Goal: Complete application form: Complete application form

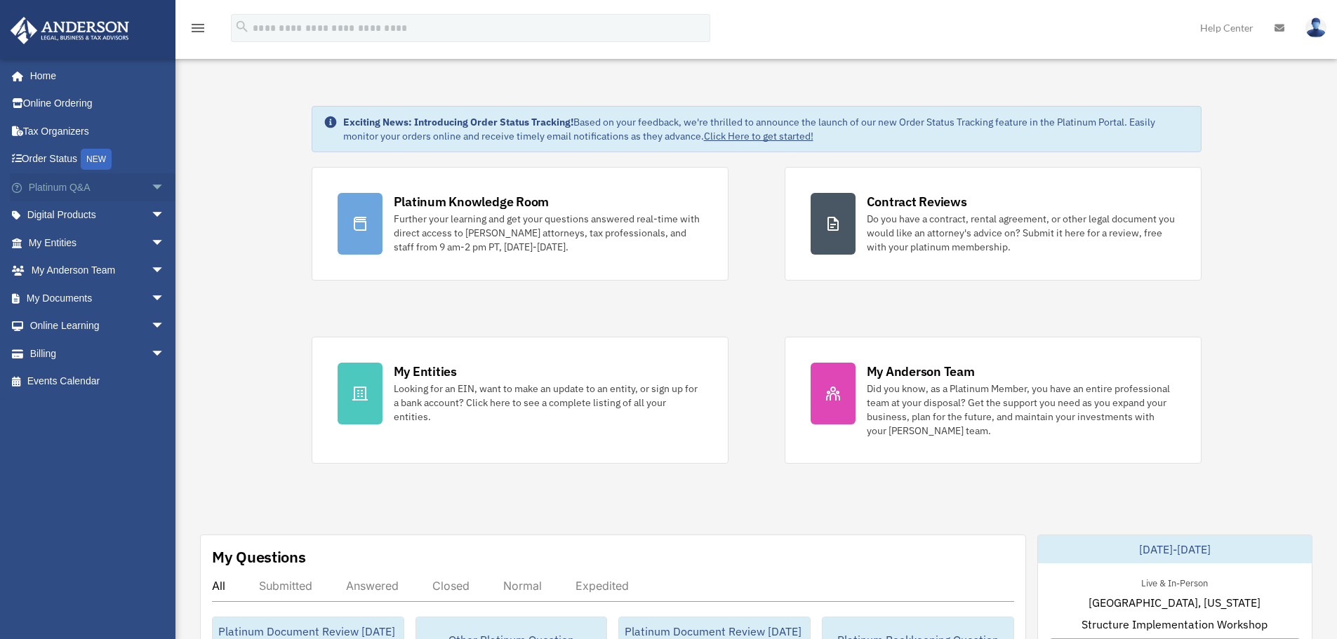
click at [151, 185] on span "arrow_drop_down" at bounding box center [165, 187] width 28 height 29
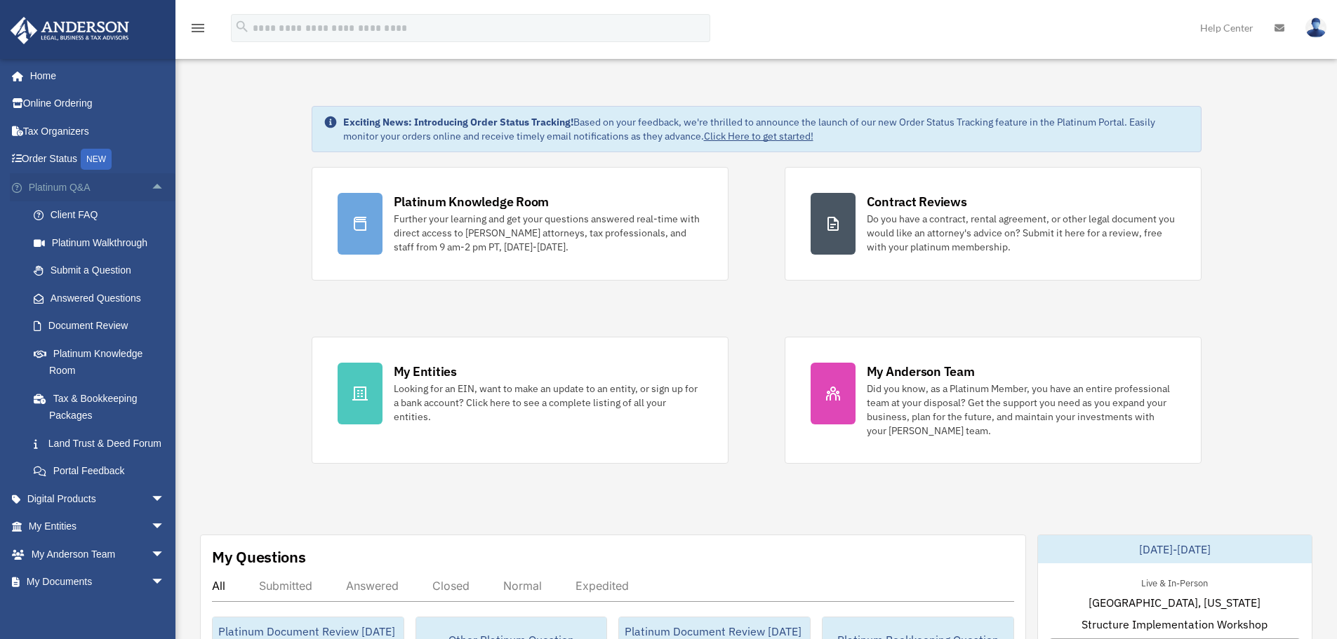
click at [151, 189] on span "arrow_drop_up" at bounding box center [165, 187] width 28 height 29
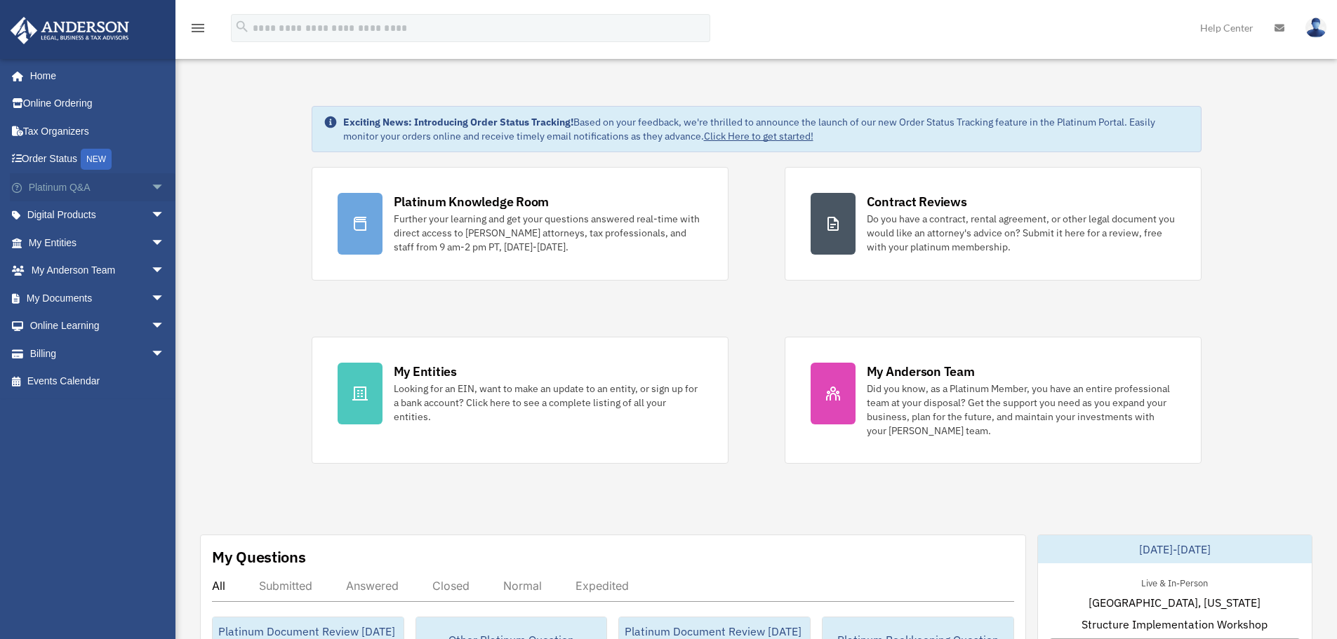
click at [153, 192] on span "arrow_drop_down" at bounding box center [165, 187] width 28 height 29
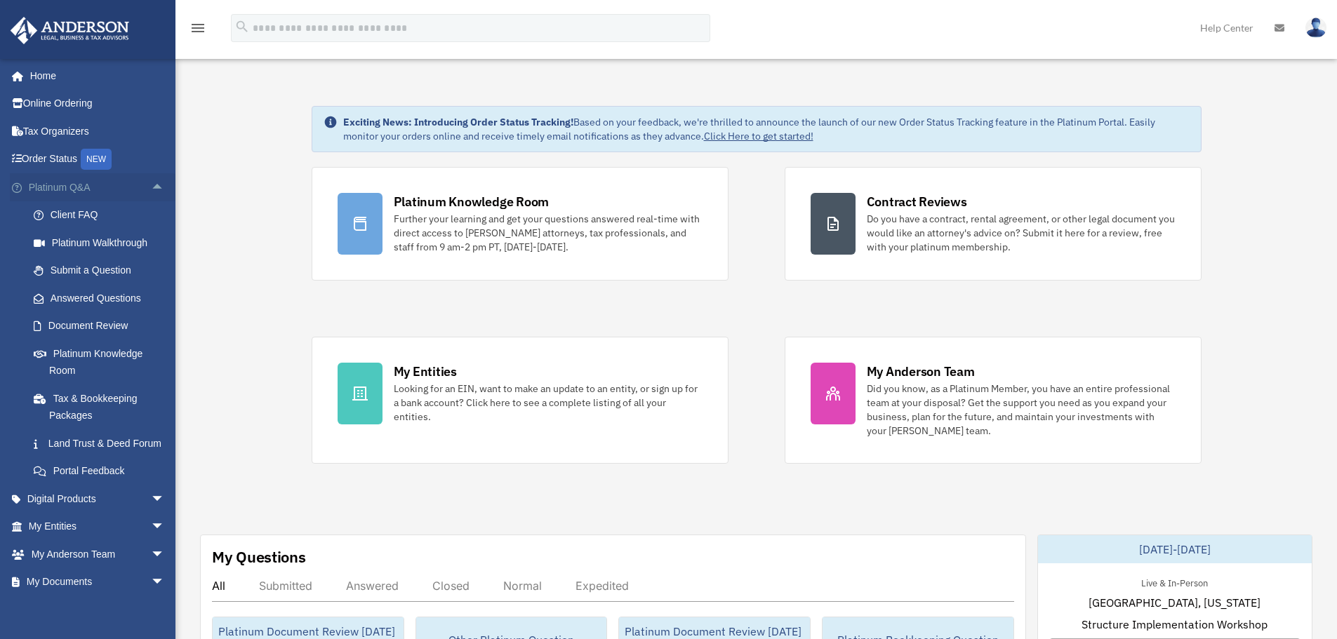
click at [153, 192] on span "arrow_drop_up" at bounding box center [165, 187] width 28 height 29
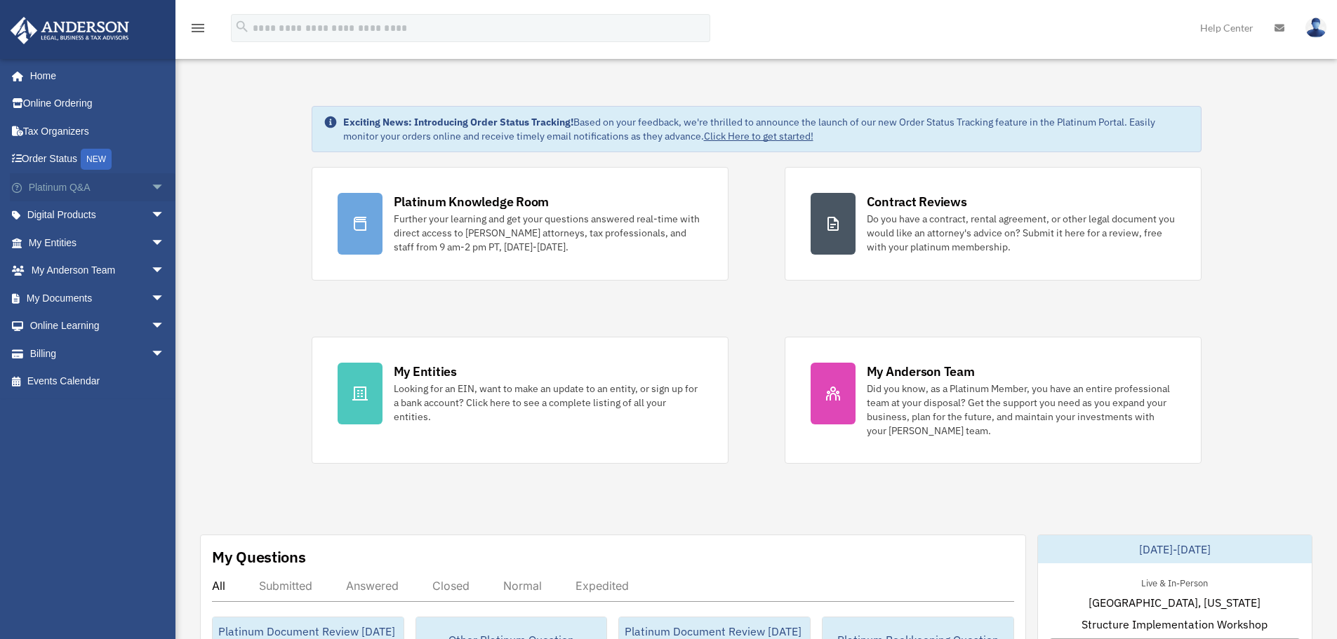
click at [151, 190] on span "arrow_drop_down" at bounding box center [165, 187] width 28 height 29
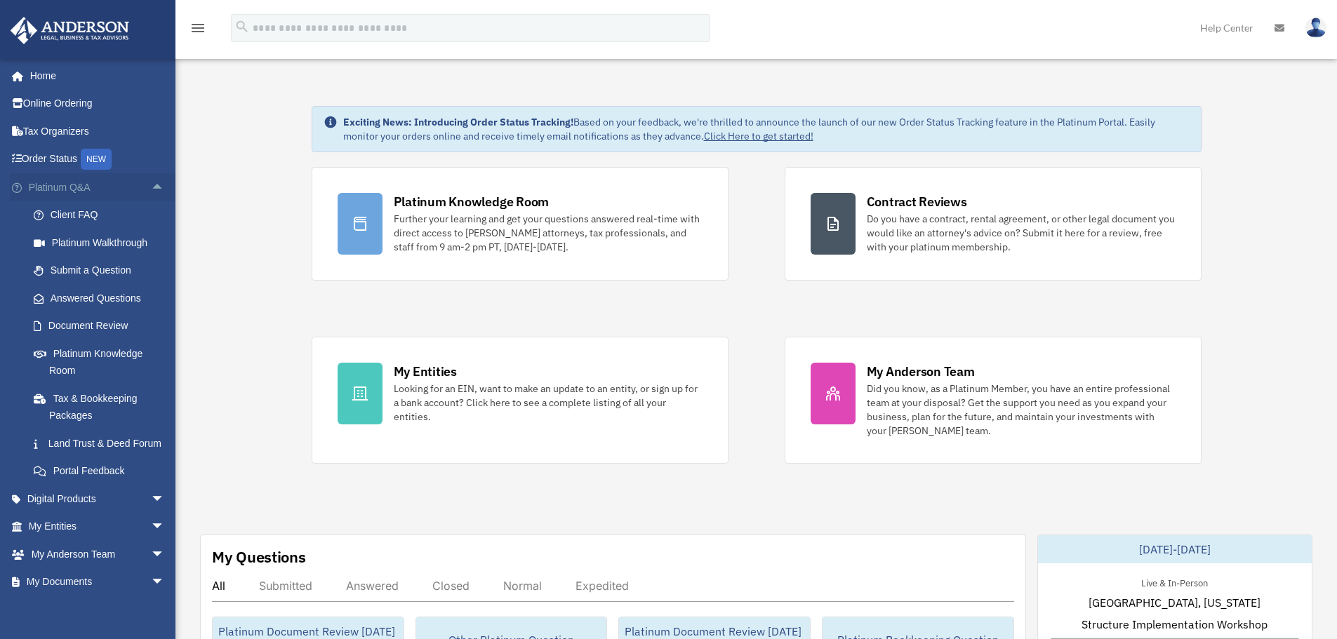
click at [151, 185] on span "arrow_drop_up" at bounding box center [165, 187] width 28 height 29
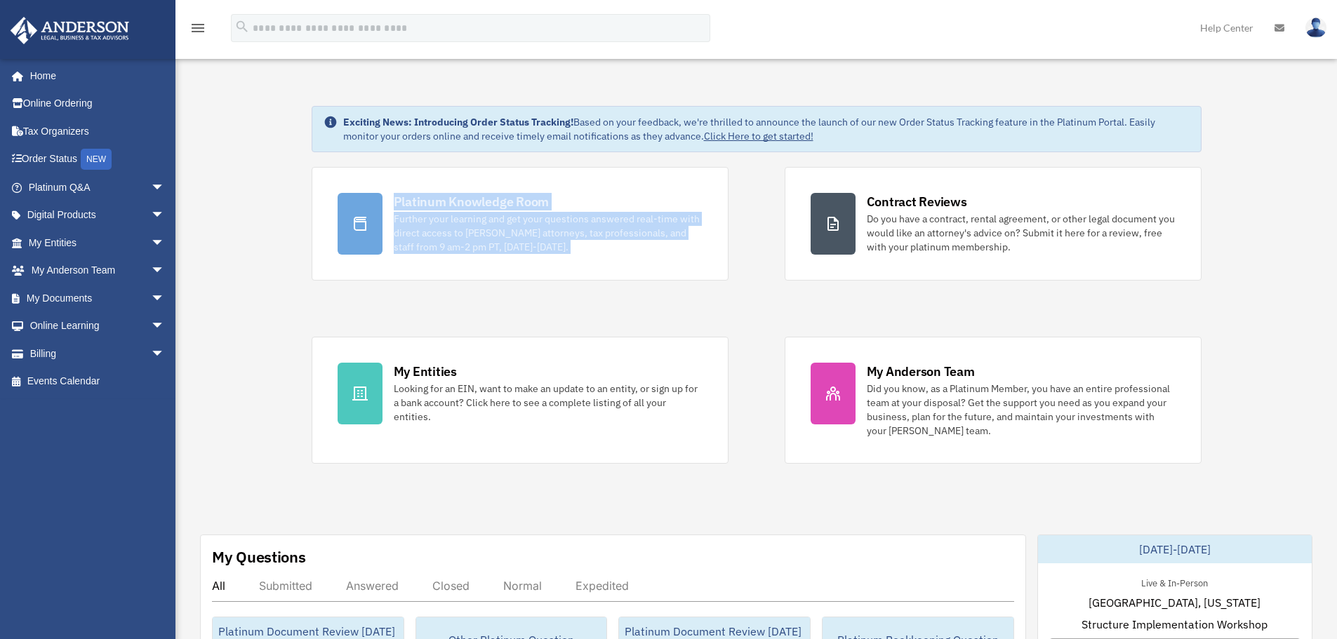
drag, startPoint x: 277, startPoint y: 185, endPoint x: 771, endPoint y: 284, distance: 504.0
click at [771, 284] on div "Platinum Knowledge Room Further your learning and get your questions answered r…" at bounding box center [757, 315] width 890 height 297
drag, startPoint x: 785, startPoint y: 281, endPoint x: 200, endPoint y: 208, distance: 590.0
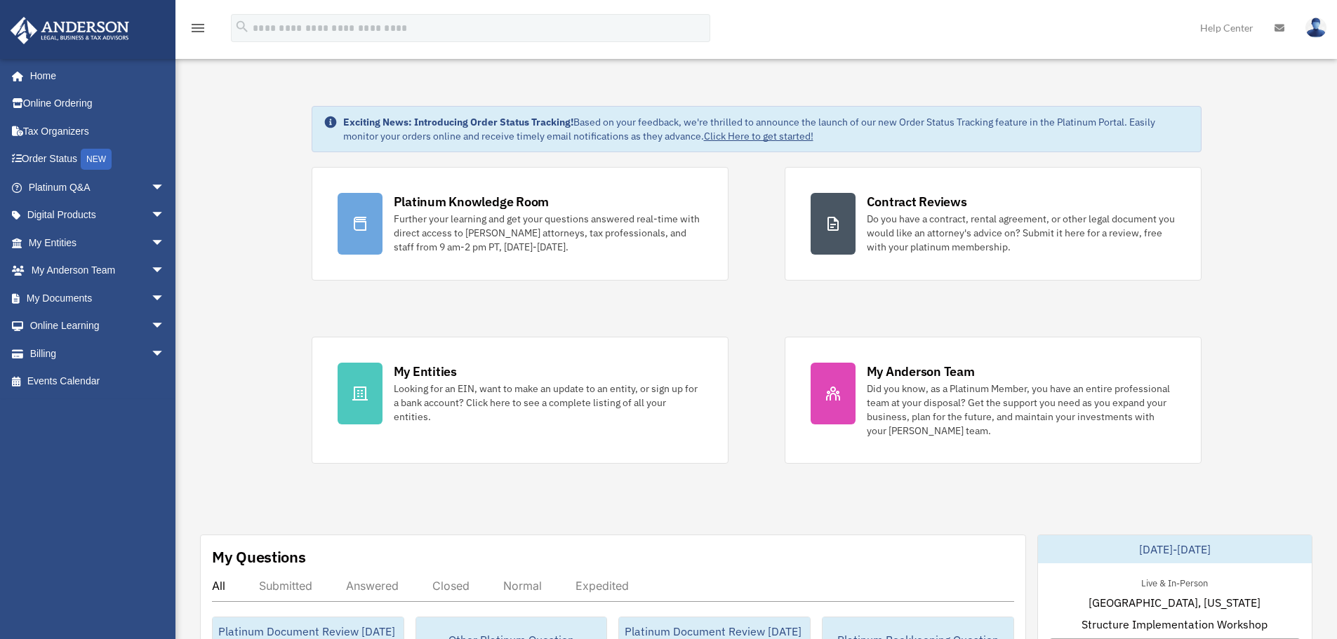
drag, startPoint x: 293, startPoint y: 160, endPoint x: 748, endPoint y: 286, distance: 471.4
click at [811, 298] on div "Platinum Knowledge Room Further your learning and get your questions answered r…" at bounding box center [757, 315] width 890 height 297
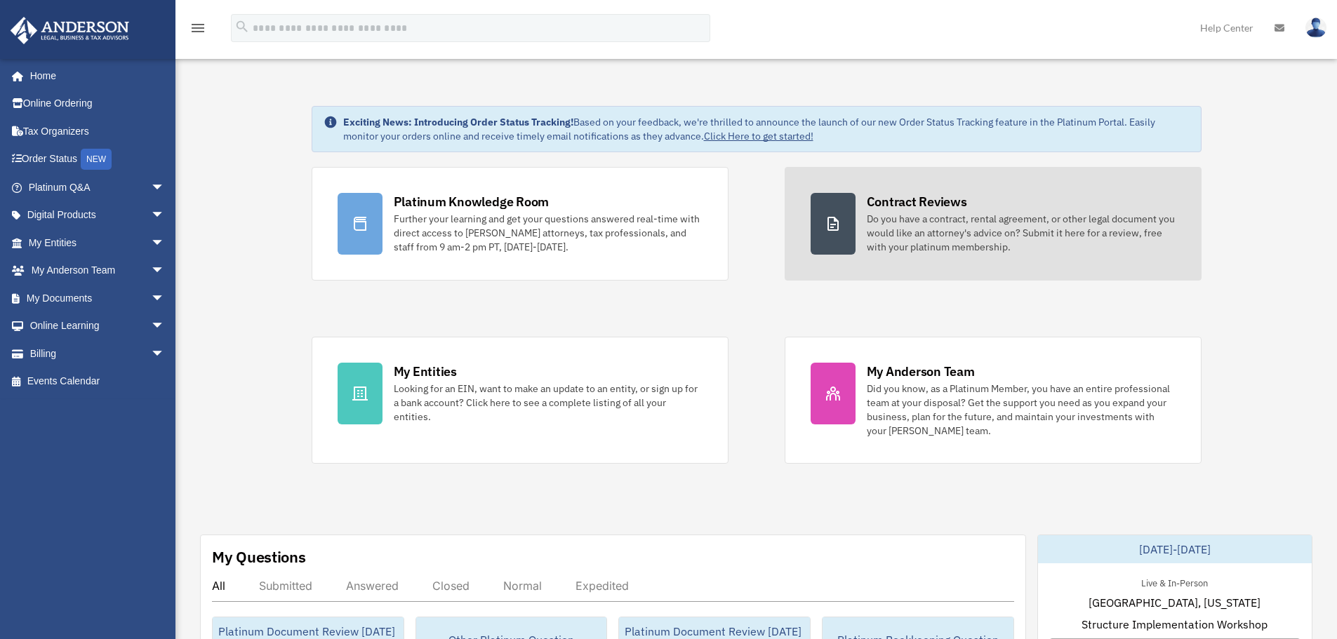
drag, startPoint x: 292, startPoint y: 190, endPoint x: 796, endPoint y: 260, distance: 508.8
click at [814, 265] on link "Contract Reviews Do you have a contract, rental agreement, or other legal docum…" at bounding box center [993, 224] width 417 height 114
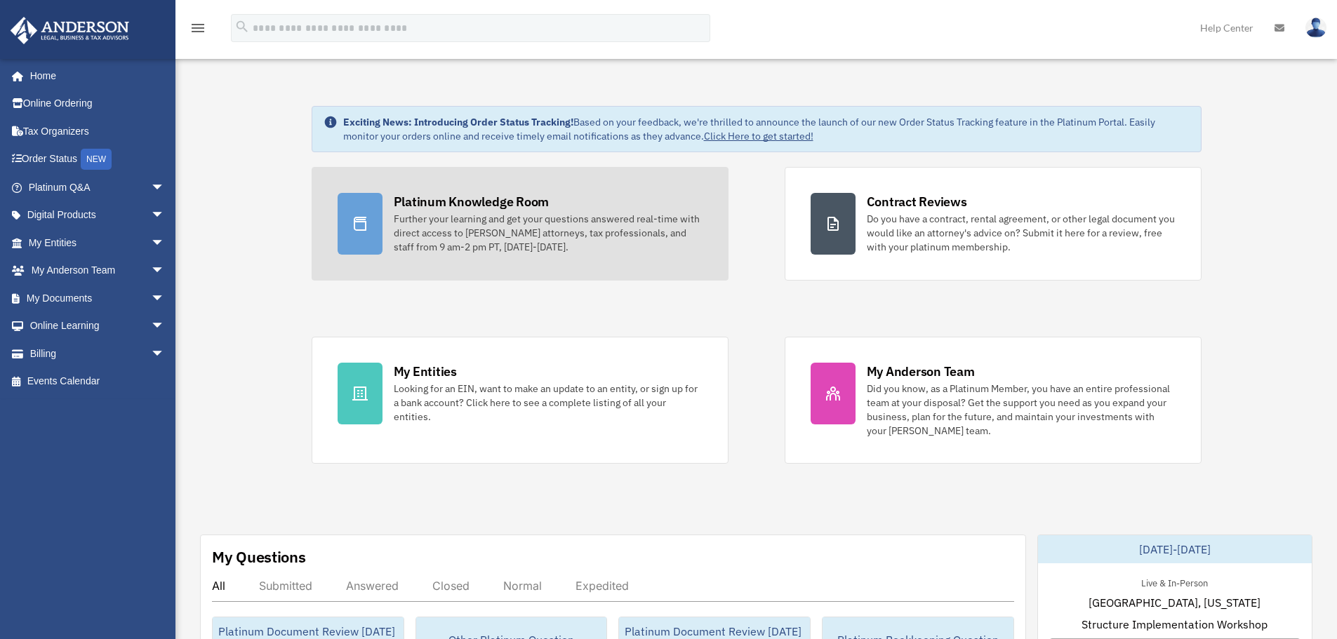
click at [352, 218] on icon at bounding box center [360, 223] width 17 height 17
click at [449, 221] on div "Further your learning and get your questions answered real-time with direct acc…" at bounding box center [548, 233] width 309 height 42
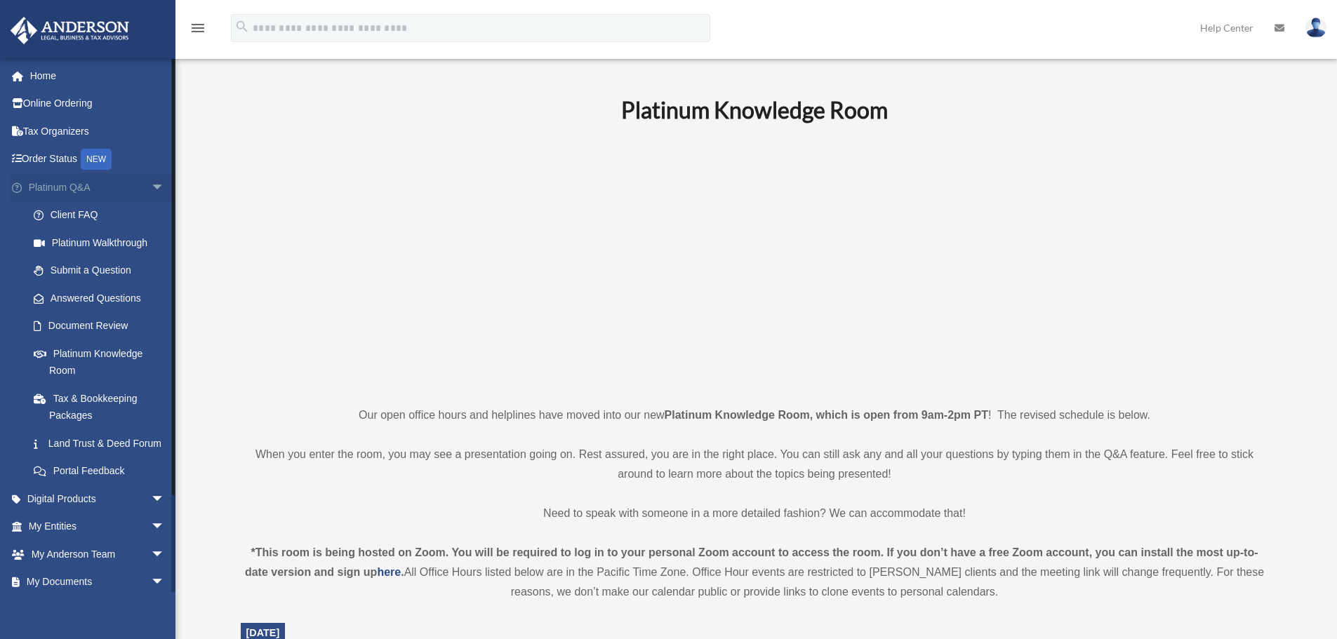
click at [151, 184] on span "arrow_drop_down" at bounding box center [165, 187] width 28 height 29
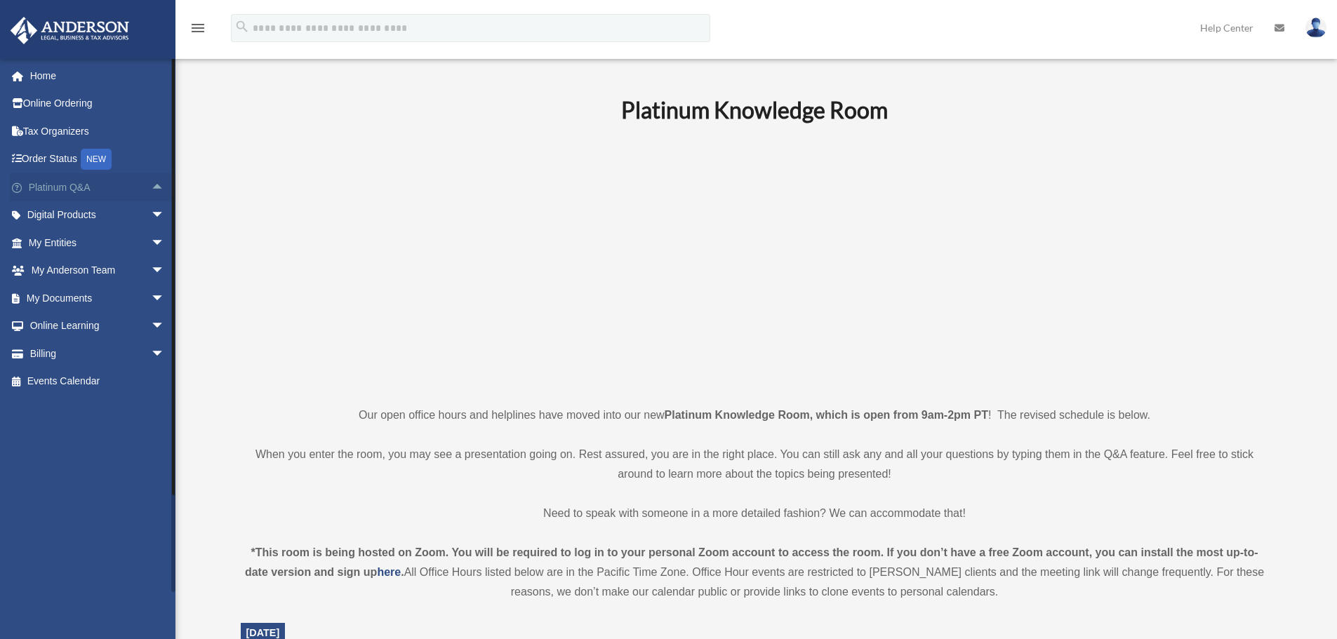
click at [151, 187] on span "arrow_drop_up" at bounding box center [165, 187] width 28 height 29
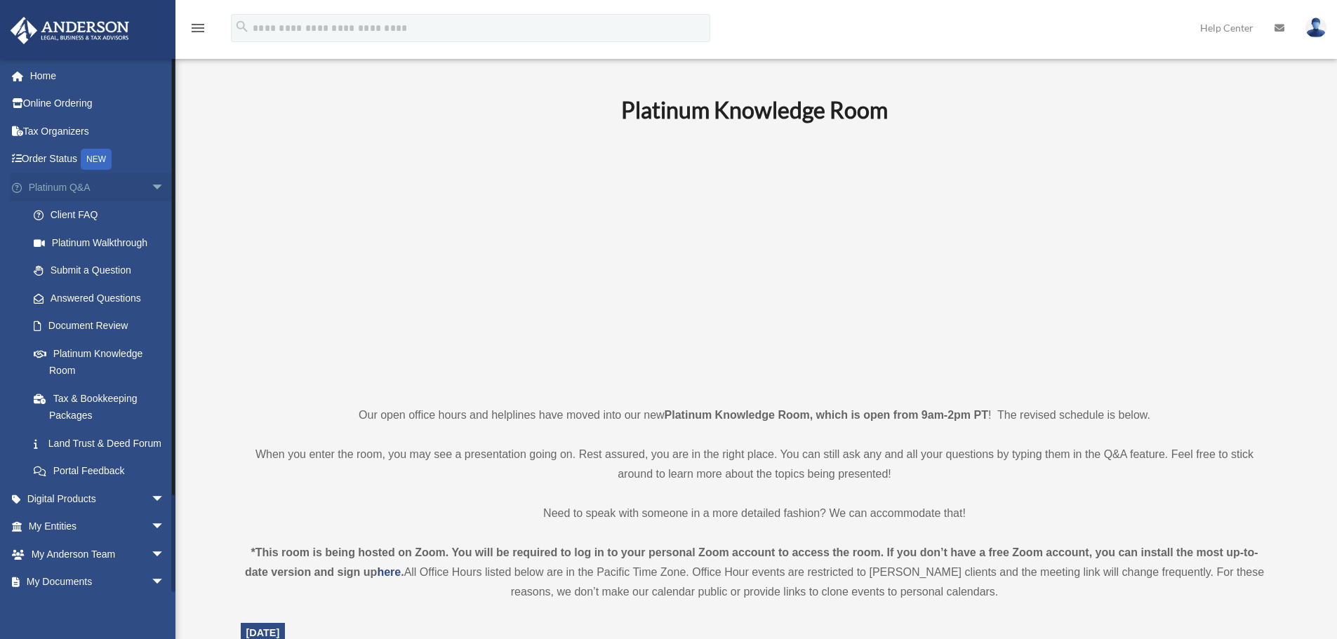
click at [151, 187] on span "arrow_drop_down" at bounding box center [165, 187] width 28 height 29
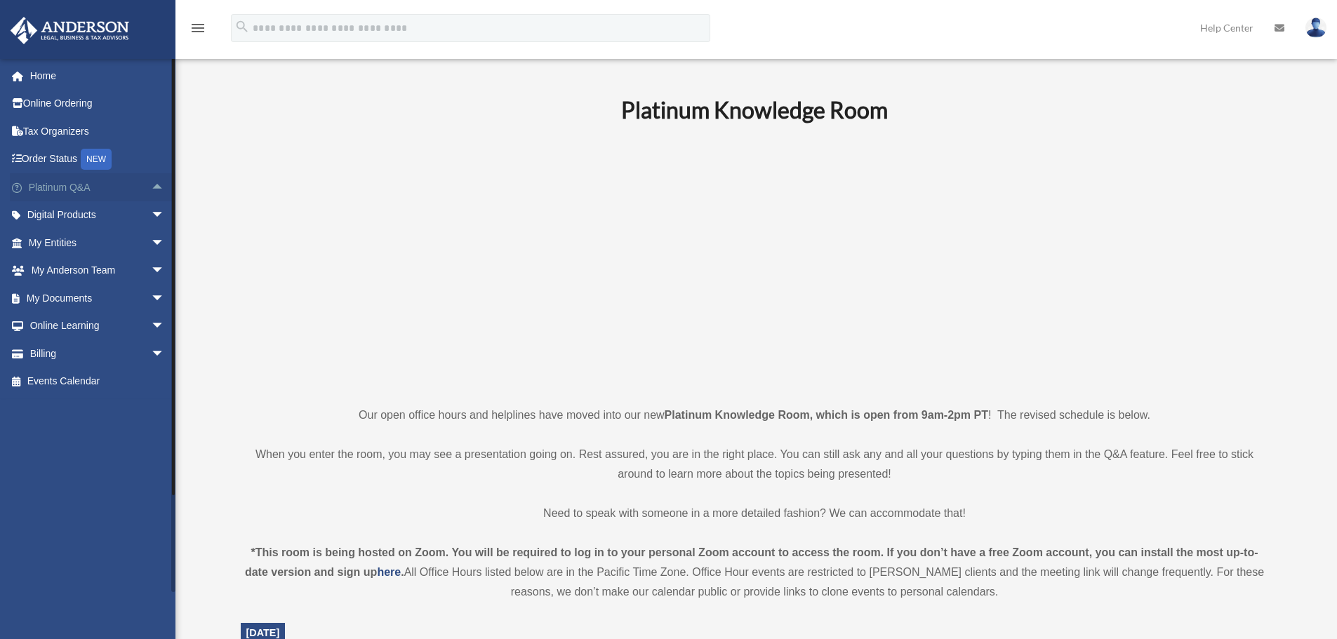
click at [118, 190] on link "Platinum Q&A arrow_drop_up" at bounding box center [98, 187] width 176 height 28
click at [151, 188] on span "arrow_drop_up" at bounding box center [165, 187] width 28 height 29
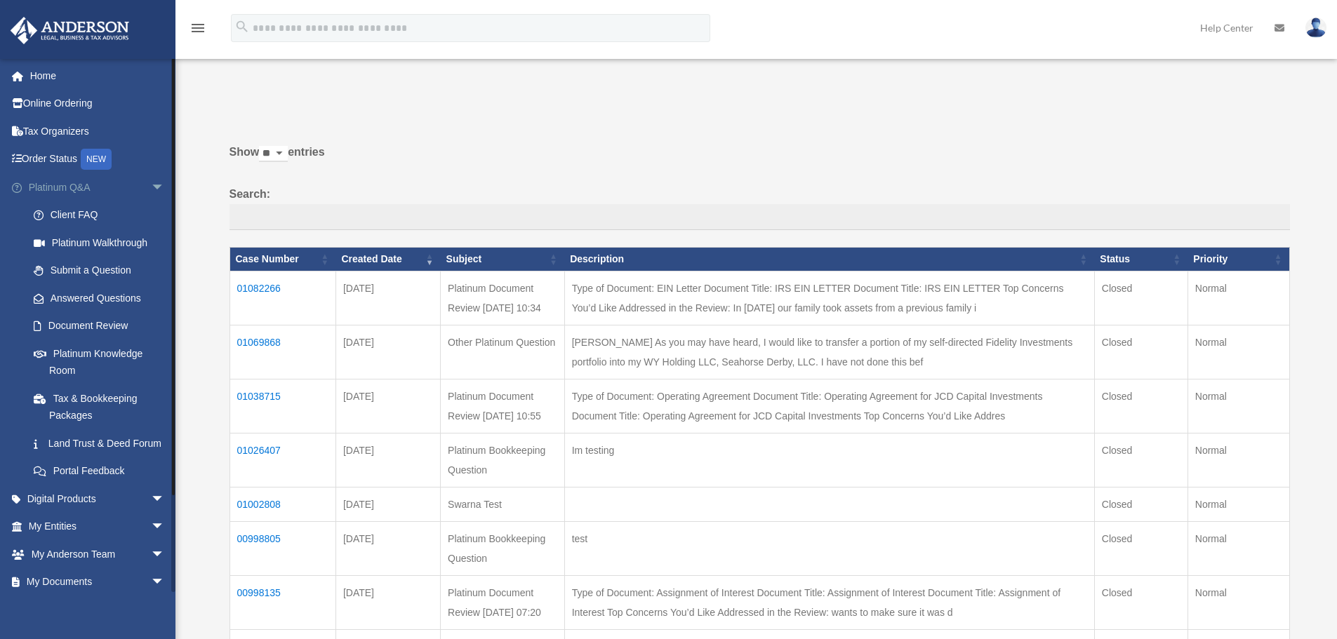
click at [151, 185] on span "arrow_drop_down" at bounding box center [165, 187] width 28 height 29
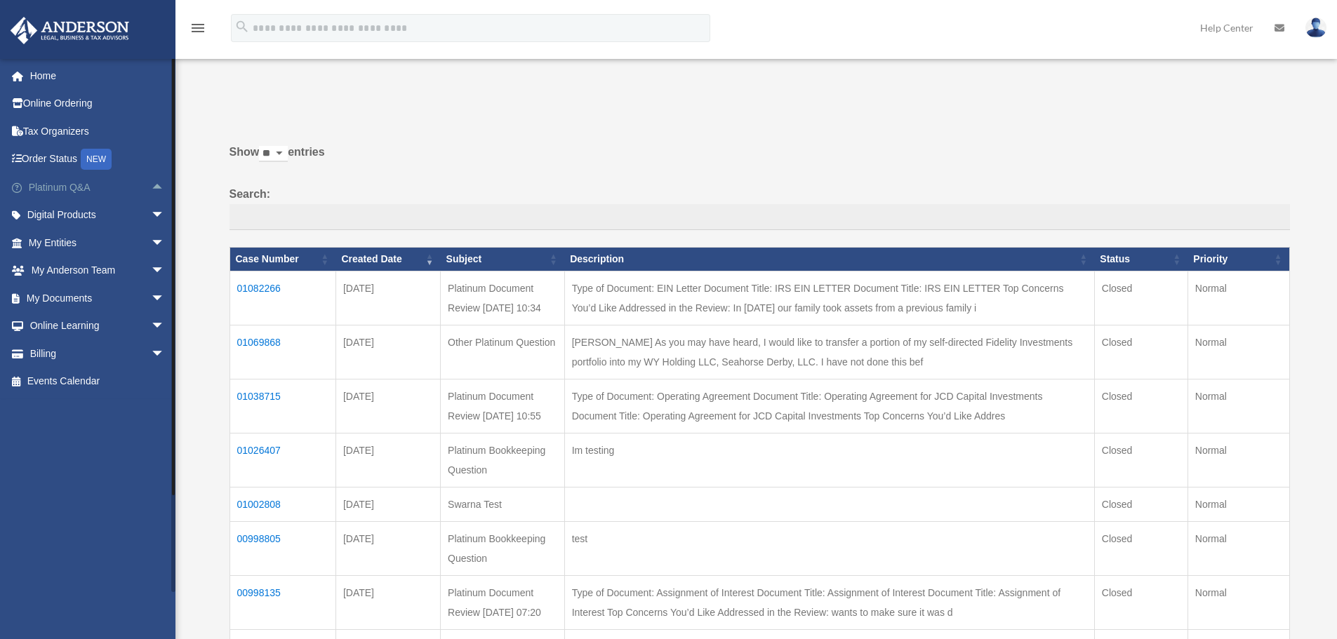
click at [151, 186] on span "arrow_drop_up" at bounding box center [165, 187] width 28 height 29
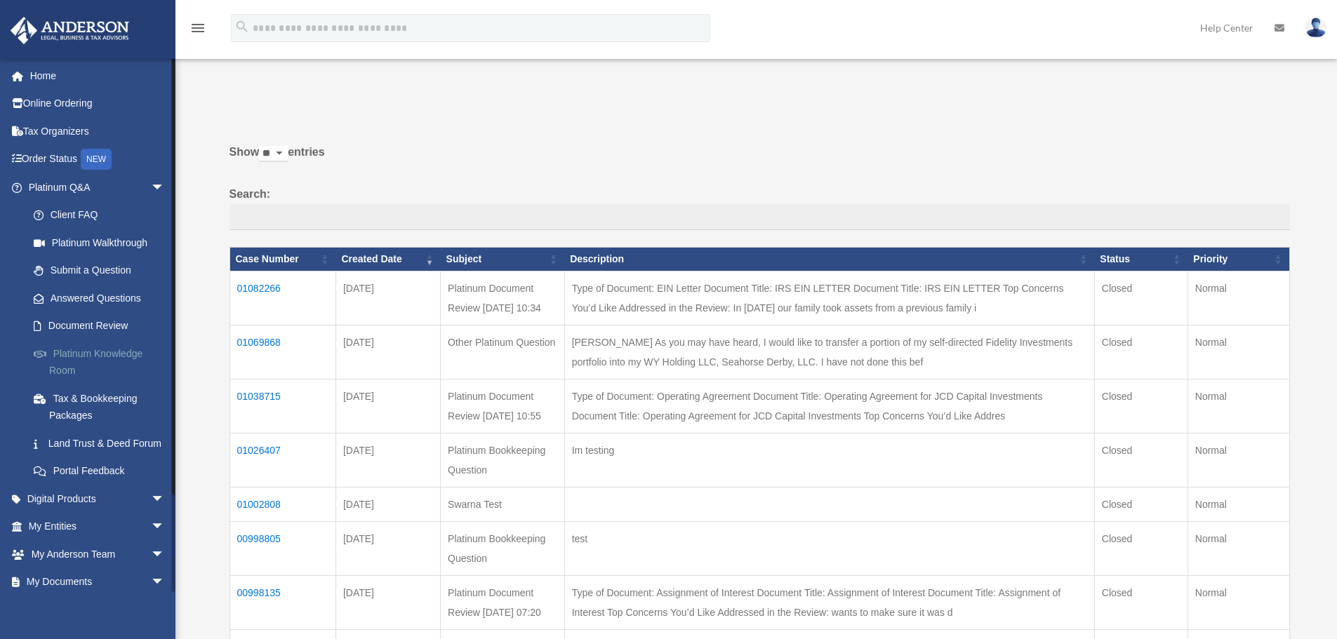
click at [109, 357] on link "Platinum Knowledge Room" at bounding box center [103, 362] width 166 height 45
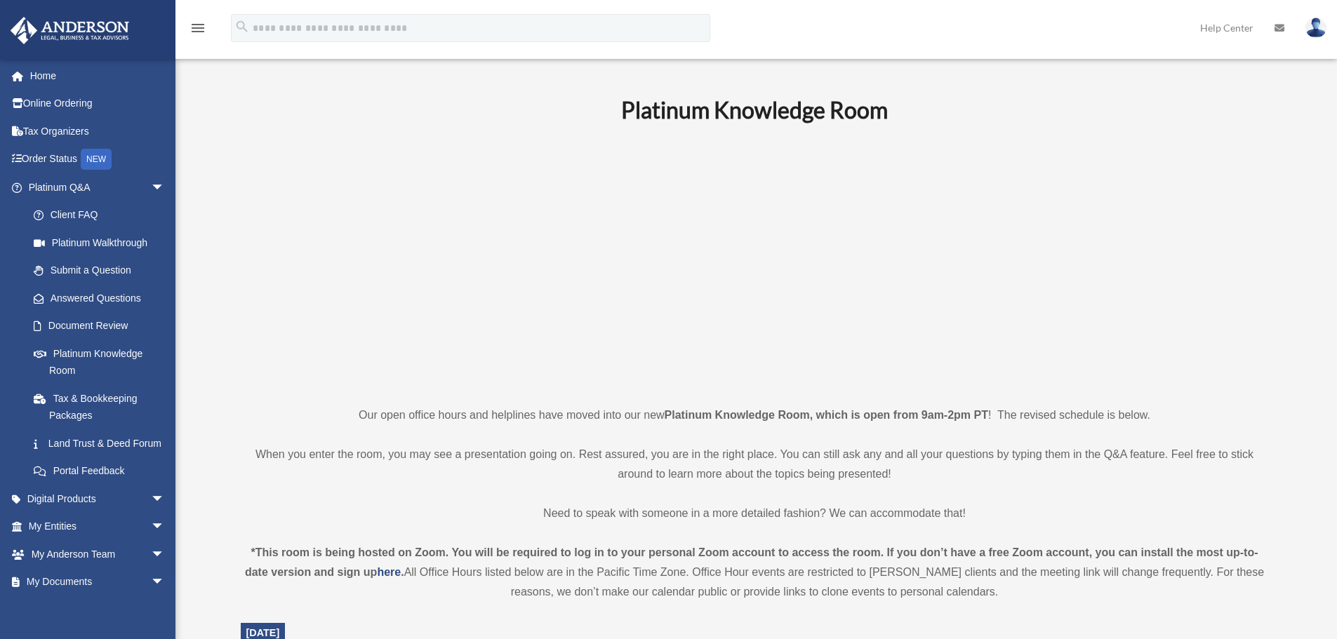
scroll to position [421, 0]
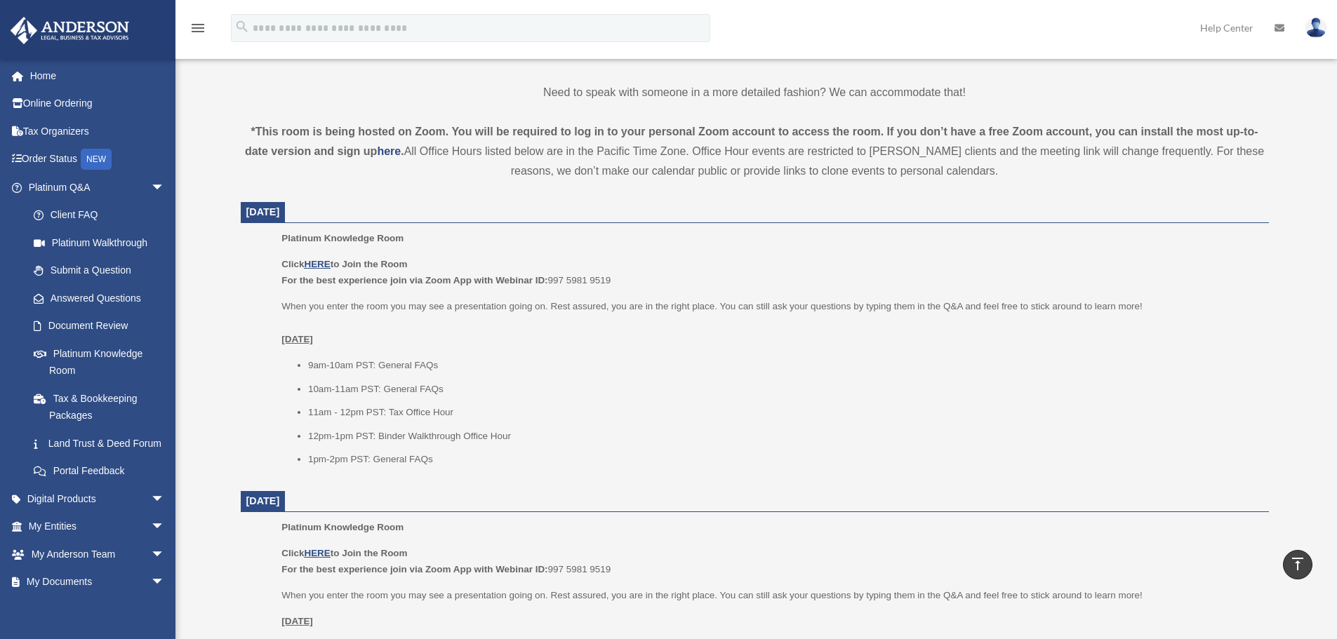
drag, startPoint x: 240, startPoint y: 235, endPoint x: 439, endPoint y: 493, distance: 326.3
click at [439, 493] on div "Platinum Knowledge Room Our open office hours and helplines have moved into our…" at bounding box center [754, 651] width 1049 height 1954
click at [439, 492] on dt "September 10, 2025" at bounding box center [755, 501] width 1028 height 21
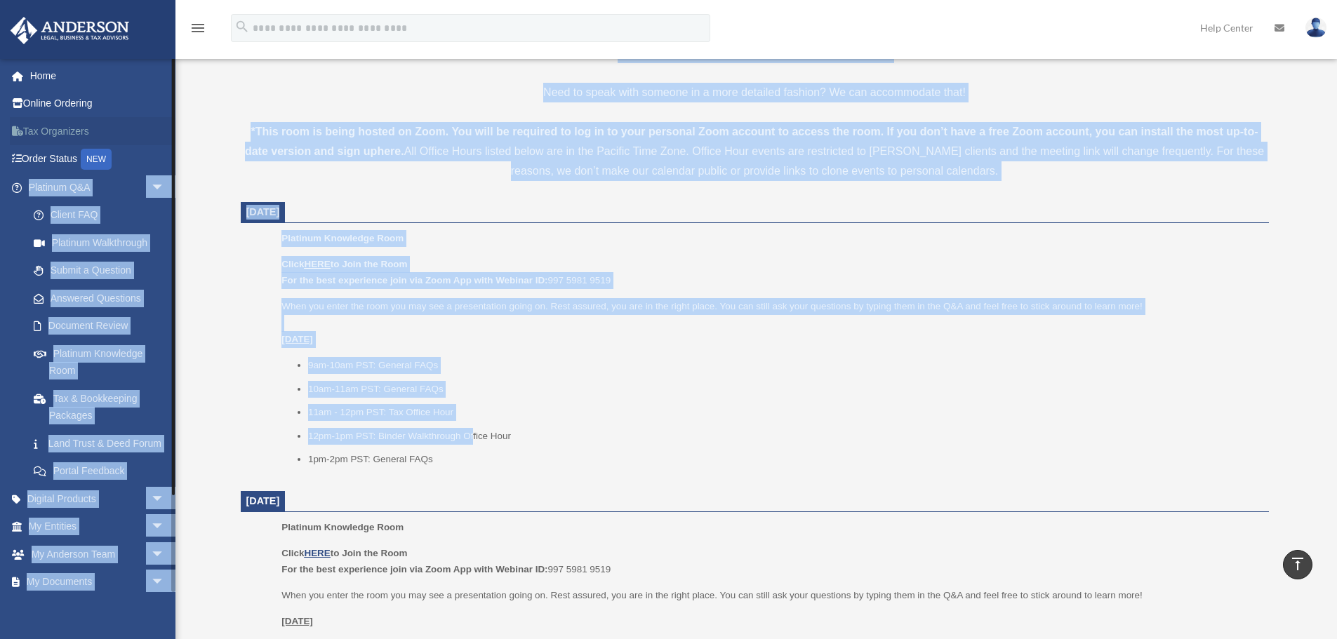
drag, startPoint x: 474, startPoint y: 425, endPoint x: 142, endPoint y: 136, distance: 440.3
click at [142, 137] on div "Platinum Knowledge Room bob.apples@andersonadvisors.com Sign Out bob.apples@and…" at bounding box center [668, 638] width 1337 height 2012
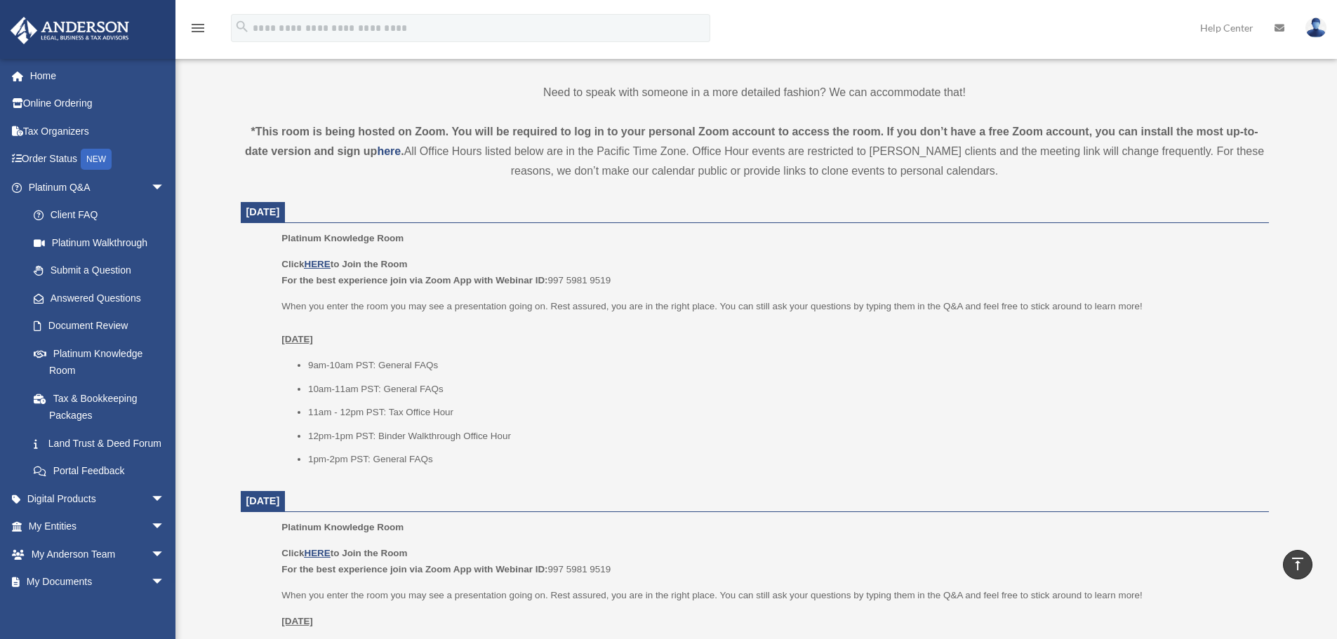
click at [691, 429] on li "12pm-1pm PST: Binder Walkthrough Office Hour" at bounding box center [783, 436] width 951 height 17
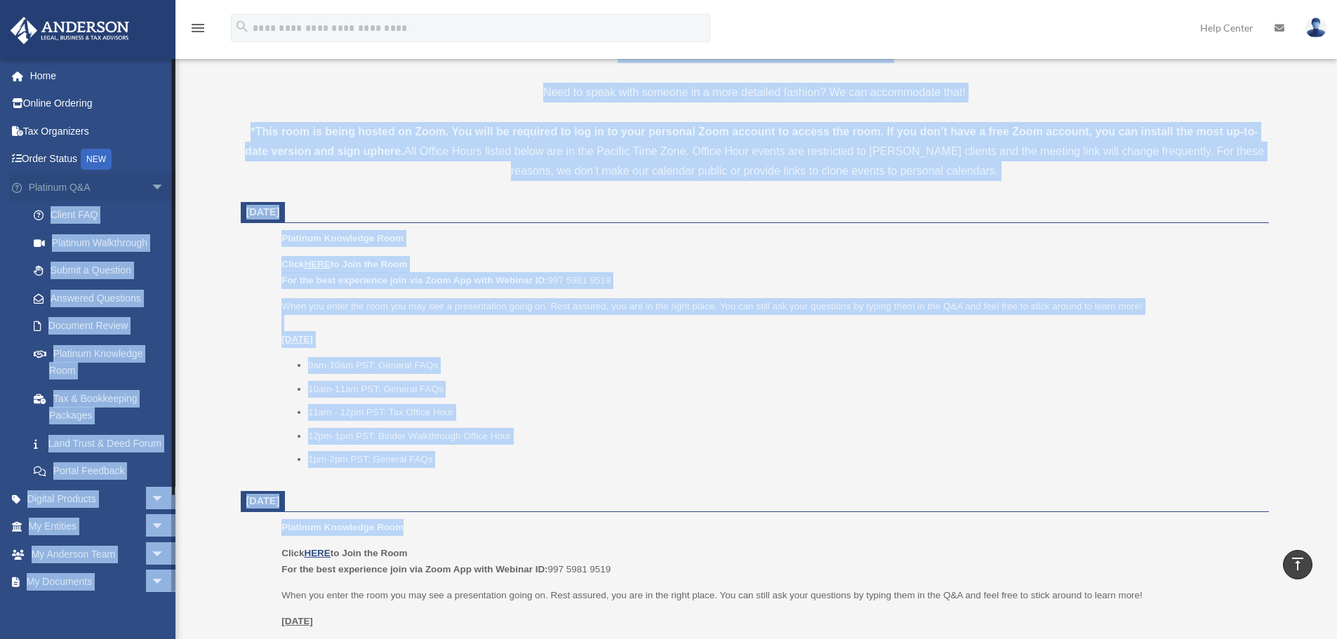
drag, startPoint x: 584, startPoint y: 526, endPoint x: 157, endPoint y: 192, distance: 542.1
click at [157, 192] on div "Platinum Knowledge Room bob.apples@andersonadvisors.com Sign Out bob.apples@and…" at bounding box center [668, 638] width 1337 height 2012
click at [638, 456] on li "1pm-2pm PST: General FAQs" at bounding box center [783, 459] width 951 height 17
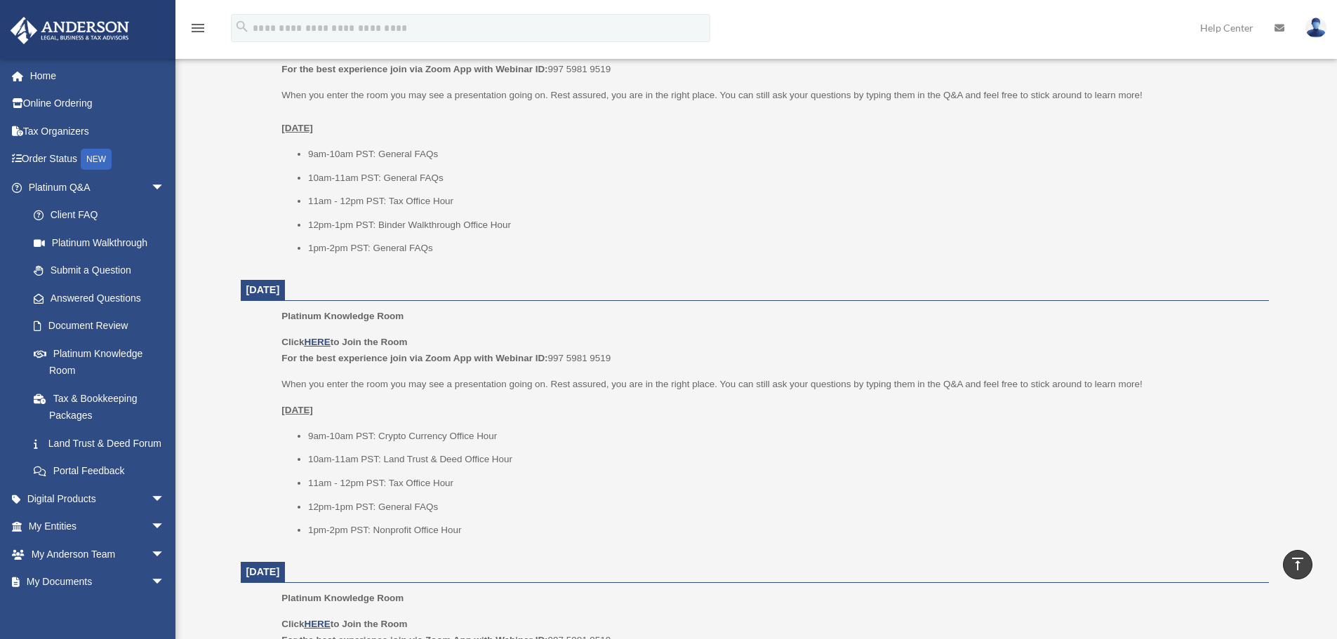
scroll to position [632, 0]
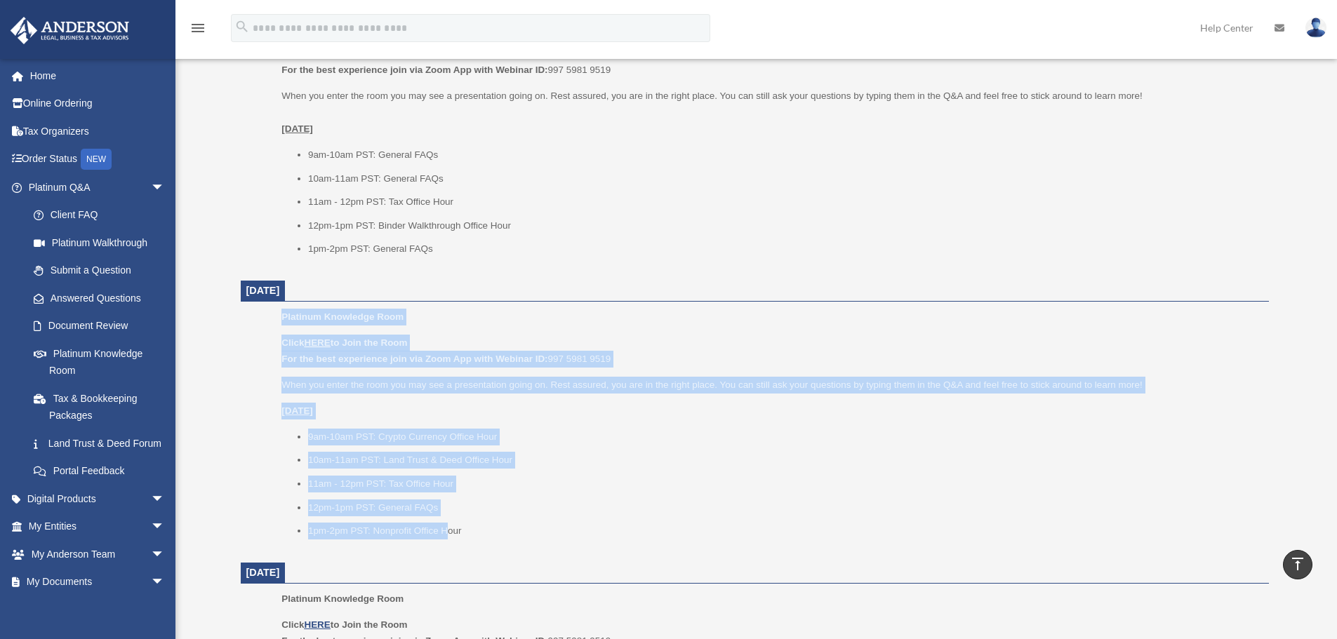
drag, startPoint x: 449, startPoint y: 535, endPoint x: 179, endPoint y: 307, distance: 352.7
click at [179, 307] on div "Platinum Knowledge Room bob.apples@andersonadvisors.com Sign Out bob.apples@and…" at bounding box center [668, 428] width 1337 height 2012
drag, startPoint x: 562, startPoint y: 545, endPoint x: 206, endPoint y: 317, distance: 422.5
click at [206, 317] on div "Platinum Knowledge Room bob.apples@andersonadvisors.com Sign Out bob.apples@and…" at bounding box center [668, 428] width 1337 height 2012
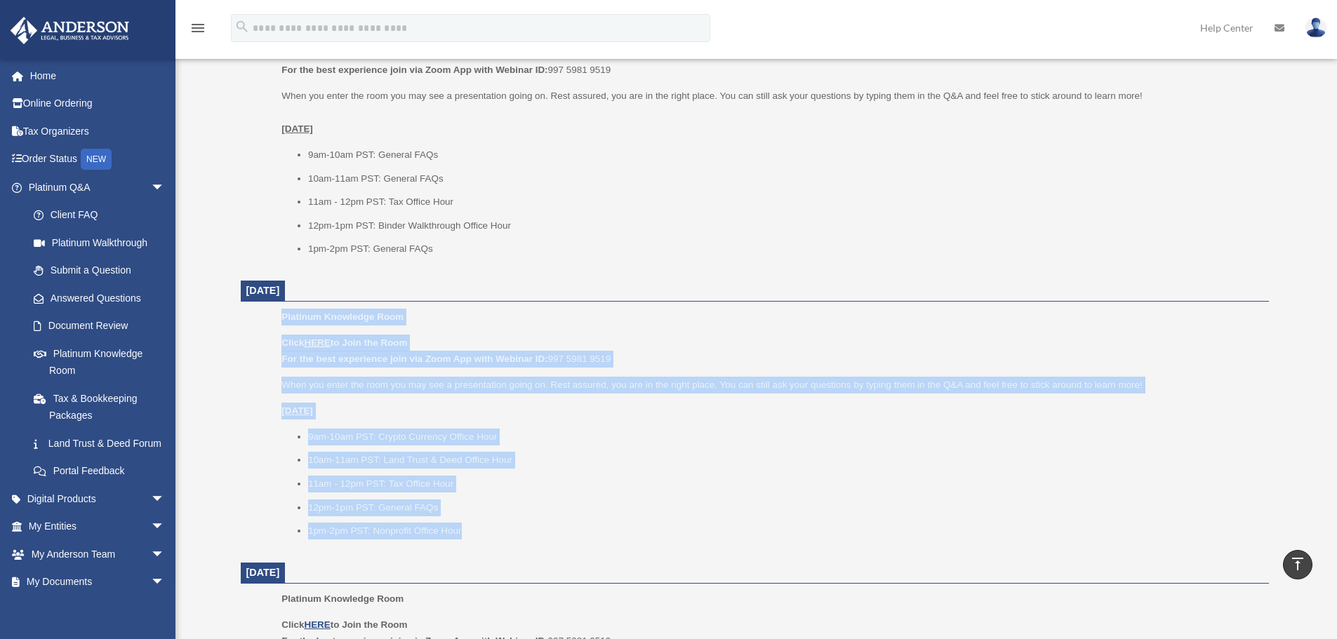
click at [274, 392] on ul "Platinum Knowledge Room Click HERE to Join the Room For the best experience joi…" at bounding box center [755, 429] width 1009 height 240
drag, startPoint x: 270, startPoint y: 316, endPoint x: 484, endPoint y: 595, distance: 351.8
click at [529, 540] on div "Platinum Knowledge Room Click HERE to Join the Room For the best experience joi…" at bounding box center [769, 429] width 977 height 240
drag, startPoint x: 538, startPoint y: 545, endPoint x: 440, endPoint y: 445, distance: 140.0
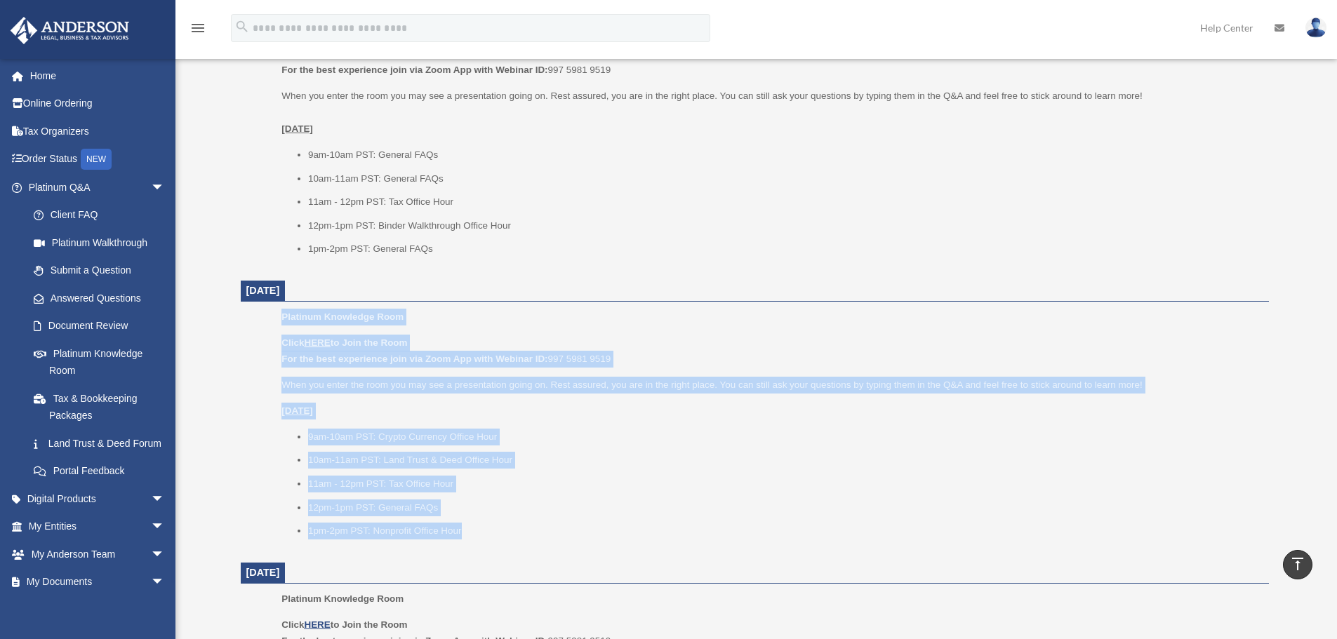
click at [247, 313] on dd "Platinum Knowledge Room Click HERE to Join the Room For the best experience joi…" at bounding box center [755, 429] width 1028 height 240
click at [654, 521] on ul "9am-10am PST: Crypto Currency Office Hour 10am-11am PST: Land Trust & Deed Offi…" at bounding box center [769, 484] width 977 height 111
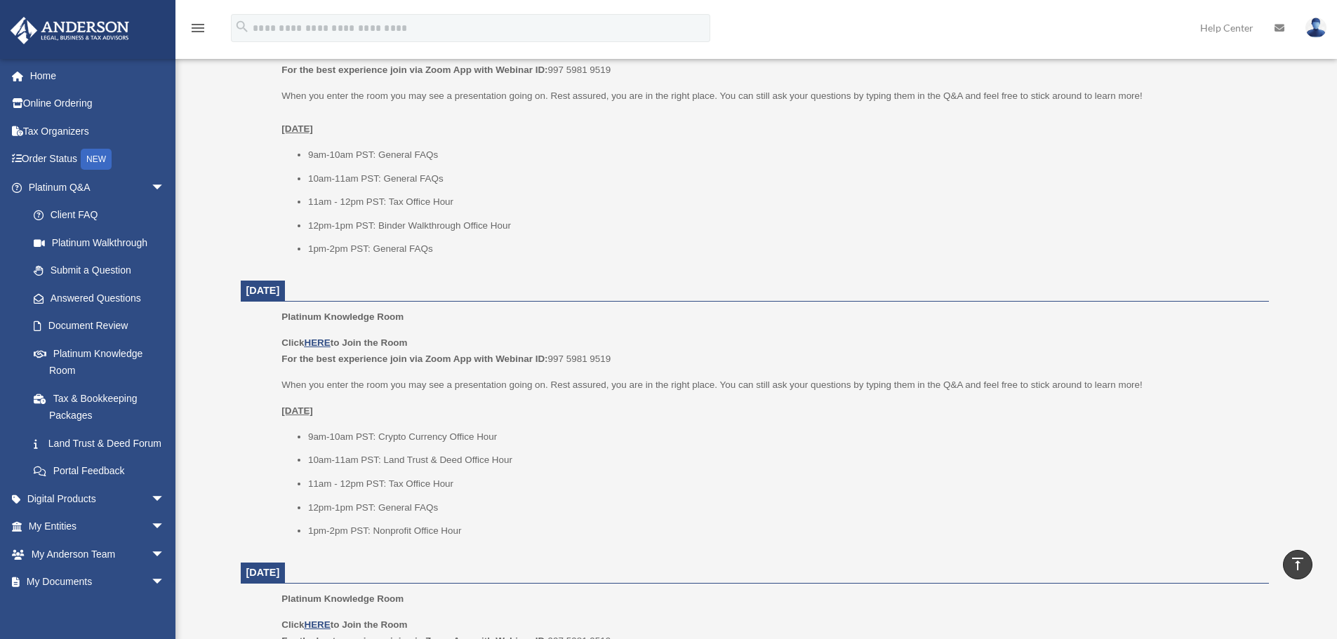
click at [654, 521] on ul "9am-10am PST: Crypto Currency Office Hour 10am-11am PST: Land Trust & Deed Offi…" at bounding box center [769, 484] width 977 height 111
click at [382, 432] on li "9am-10am PST: Crypto Currency Office Hour" at bounding box center [783, 437] width 951 height 17
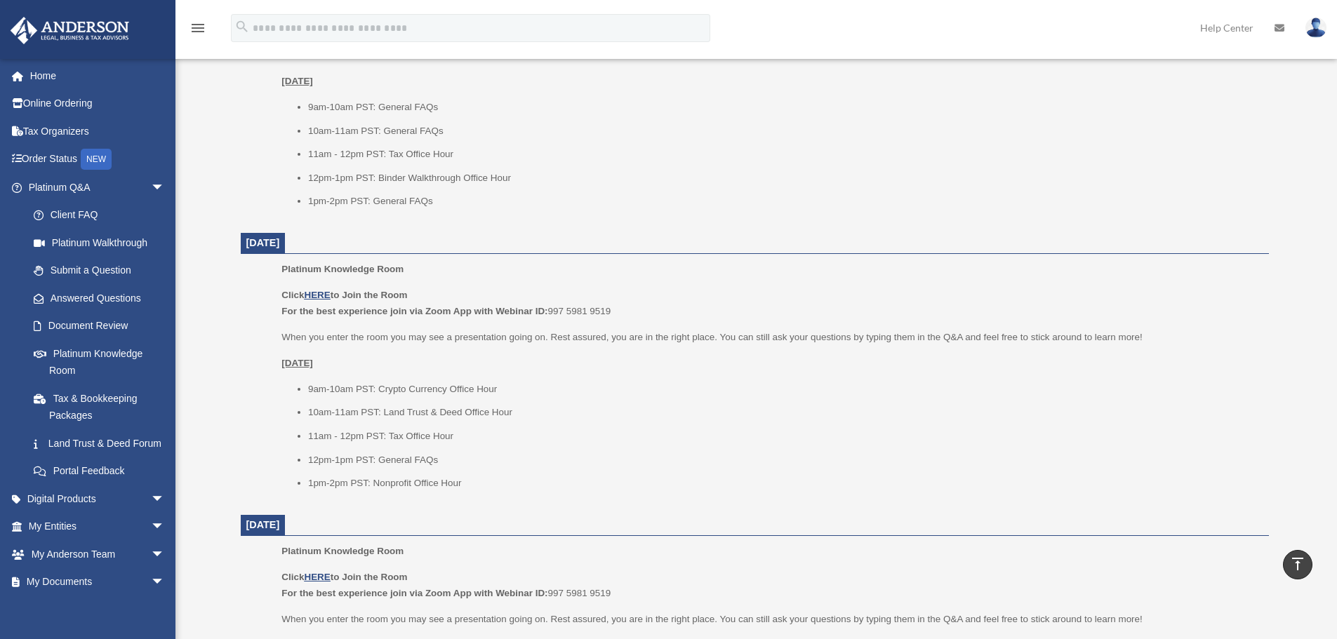
scroll to position [702, 0]
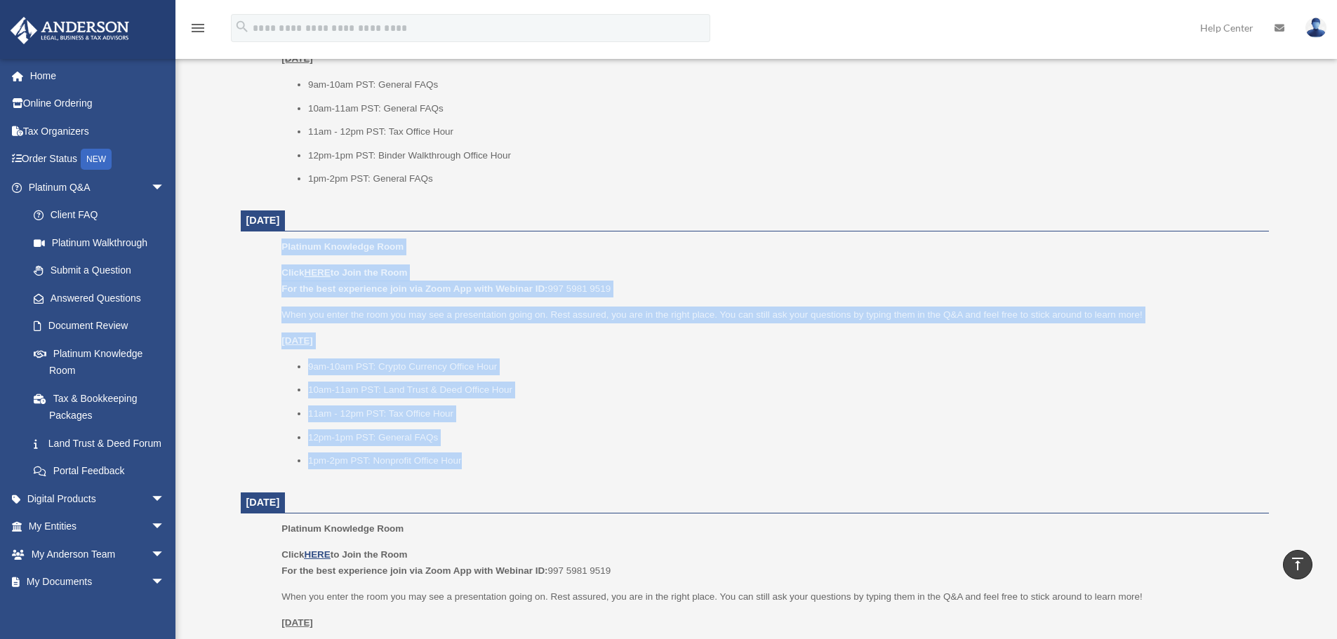
drag, startPoint x: 501, startPoint y: 463, endPoint x: 283, endPoint y: 249, distance: 305.3
click at [283, 249] on div "Platinum Knowledge Room Click HERE to Join the Room For the best experience joi…" at bounding box center [769, 359] width 977 height 240
click at [283, 249] on span "Platinum Knowledge Room" at bounding box center [342, 246] width 122 height 11
drag, startPoint x: 273, startPoint y: 246, endPoint x: 483, endPoint y: 450, distance: 292.4
click at [482, 447] on ul "Platinum Knowledge Room Click HERE to Join the Room For the best experience joi…" at bounding box center [755, 359] width 1009 height 240
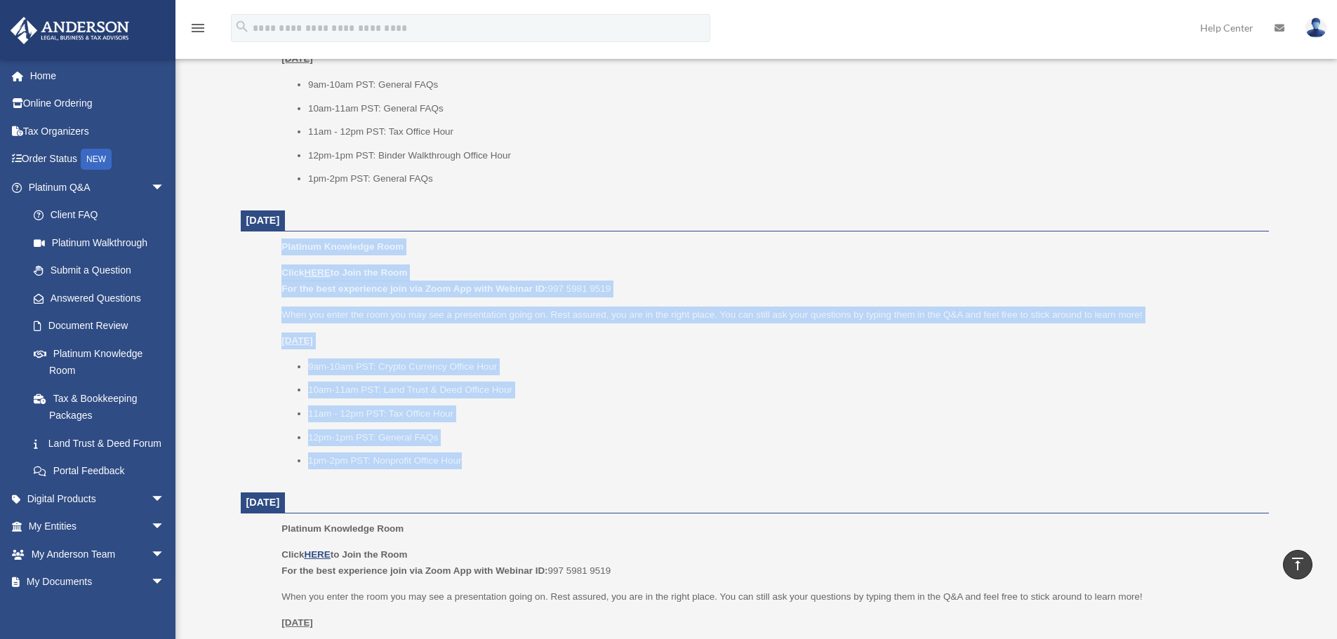
click at [484, 454] on li "1pm-2pm PST: Nonprofit Office Hour" at bounding box center [783, 461] width 951 height 17
drag, startPoint x: 499, startPoint y: 463, endPoint x: 262, endPoint y: 252, distance: 317.2
click at [262, 252] on ul "Platinum Knowledge Room Click HERE to Join the Room For the best experience joi…" at bounding box center [755, 359] width 1009 height 240
click at [292, 271] on b "Click HERE to Join the Room" at bounding box center [344, 272] width 126 height 11
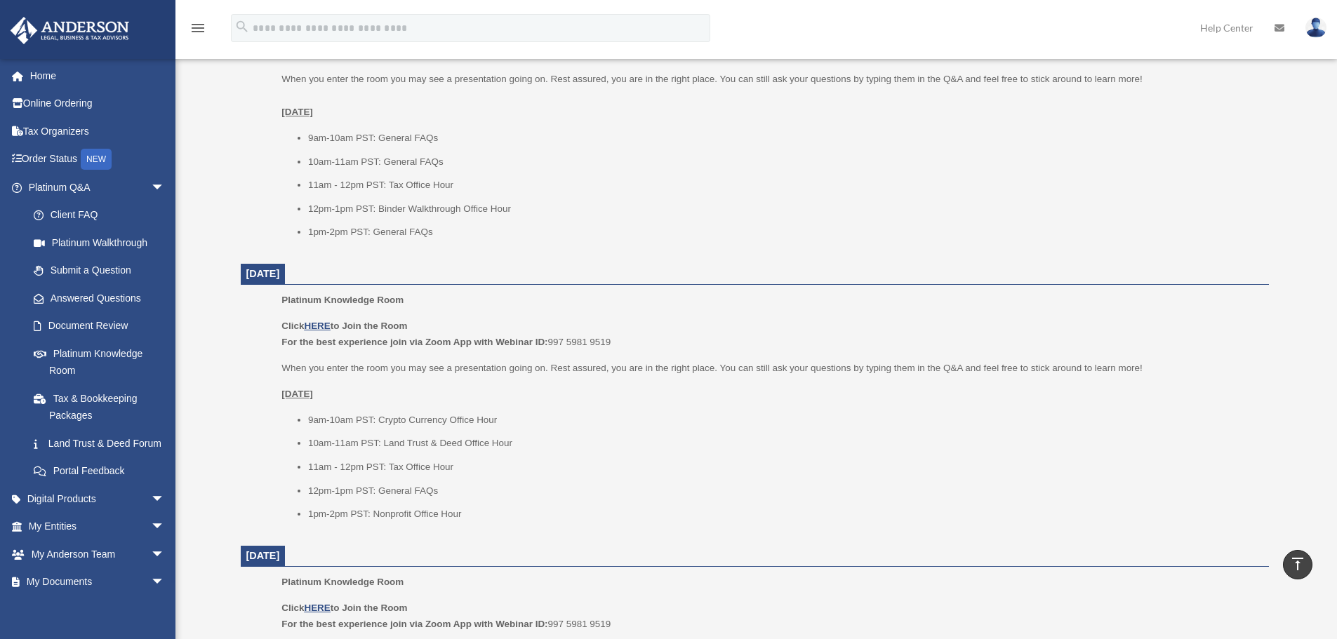
scroll to position [562, 0]
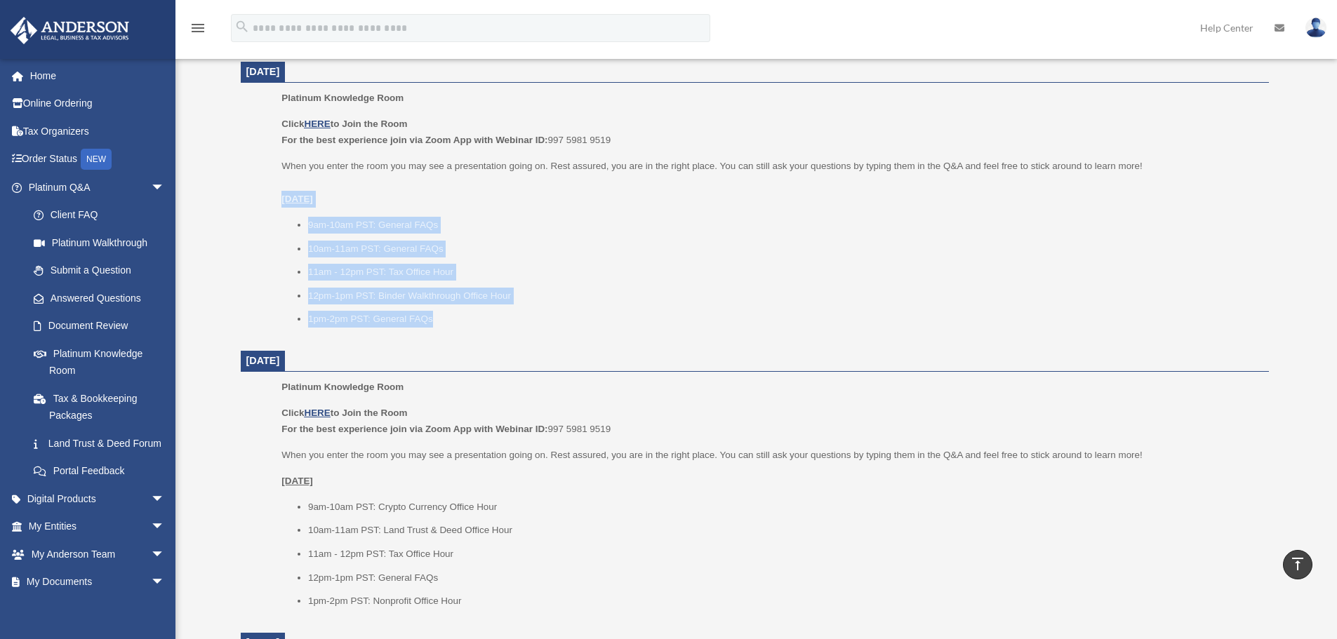
drag, startPoint x: 458, startPoint y: 324, endPoint x: 277, endPoint y: 198, distance: 220.8
click at [277, 199] on ul "Platinum Knowledge Room Click HERE to Join the Room For the best experience joi…" at bounding box center [755, 213] width 1009 height 247
click at [277, 198] on ul "Platinum Knowledge Room Click HERE to Join the Room For the best experience joi…" at bounding box center [755, 213] width 1009 height 247
drag, startPoint x: 281, startPoint y: 194, endPoint x: 453, endPoint y: 317, distance: 212.3
click at [453, 317] on ul "Platinum Knowledge Room Click HERE to Join the Room For the best experience joi…" at bounding box center [755, 213] width 1009 height 247
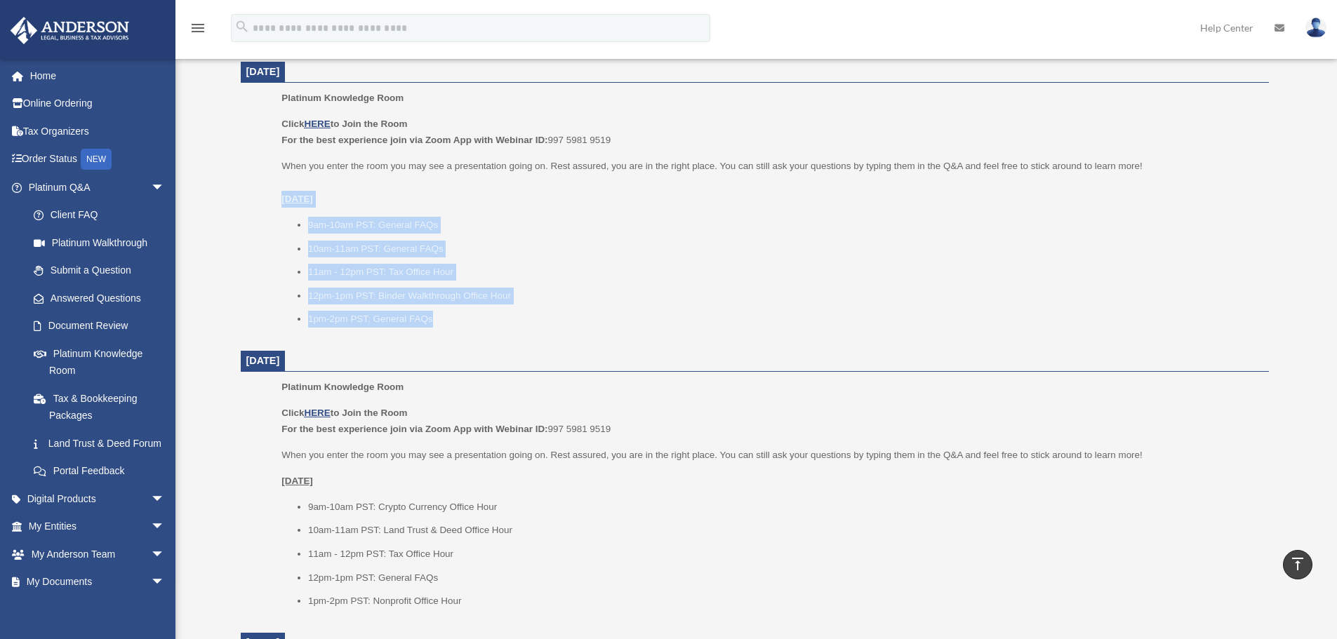
click at [453, 317] on li "1pm-2pm PST: General FAQs" at bounding box center [783, 319] width 951 height 17
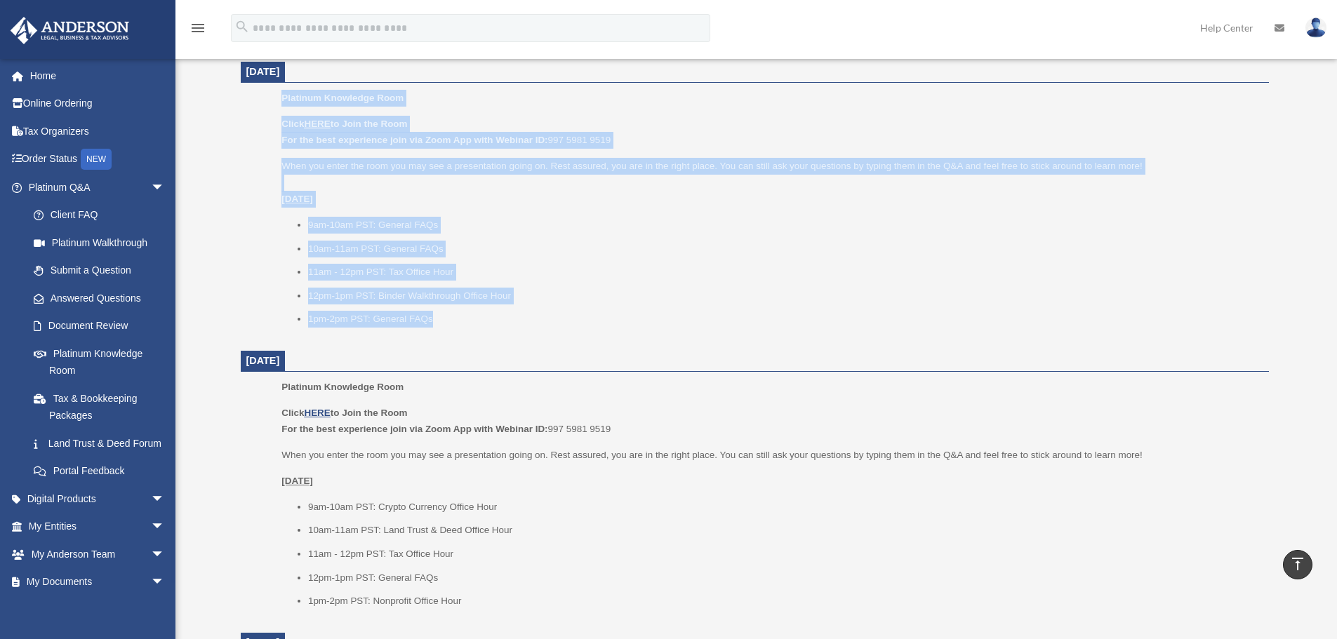
drag, startPoint x: 469, startPoint y: 321, endPoint x: 270, endPoint y: 100, distance: 297.2
click at [270, 100] on ul "Platinum Knowledge Room Click HERE to Join the Room For the best experience joi…" at bounding box center [755, 213] width 1009 height 247
click at [269, 100] on ul "Platinum Knowledge Room Click HERE to Join the Room For the best experience joi…" at bounding box center [755, 213] width 1009 height 247
drag, startPoint x: 277, startPoint y: 87, endPoint x: 470, endPoint y: 338, distance: 316.9
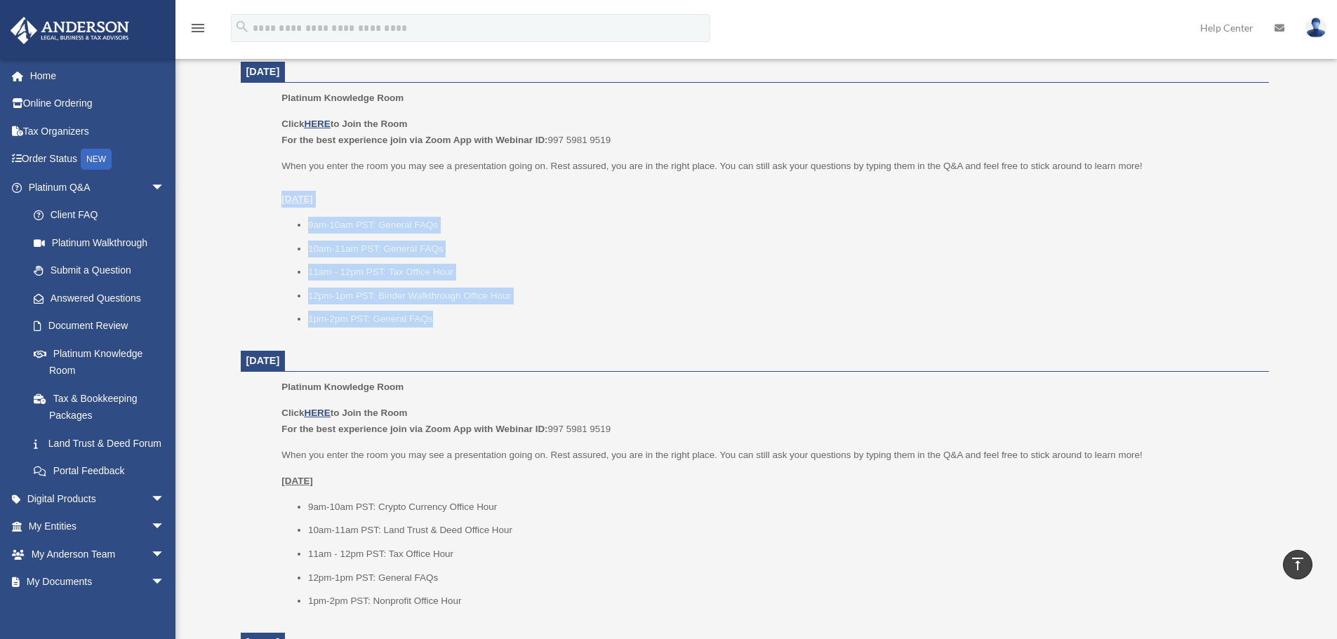
drag, startPoint x: 475, startPoint y: 328, endPoint x: 264, endPoint y: 205, distance: 244.4
click at [264, 205] on ul "Platinum Knowledge Room Click HERE to Join the Room For the best experience joi…" at bounding box center [755, 213] width 1009 height 247
drag, startPoint x: 294, startPoint y: 193, endPoint x: 453, endPoint y: 326, distance: 207.8
click at [453, 326] on ul "Platinum Knowledge Room Click HERE to Join the Room For the best experience joi…" at bounding box center [755, 213] width 1009 height 247
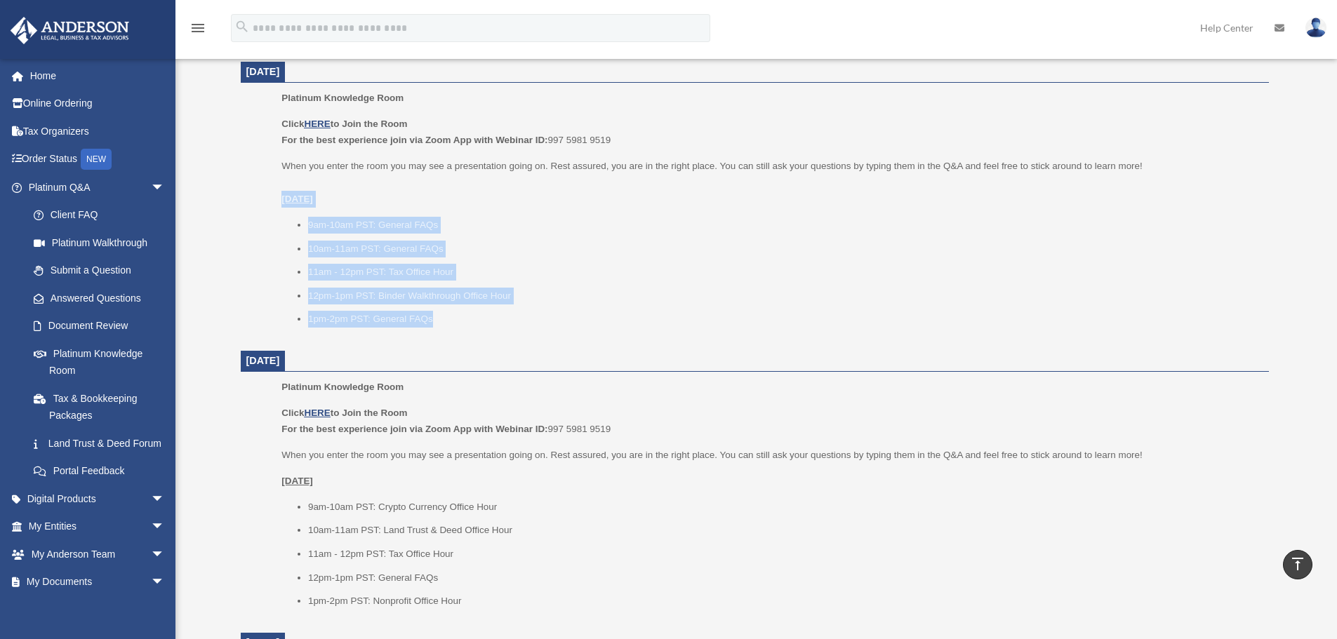
click at [453, 326] on li "1pm-2pm PST: General FAQs" at bounding box center [783, 319] width 951 height 17
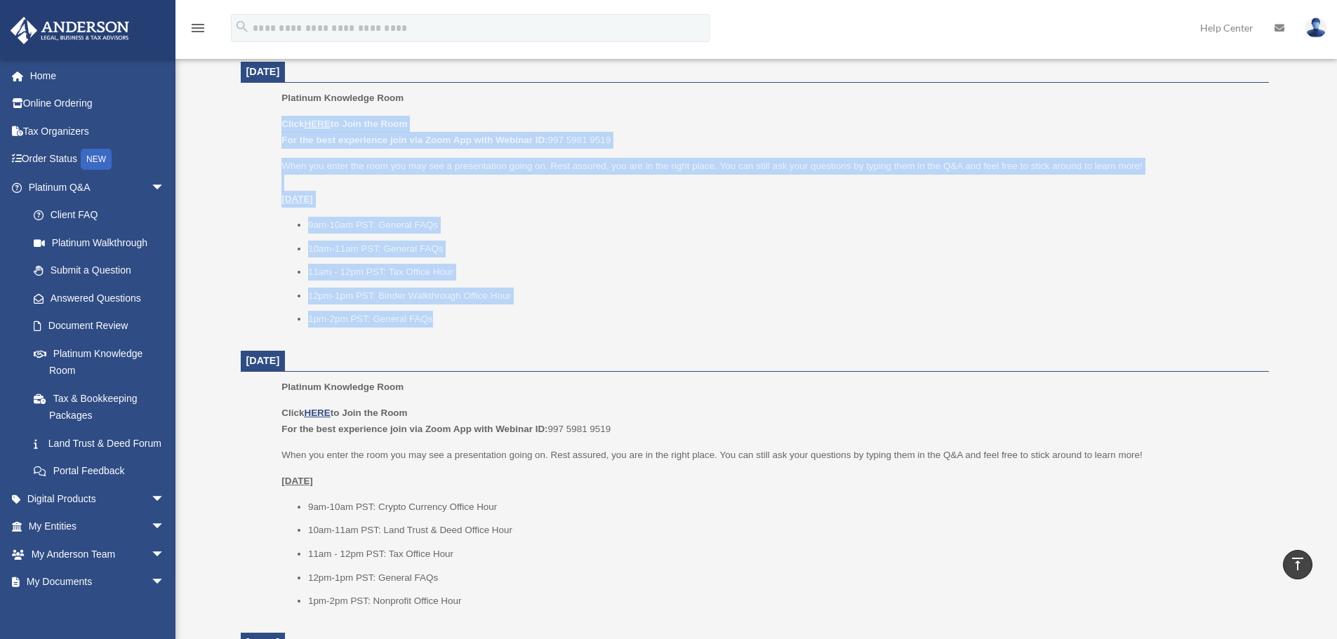
drag, startPoint x: 503, startPoint y: 326, endPoint x: 277, endPoint y: 110, distance: 313.8
click at [277, 110] on ul "Platinum Knowledge Room Click HERE to Join the Room For the best experience joi…" at bounding box center [755, 213] width 1009 height 247
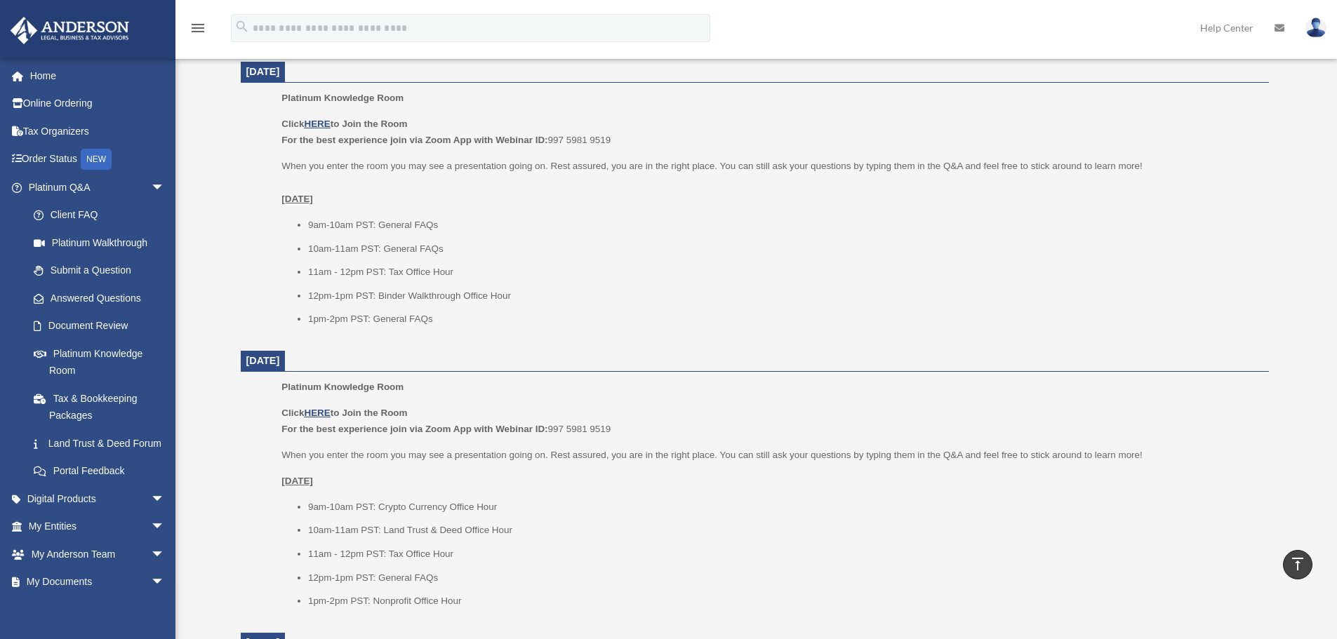
click at [275, 105] on ul "Platinum Knowledge Room Click HERE to Join the Room For the best experience joi…" at bounding box center [755, 213] width 1009 height 247
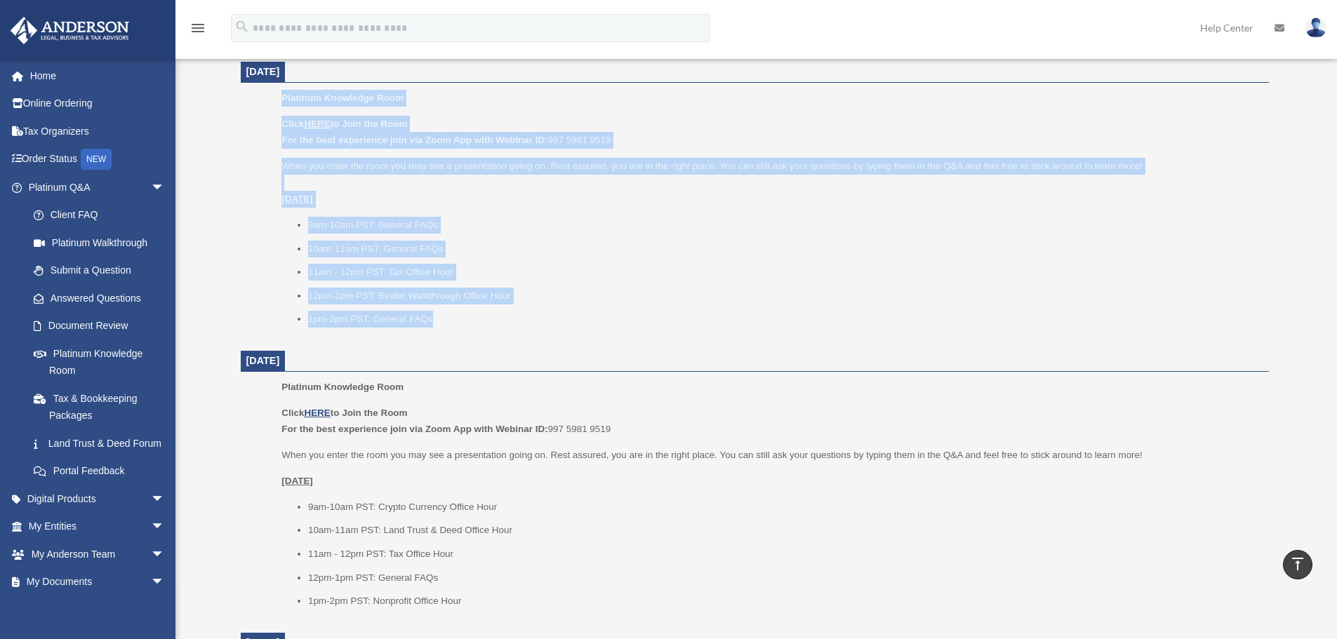
drag, startPoint x: 276, startPoint y: 94, endPoint x: 482, endPoint y: 319, distance: 305.0
click at [482, 319] on ul "Platinum Knowledge Room Click HERE to Join the Room For the best experience joi…" at bounding box center [755, 213] width 1009 height 247
click at [482, 319] on li "1pm-2pm PST: General FAQs" at bounding box center [783, 319] width 951 height 17
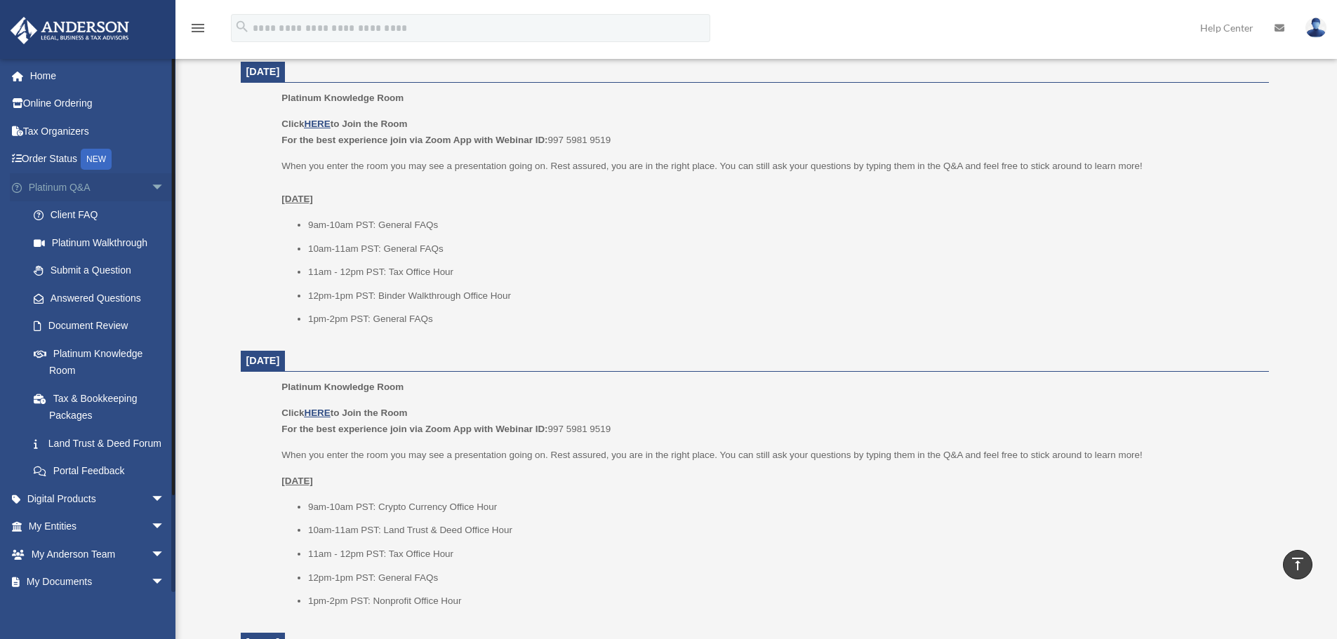
click at [151, 186] on span "arrow_drop_down" at bounding box center [165, 187] width 28 height 29
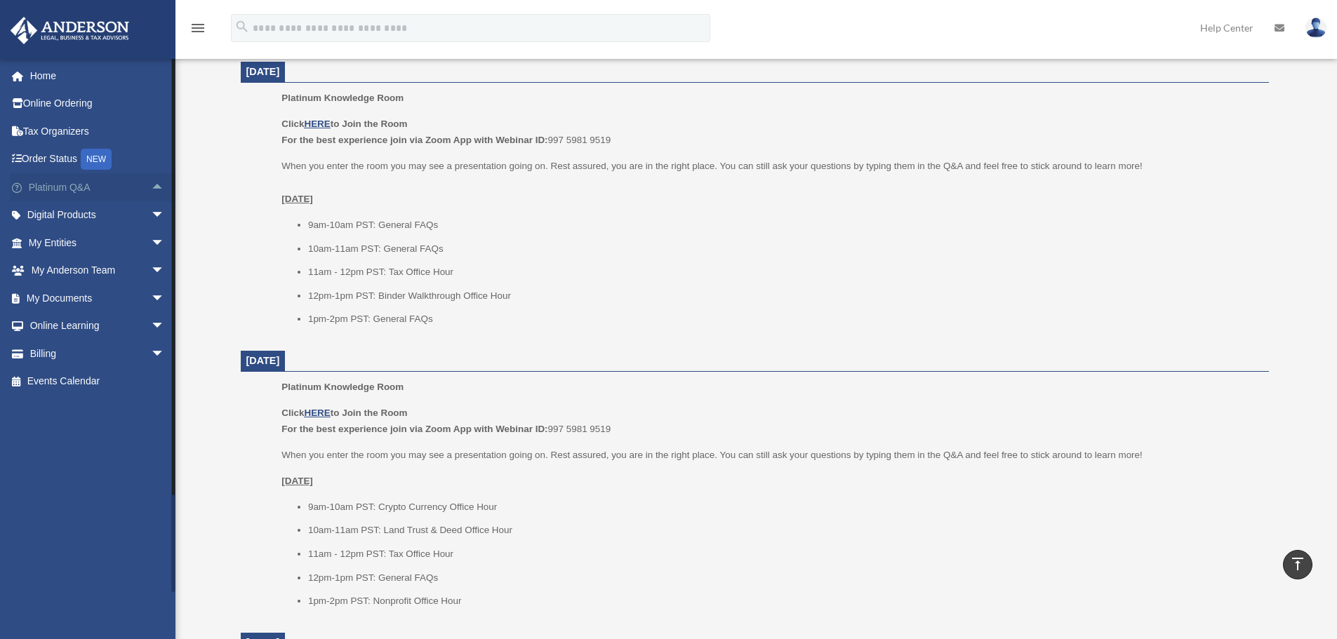
click at [151, 186] on span "arrow_drop_up" at bounding box center [165, 187] width 28 height 29
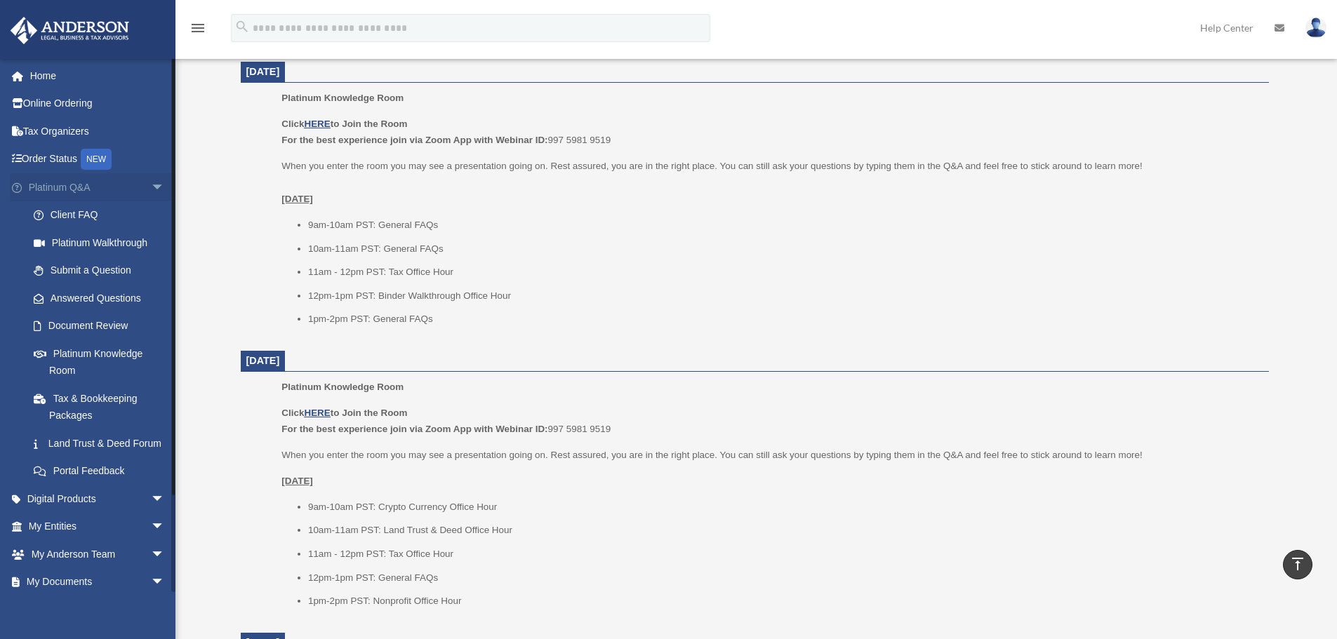
click at [151, 188] on span "arrow_drop_down" at bounding box center [165, 187] width 28 height 29
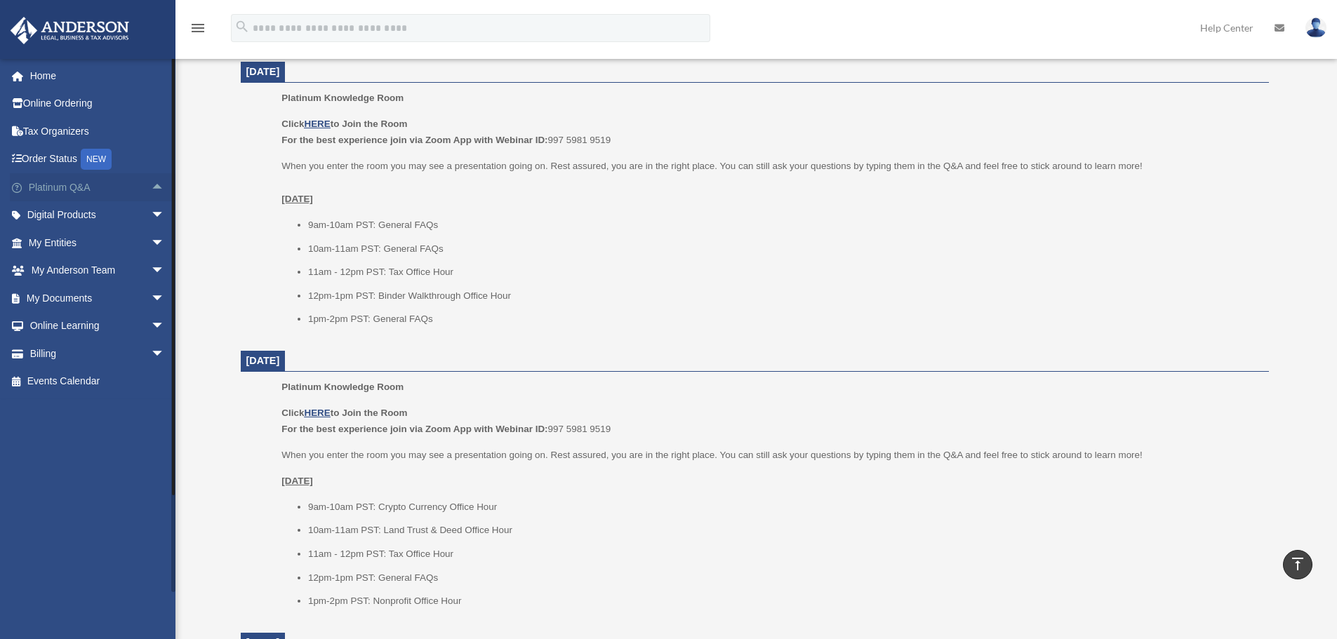
click at [151, 186] on span "arrow_drop_up" at bounding box center [165, 187] width 28 height 29
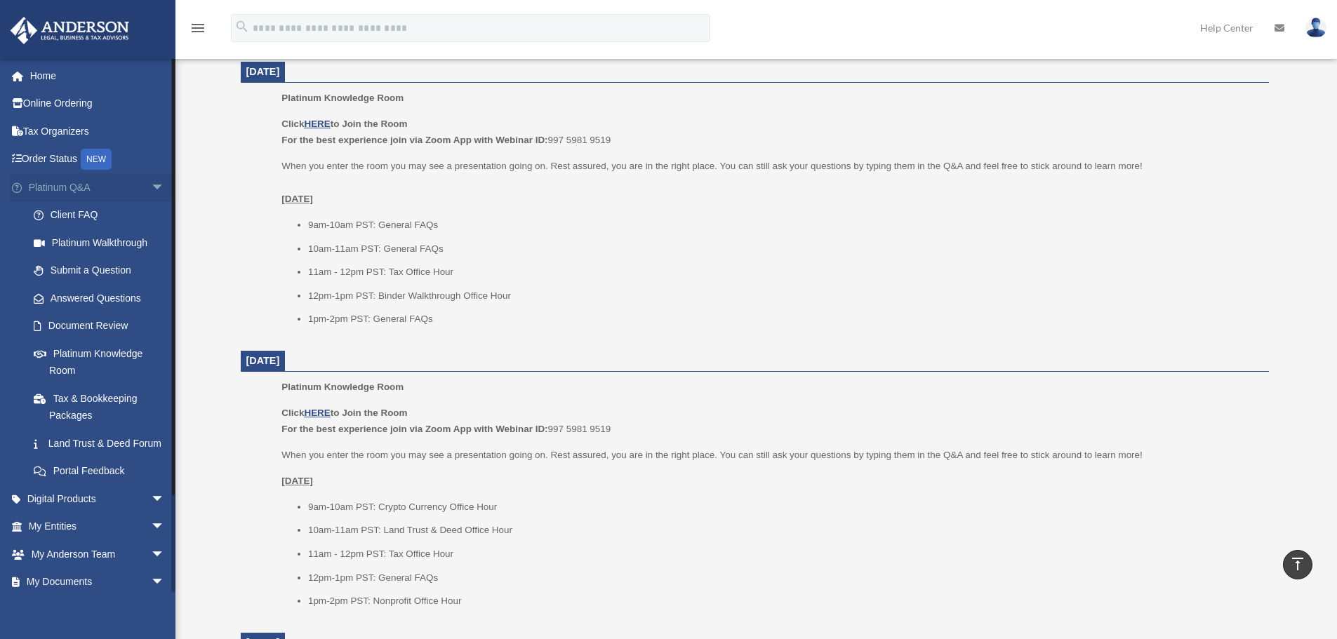
click at [151, 188] on span "arrow_drop_down" at bounding box center [165, 187] width 28 height 29
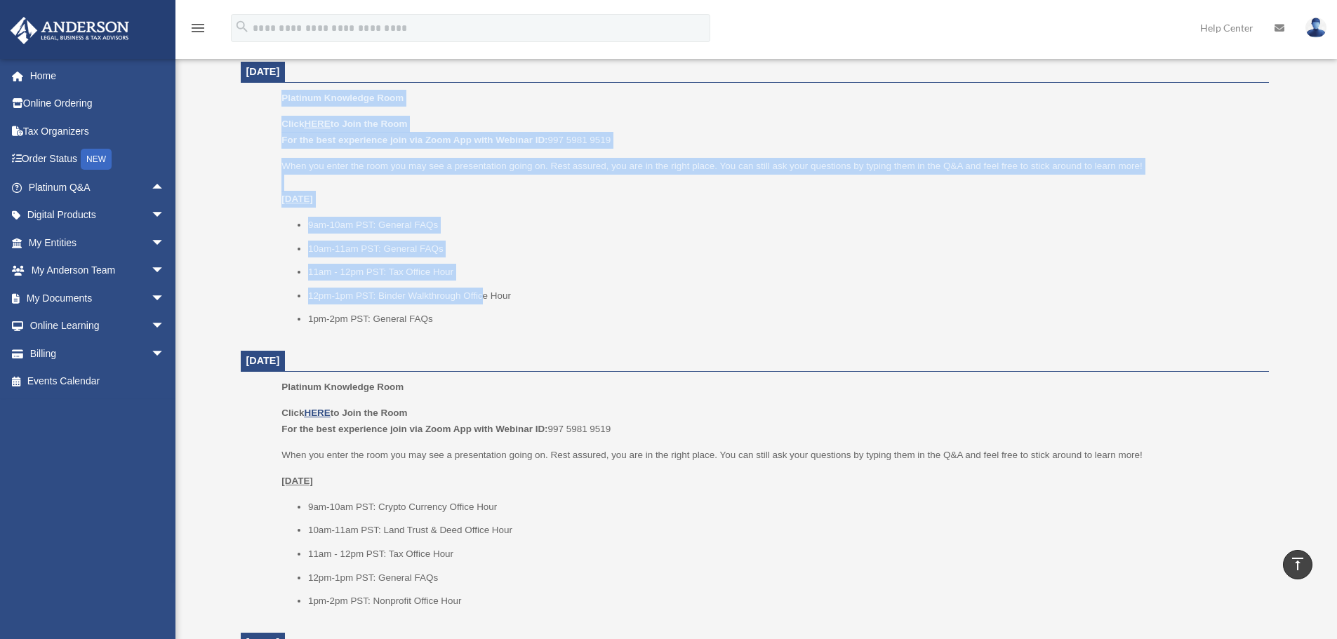
drag, startPoint x: 485, startPoint y: 303, endPoint x: 215, endPoint y: 91, distance: 343.5
click at [215, 91] on div "Platinum Knowledge Room bob.apples@andersonadvisors.com Sign Out bob.apples@and…" at bounding box center [668, 498] width 1337 height 2012
drag, startPoint x: 261, startPoint y: 85, endPoint x: 458, endPoint y: 288, distance: 283.5
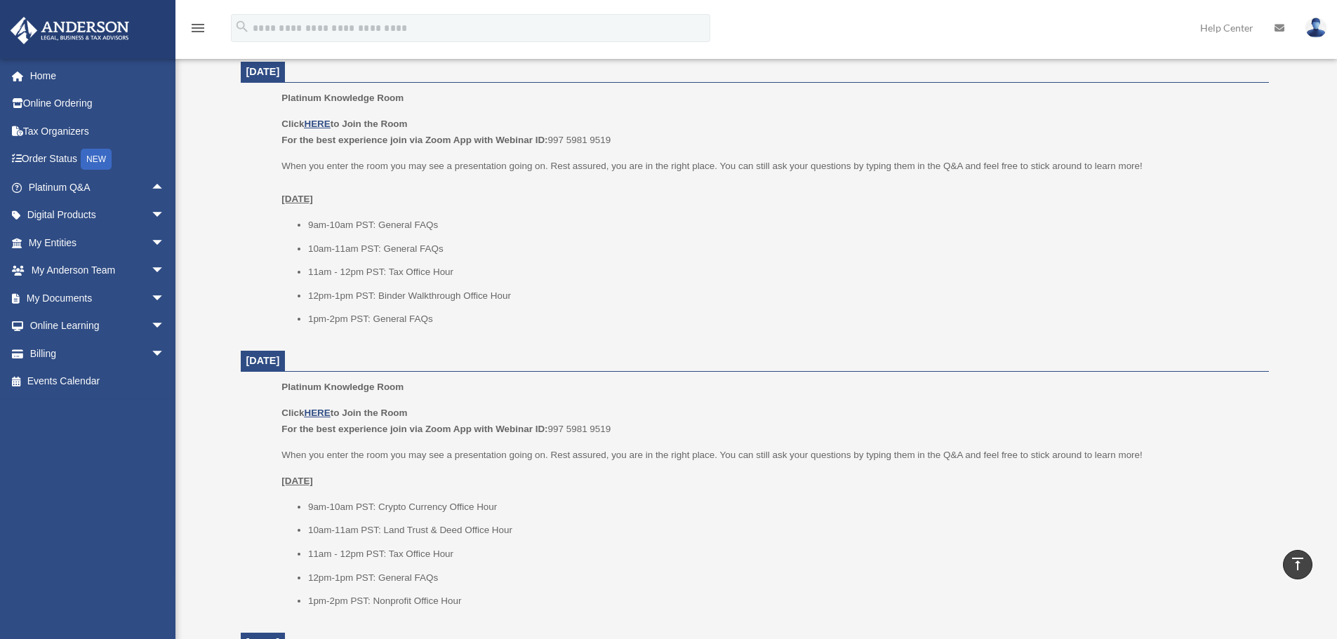
click at [465, 307] on ul "9am-10am PST: General FAQs 10am-11am PST: General FAQs 11am - 12pm PST: Tax Off…" at bounding box center [769, 272] width 977 height 111
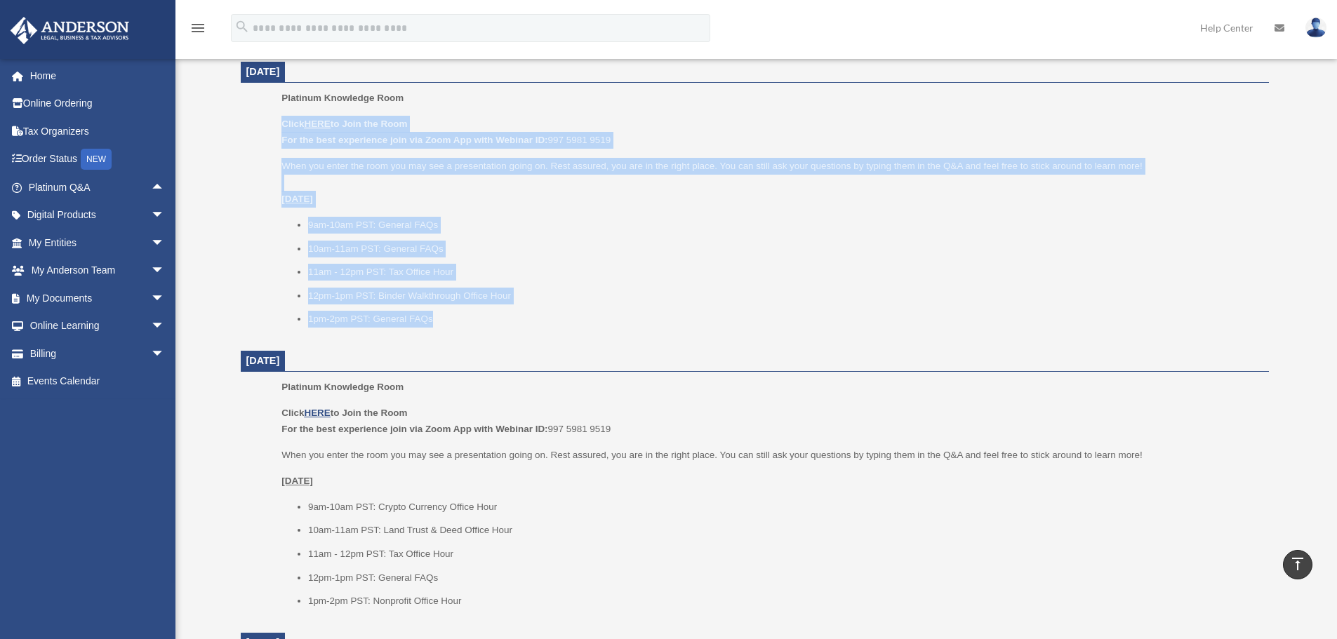
drag, startPoint x: 460, startPoint y: 324, endPoint x: 241, endPoint y: 111, distance: 305.8
click at [241, 111] on dd "Platinum Knowledge Room Click HERE to Join the Room For the best experience joi…" at bounding box center [755, 213] width 1028 height 247
click at [241, 108] on dd "Platinum Knowledge Room Click HERE to Join the Room For the best experience joi…" at bounding box center [755, 213] width 1028 height 247
drag, startPoint x: 285, startPoint y: 98, endPoint x: 462, endPoint y: 325, distance: 288.1
click at [458, 316] on div "Platinum Knowledge Room Click HERE to Join the Room For the best experience joi…" at bounding box center [769, 213] width 977 height 247
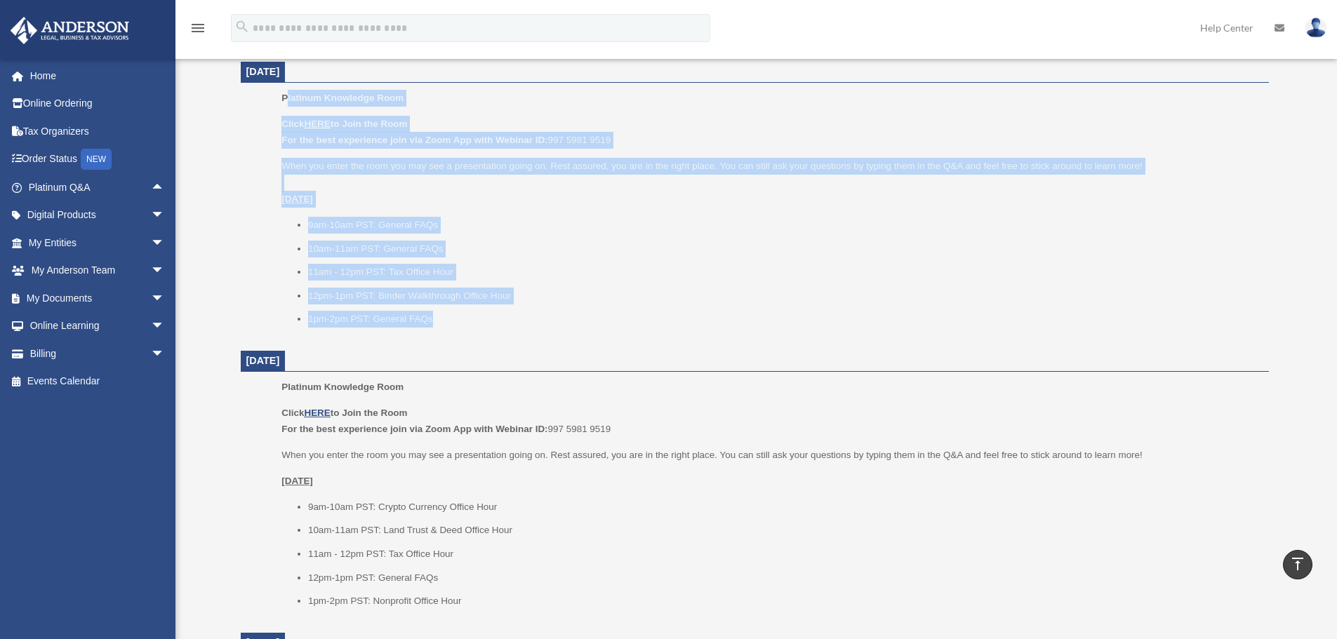
click at [463, 329] on div "Platinum Knowledge Room Click HERE to Join the Room For the best experience joi…" at bounding box center [769, 213] width 977 height 247
drag, startPoint x: 506, startPoint y: 328, endPoint x: 261, endPoint y: 103, distance: 332.4
click at [261, 104] on ul "Platinum Knowledge Room Click HERE to Join the Room For the best experience joi…" at bounding box center [755, 213] width 1009 height 247
click at [261, 103] on ul "Platinum Knowledge Room Click HERE to Join the Room For the best experience joi…" at bounding box center [755, 213] width 1009 height 247
drag, startPoint x: 267, startPoint y: 91, endPoint x: 460, endPoint y: 310, distance: 290.9
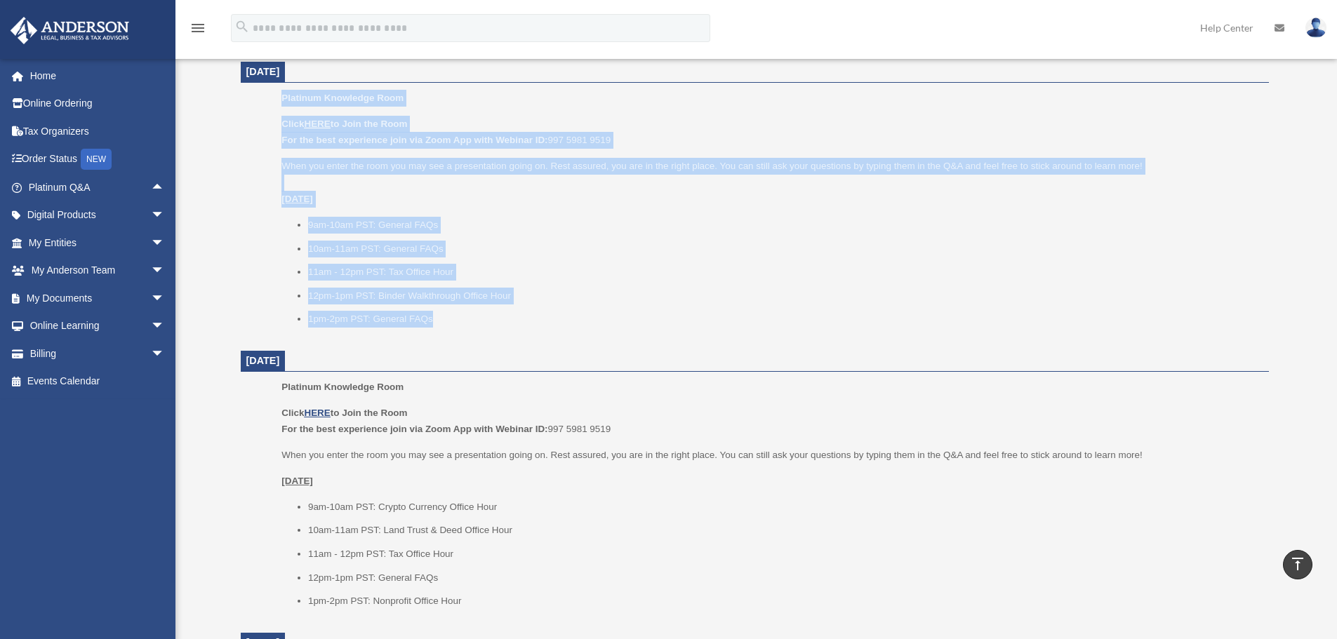
click at [460, 310] on ul "Platinum Knowledge Room Click HERE to Join the Room For the best experience joi…" at bounding box center [755, 213] width 1009 height 247
click at [460, 310] on ul "9am-10am PST: General FAQs 10am-11am PST: General FAQs 11am - 12pm PST: Tax Off…" at bounding box center [769, 272] width 977 height 111
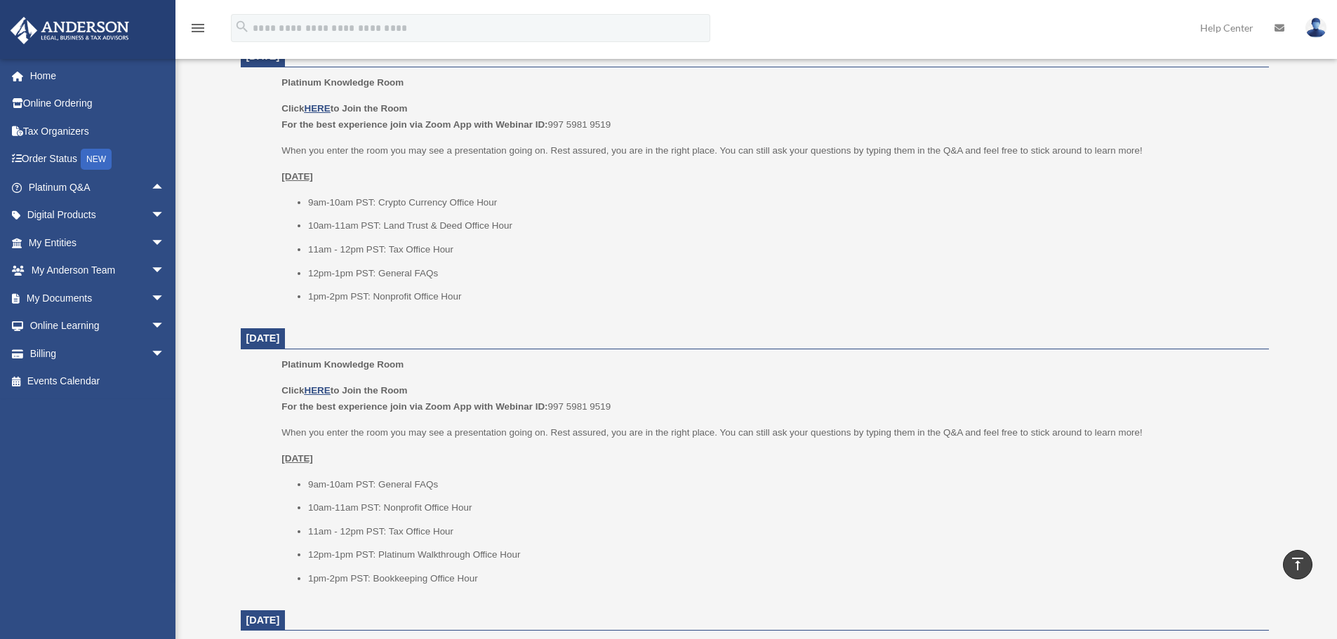
scroll to position [842, 0]
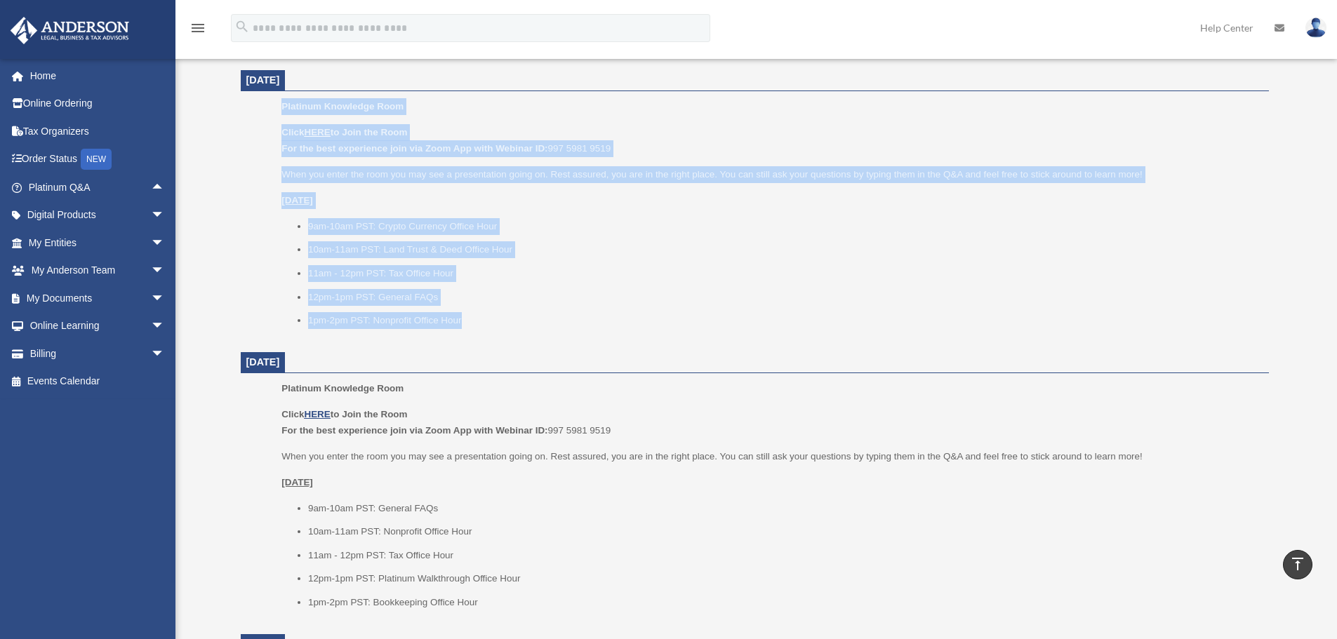
drag, startPoint x: 496, startPoint y: 327, endPoint x: 265, endPoint y: 105, distance: 320.7
click at [265, 105] on ul "Platinum Knowledge Room Click HERE to Join the Room For the best experience joi…" at bounding box center [755, 218] width 1009 height 240
drag, startPoint x: 271, startPoint y: 100, endPoint x: 471, endPoint y: 312, distance: 291.5
click at [471, 312] on ul "Platinum Knowledge Room Click HERE to Join the Room For the best experience joi…" at bounding box center [755, 218] width 1009 height 240
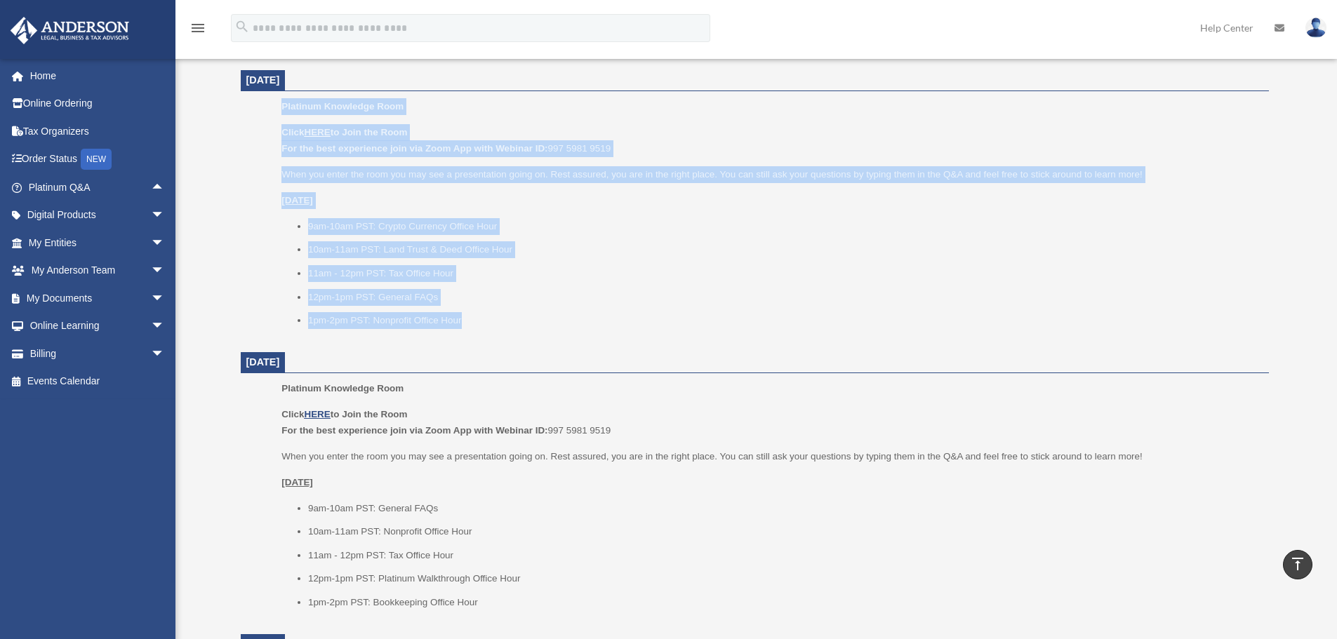
click at [471, 312] on li "1pm-2pm PST: Nonprofit Office Hour" at bounding box center [783, 320] width 951 height 17
drag, startPoint x: 515, startPoint y: 324, endPoint x: 240, endPoint y: 101, distance: 353.8
click at [241, 101] on dd "Platinum Knowledge Room Click HERE to Join the Room For the best experience joi…" at bounding box center [755, 218] width 1028 height 240
drag, startPoint x: 265, startPoint y: 98, endPoint x: 508, endPoint y: 310, distance: 322.3
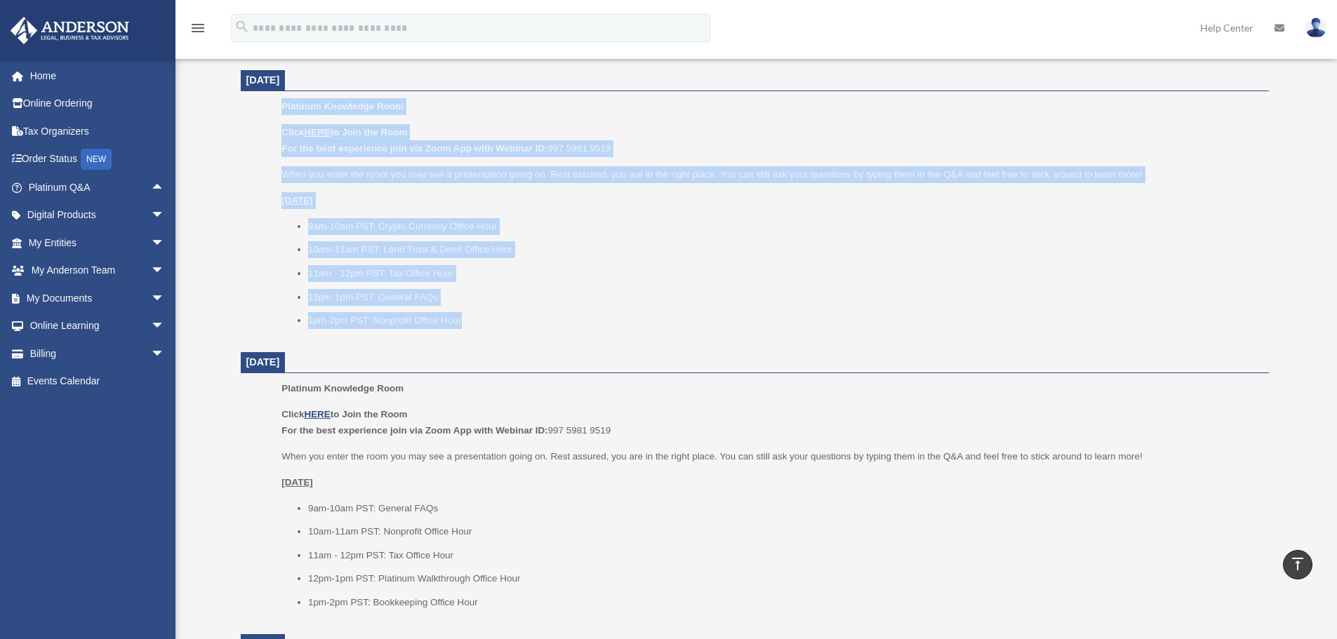
click at [508, 310] on ul "Platinum Knowledge Room Click HERE to Join the Room For the best experience joi…" at bounding box center [755, 218] width 1009 height 240
click at [508, 310] on ul "9am-10am PST: Crypto Currency Office Hour 10am-11am PST: Land Trust & Deed Offi…" at bounding box center [769, 273] width 977 height 111
drag, startPoint x: 524, startPoint y: 336, endPoint x: 209, endPoint y: 91, distance: 399.6
click at [209, 91] on div "Platinum Knowledge Room bob.apples@andersonadvisors.com Sign Out bob.apples@and…" at bounding box center [668, 217] width 1337 height 2012
click at [232, 217] on div "Platinum Knowledge Room Our open office hours and helplines have moved into our…" at bounding box center [754, 229] width 1049 height 1954
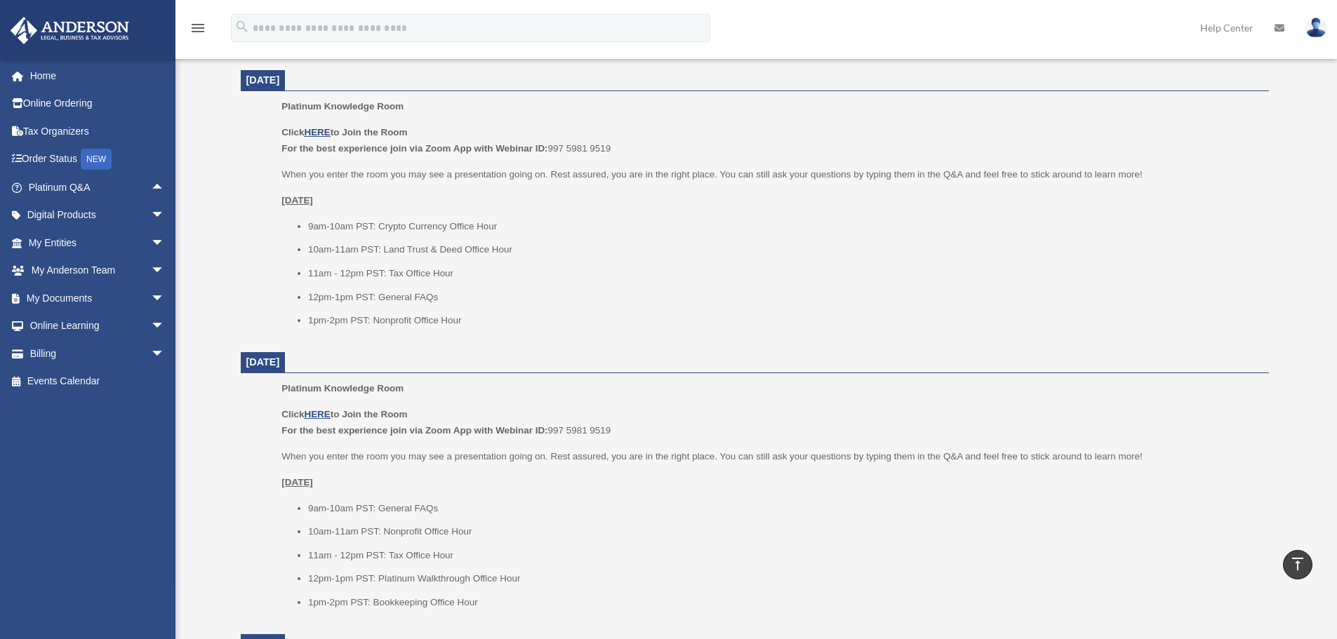
click at [397, 321] on li "1pm-2pm PST: Nonprofit Office Hour" at bounding box center [783, 320] width 951 height 17
click at [397, 320] on li "1pm-2pm PST: Nonprofit Office Hour" at bounding box center [783, 320] width 951 height 17
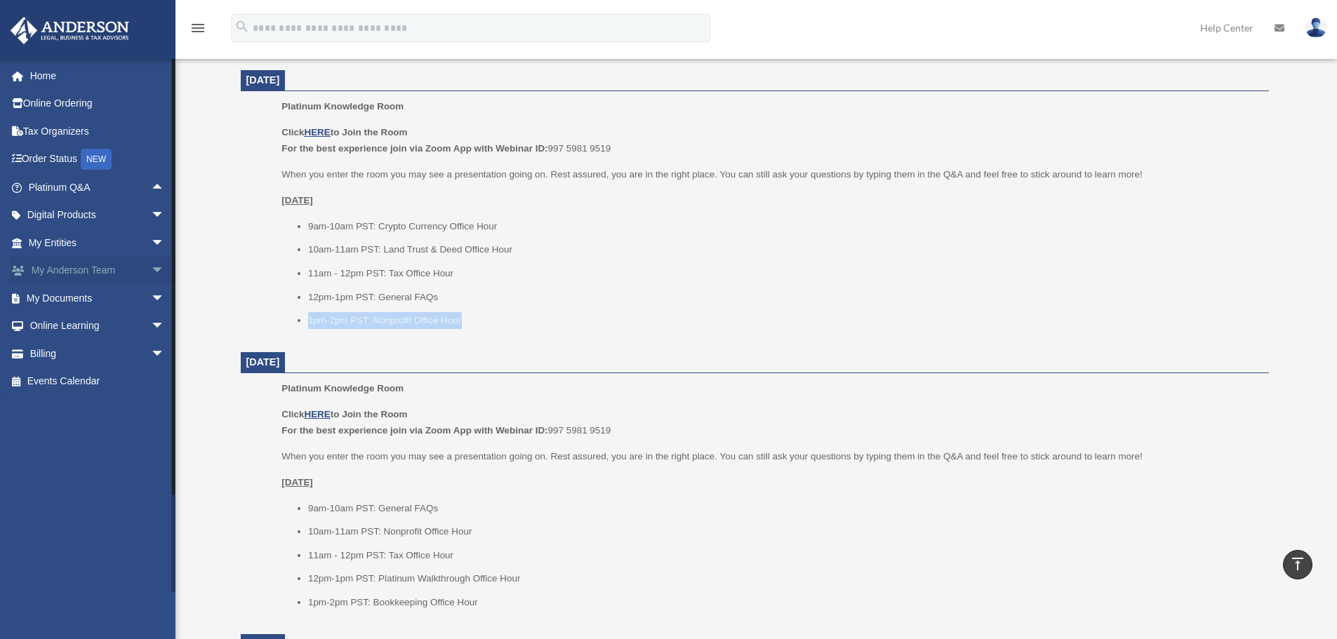
drag, startPoint x: 365, startPoint y: 314, endPoint x: 93, endPoint y: 284, distance: 274.0
click at [364, 313] on li "1pm-2pm PST: Nonprofit Office Hour" at bounding box center [783, 320] width 951 height 17
click at [156, 191] on span "arrow_drop_up" at bounding box center [165, 187] width 28 height 29
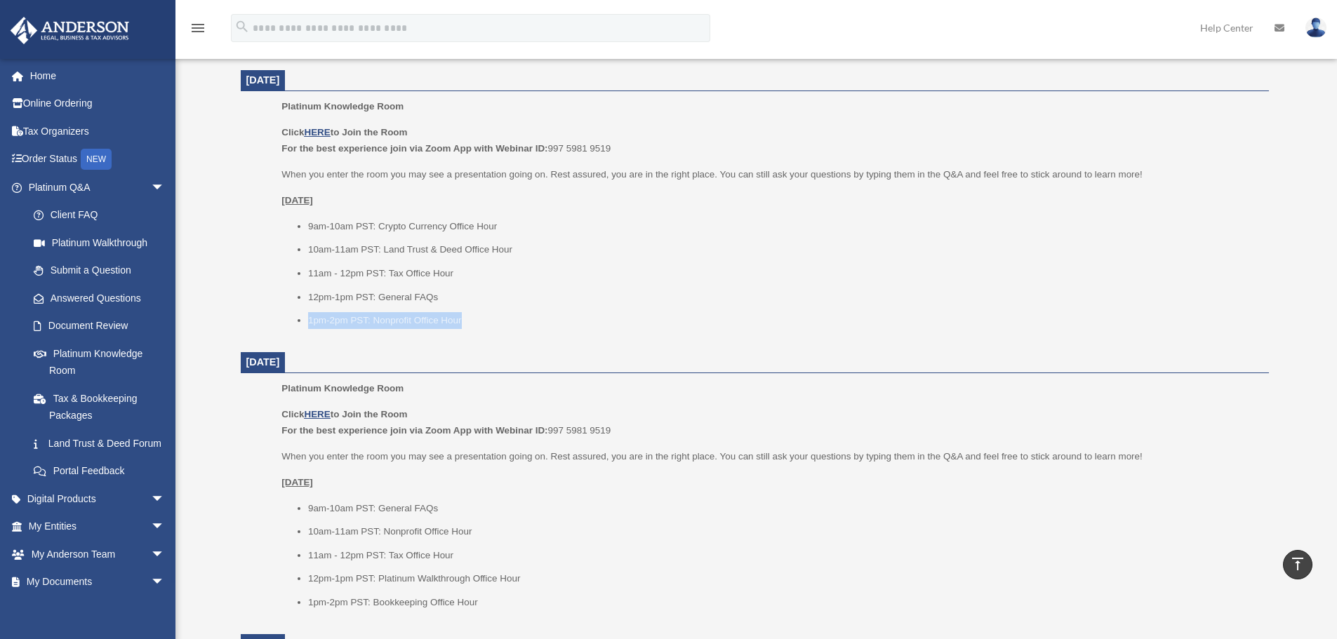
click at [478, 328] on li "1pm-2pm PST: Nonprofit Office Hour" at bounding box center [783, 320] width 951 height 17
drag, startPoint x: 502, startPoint y: 329, endPoint x: 420, endPoint y: 241, distance: 119.7
click at [424, 246] on div "Platinum Knowledge Room Click HERE to Join the Room For the best experience joi…" at bounding box center [769, 218] width 977 height 240
click at [411, 232] on li "9am-10am PST: Crypto Currency Office Hour" at bounding box center [783, 226] width 951 height 17
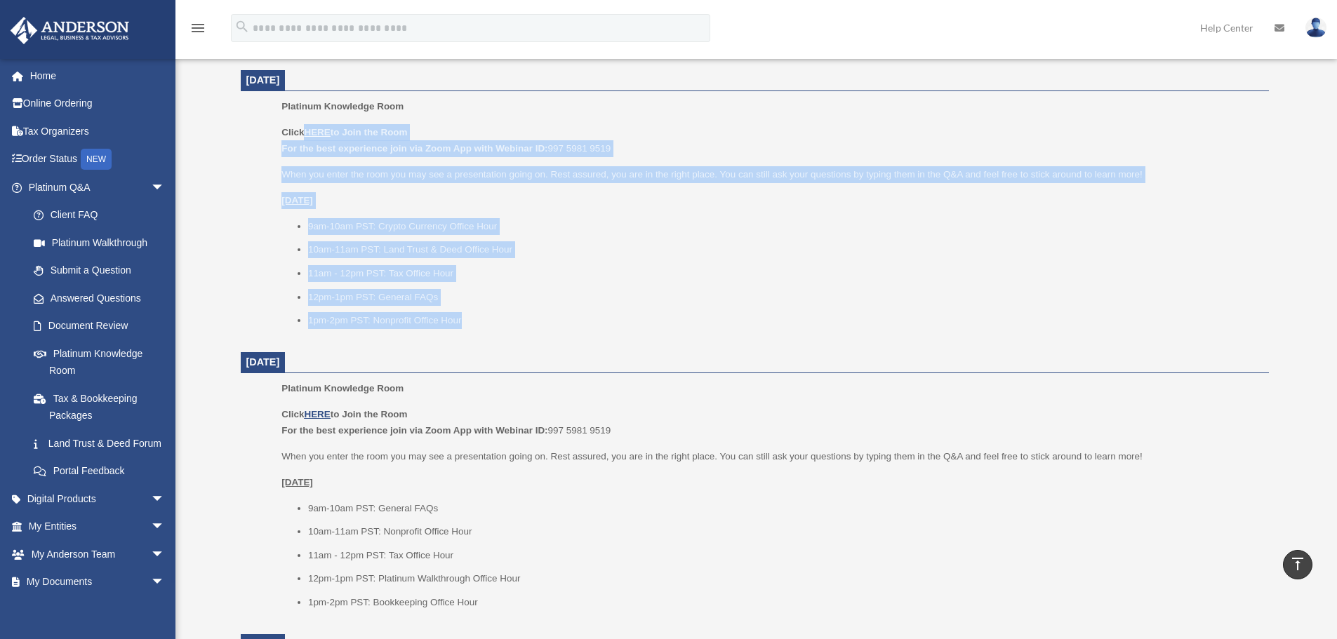
drag, startPoint x: 537, startPoint y: 336, endPoint x: 232, endPoint y: 91, distance: 391.5
click at [270, 114] on ul "Platinum Knowledge Room Click HERE to Join the Room For the best experience joi…" at bounding box center [755, 218] width 1009 height 240
click at [234, 173] on div "Platinum Knowledge Room Our open office hours and helplines have moved into our…" at bounding box center [754, 229] width 1049 height 1954
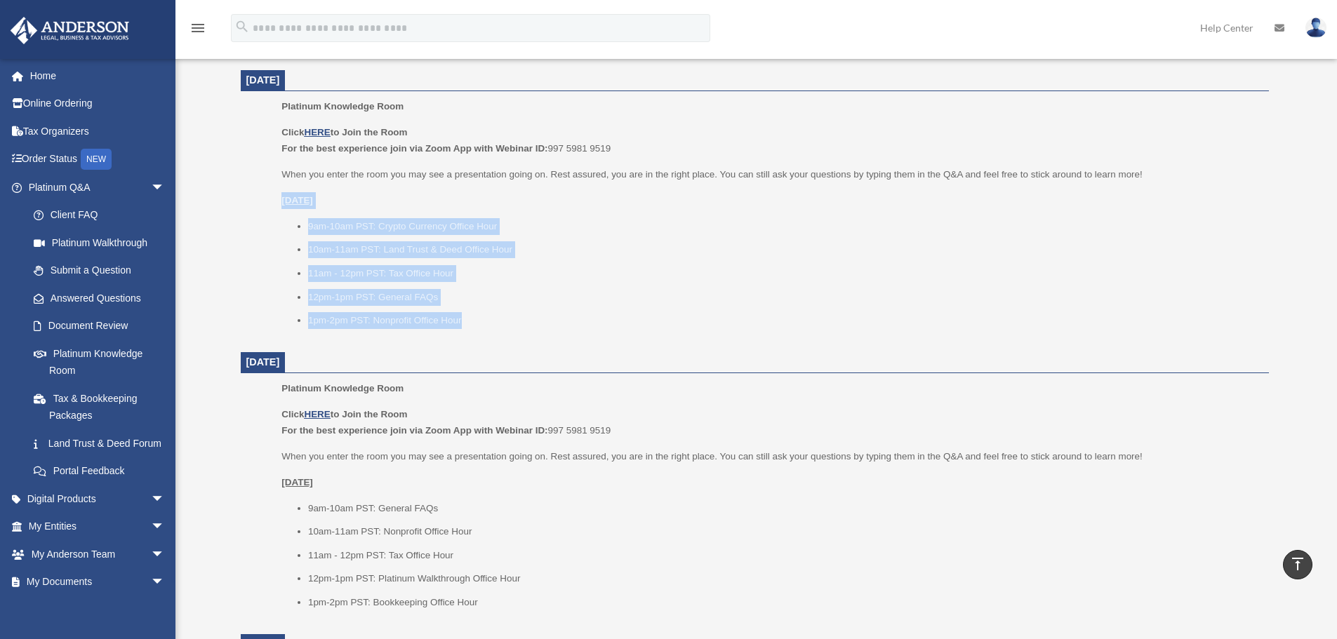
drag, startPoint x: 499, startPoint y: 329, endPoint x: 254, endPoint y: 186, distance: 283.4
click at [254, 187] on ul "Platinum Knowledge Room Click HERE to Join the Room For the best experience joi…" at bounding box center [755, 218] width 1009 height 240
click at [330, 213] on div "Click HERE to Join the Room For the best experience join via Zoom App with Webi…" at bounding box center [769, 226] width 977 height 205
drag, startPoint x: 281, startPoint y: 203, endPoint x: 496, endPoint y: 326, distance: 248.0
click at [496, 326] on ul "Platinum Knowledge Room Click HERE to Join the Room For the best experience joi…" at bounding box center [755, 218] width 1009 height 240
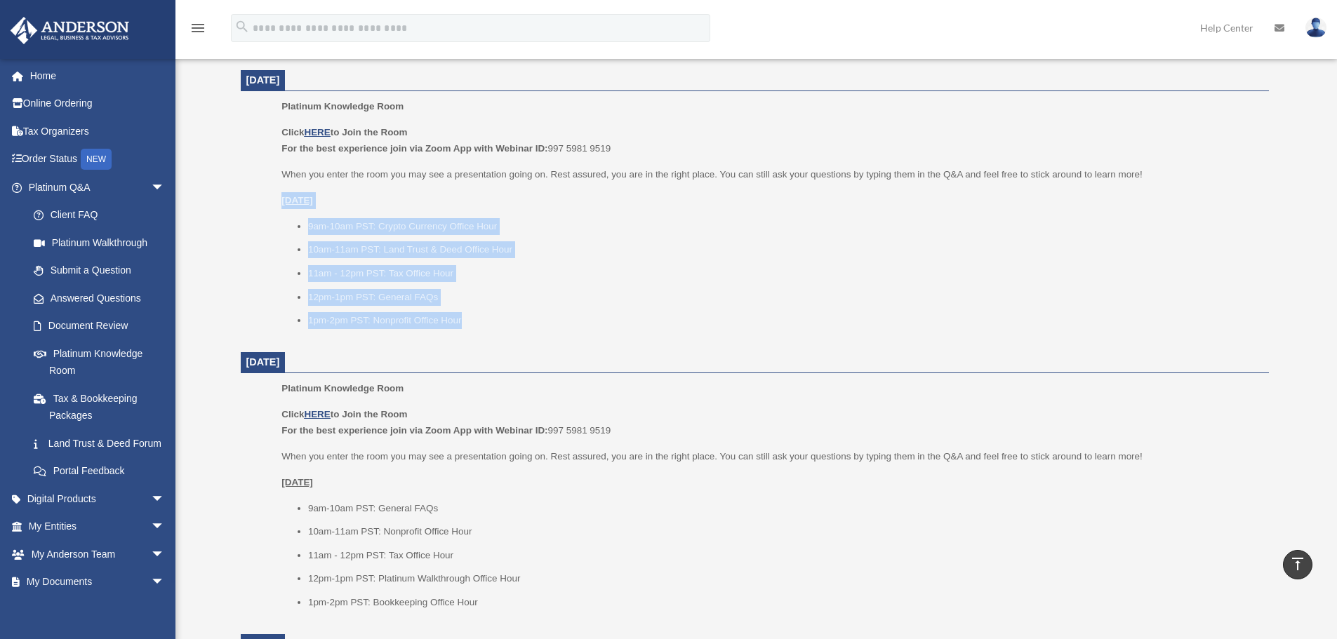
click at [496, 326] on li "1pm-2pm PST: Nonprofit Office Hour" at bounding box center [783, 320] width 951 height 17
drag, startPoint x: 506, startPoint y: 319, endPoint x: 273, endPoint y: 191, distance: 265.8
click at [273, 191] on ul "Platinum Knowledge Room Click HERE to Join the Room For the best experience joi…" at bounding box center [755, 218] width 1009 height 240
drag, startPoint x: 268, startPoint y: 197, endPoint x: 467, endPoint y: 320, distance: 234.2
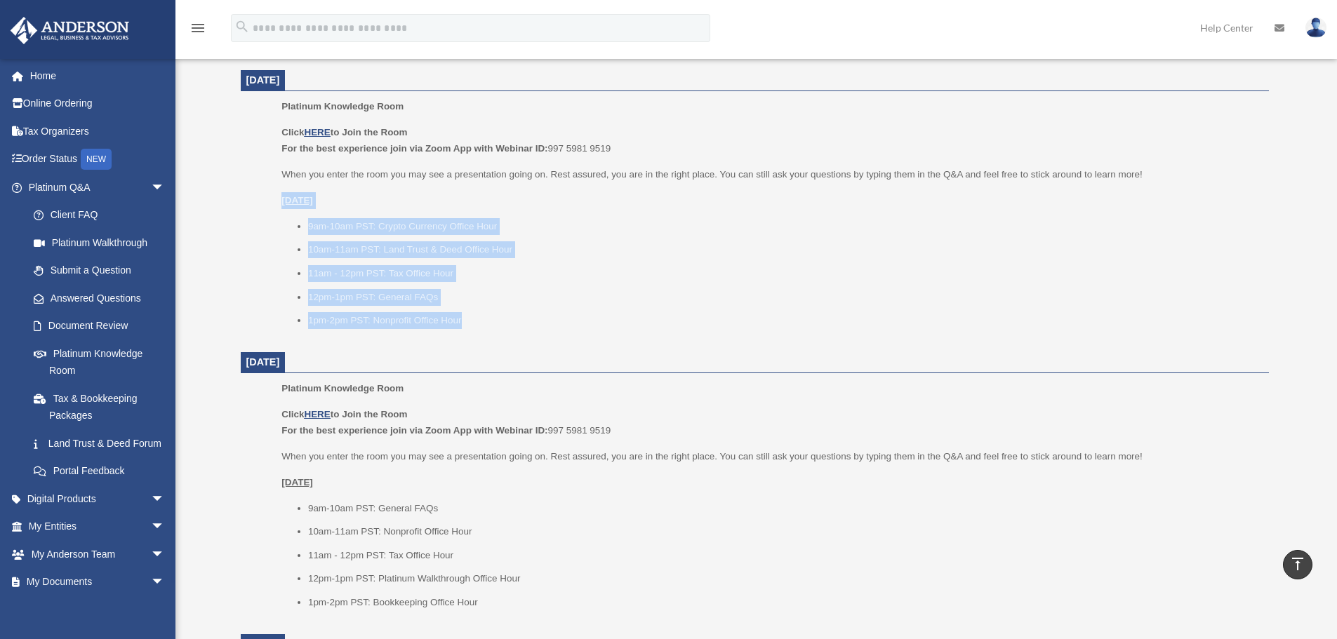
click at [467, 320] on ul "Platinum Knowledge Room Click HERE to Join the Room For the best experience joi…" at bounding box center [755, 218] width 1009 height 240
click at [467, 320] on li "1pm-2pm PST: Nonprofit Office Hour" at bounding box center [783, 320] width 951 height 17
drag, startPoint x: 485, startPoint y: 321, endPoint x: 272, endPoint y: 198, distance: 245.6
click at [272, 198] on ul "Platinum Knowledge Room Click HERE to Join the Room For the best experience joi…" at bounding box center [755, 218] width 1009 height 240
click at [271, 198] on ul "Platinum Knowledge Room Click HERE to Join the Room For the best experience joi…" at bounding box center [755, 218] width 1009 height 240
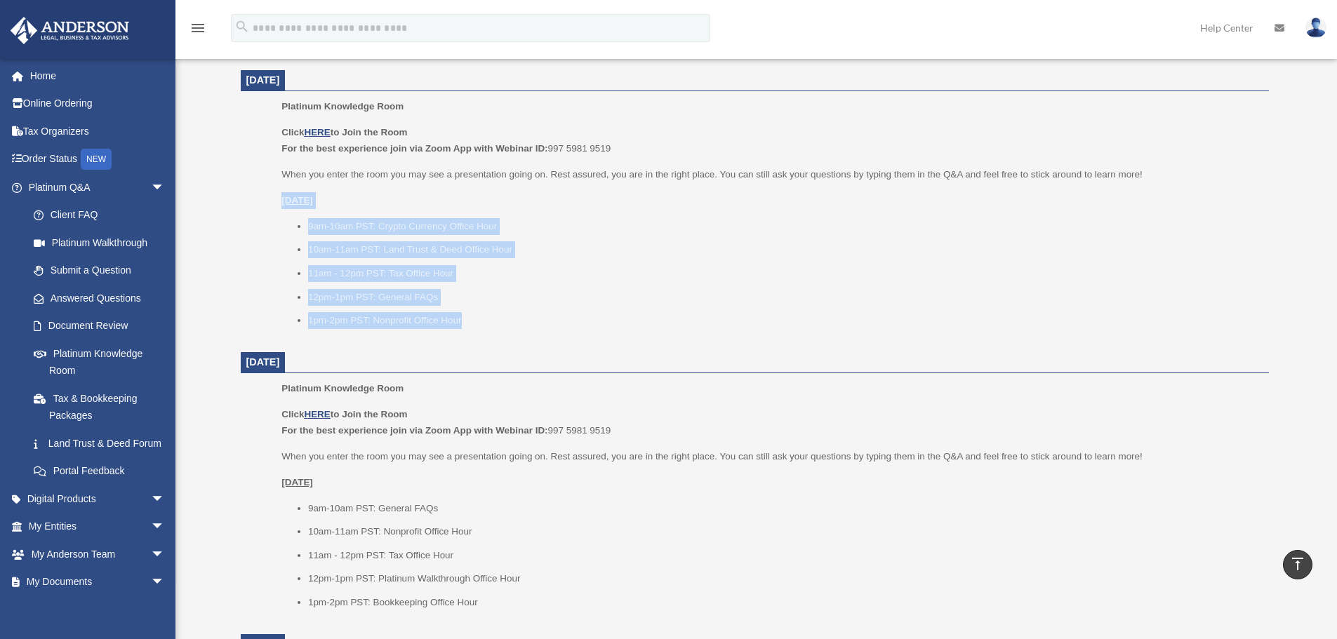
drag
click at [507, 331] on ul "Platinum Knowledge Room Click HERE to Join the Room For the best experience joi…" at bounding box center [755, 218] width 1009 height 240
click at [507, 331] on div "Platinum Knowledge Room Click HERE to Join the Room For the best experience joi…" at bounding box center [769, 218] width 977 height 240
click at [247, 187] on dd "Platinum Knowledge Room Click HERE to Join the Room For the best experience joi…" at bounding box center [755, 218] width 1028 height 240
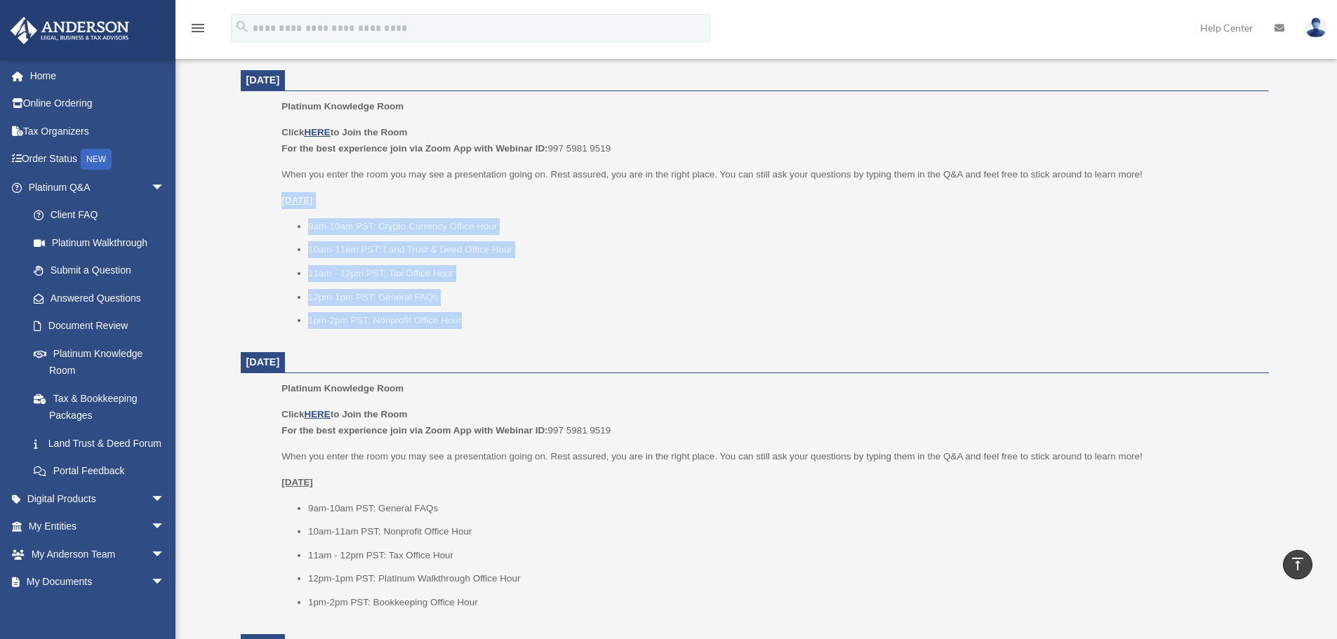
click at [475, 321] on ul "Platinum Knowledge Room Click HERE to Join the Room For the best experience joi…" at bounding box center [755, 218] width 1009 height 240
click at [475, 321] on li "1pm-2pm PST: Nonprofit Office Hour" at bounding box center [783, 320] width 951 height 17
click at [197, 185] on div "Platinum Knowledge Room bob.apples@andersonadvisors.com Sign Out bob.apples@and…" at bounding box center [668, 217] width 1337 height 2012
click at [376, 296] on li "12pm-1pm PST: General FAQs" at bounding box center [783, 297] width 951 height 17
click at [467, 312] on ul "Platinum Knowledge Room Click HERE to Join the Room For the best experience joi…" at bounding box center [755, 218] width 1009 height 240
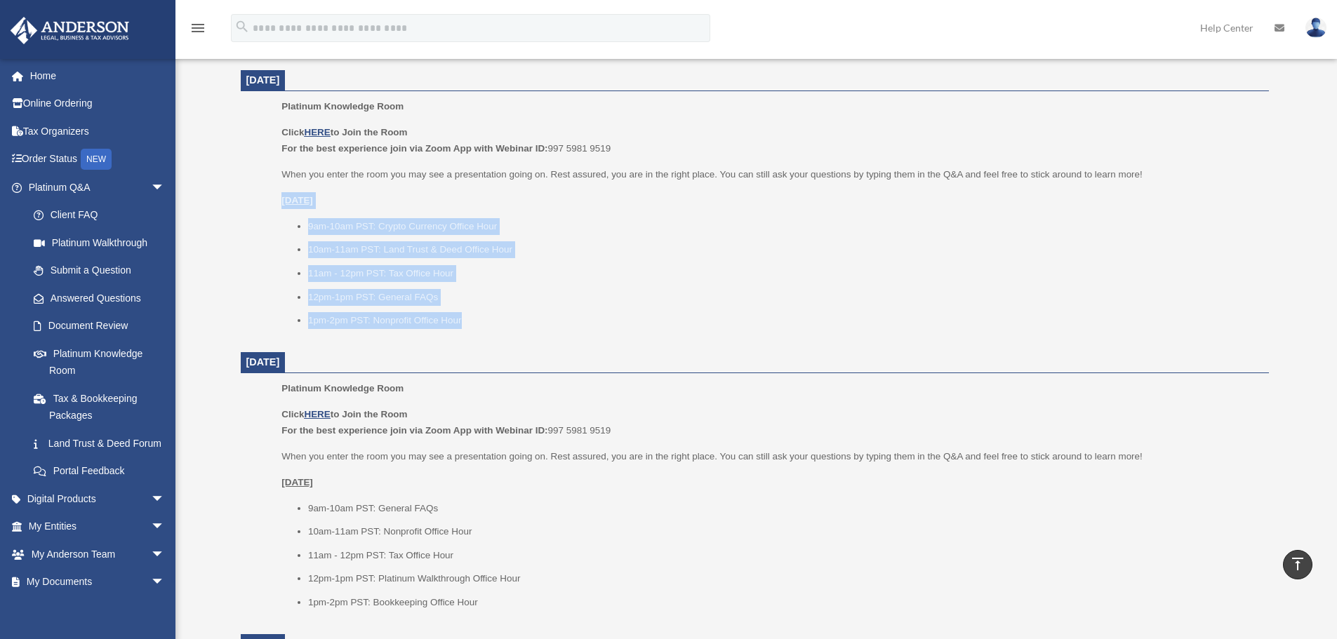
click at [468, 313] on li "1pm-2pm PST: Nonprofit Office Hour" at bounding box center [783, 320] width 951 height 17
click at [284, 184] on div "Click HERE to Join the Room For the best experience join via Zoom App with Webi…" at bounding box center [769, 226] width 977 height 205
click at [290, 196] on u "Wednesday, September 10" at bounding box center [297, 200] width 32 height 11
click at [456, 320] on div "Click HERE to Join the Room For the best experience join via Zoom App with Webi…" at bounding box center [769, 226] width 977 height 205
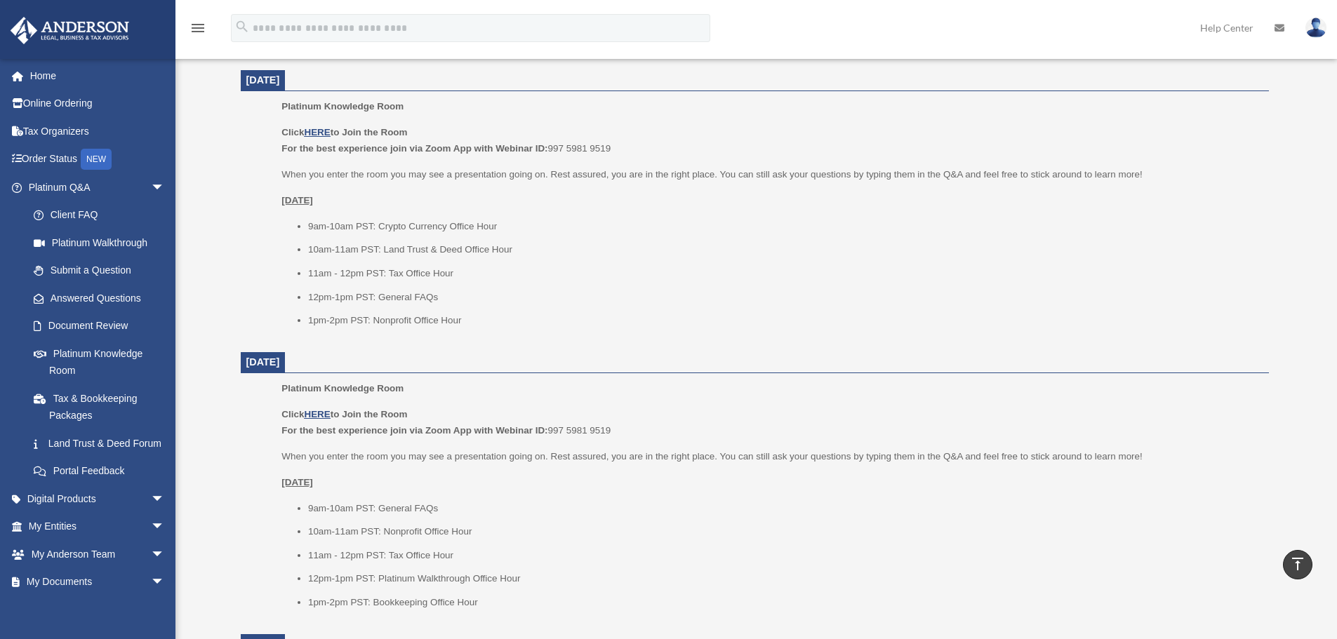
click at [460, 319] on li "1pm-2pm PST: Nonprofit Office Hour" at bounding box center [783, 320] width 951 height 17
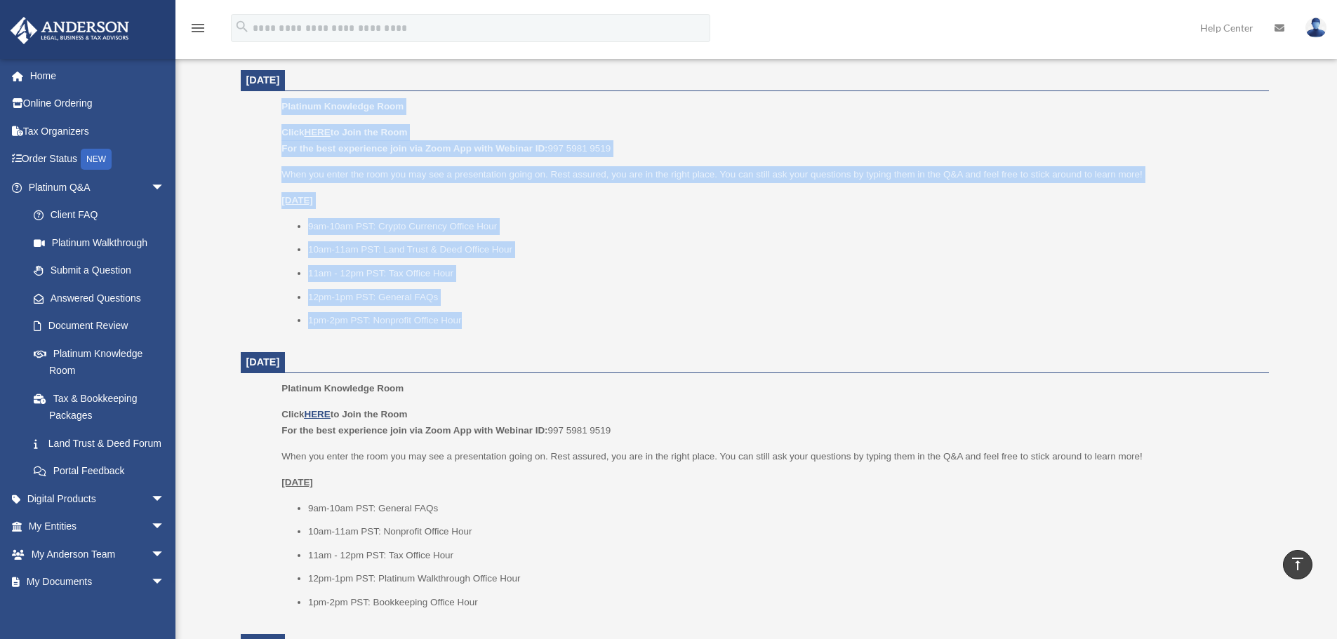
click at [269, 108] on ul "Platinum Knowledge Room Click HERE to Join the Room For the best experience joi…" at bounding box center [755, 218] width 1009 height 240
click at [441, 306] on ul "Platinum Knowledge Room Click HERE to Join the Room For the best experience joi…" at bounding box center [755, 218] width 1009 height 240
click at [444, 307] on ul "9am-10am PST: Crypto Currency Office Hour 10am-11am PST: Land Trust & Deed Offi…" at bounding box center [769, 273] width 977 height 111
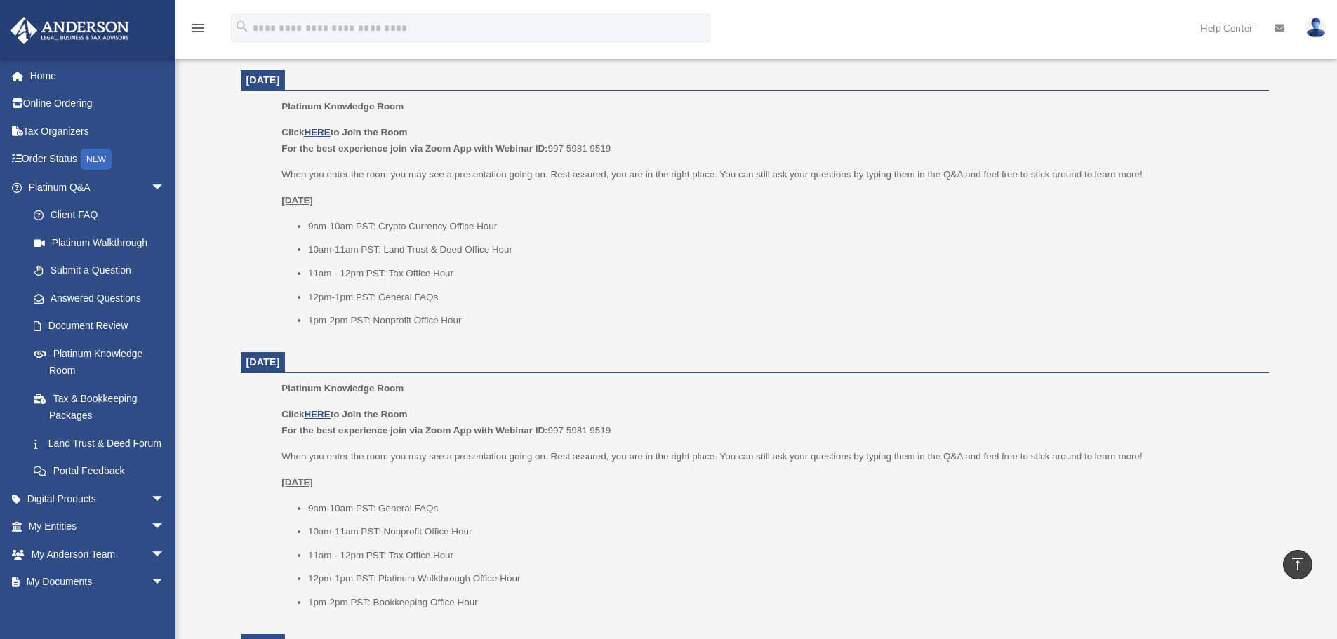
click at [476, 324] on li "1pm-2pm PST: Nonprofit Office Hour" at bounding box center [783, 320] width 951 height 17
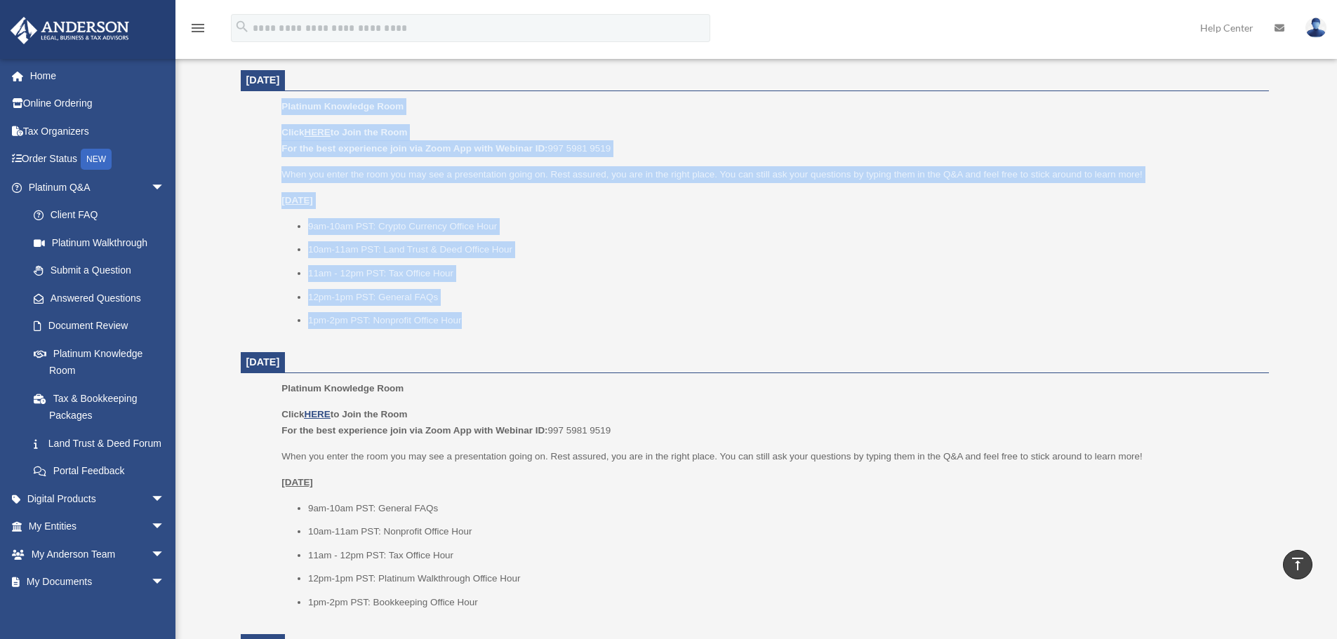
click at [284, 114] on div "Platinum Knowledge Room Click HERE to Join the Room For the best experience joi…" at bounding box center [769, 218] width 977 height 240
click at [284, 114] on p "Platinum Knowledge Room" at bounding box center [769, 106] width 977 height 17
click at [503, 302] on ul "Platinum Knowledge Room Click HERE to Join the Room For the best experience joi…" at bounding box center [755, 218] width 1009 height 240
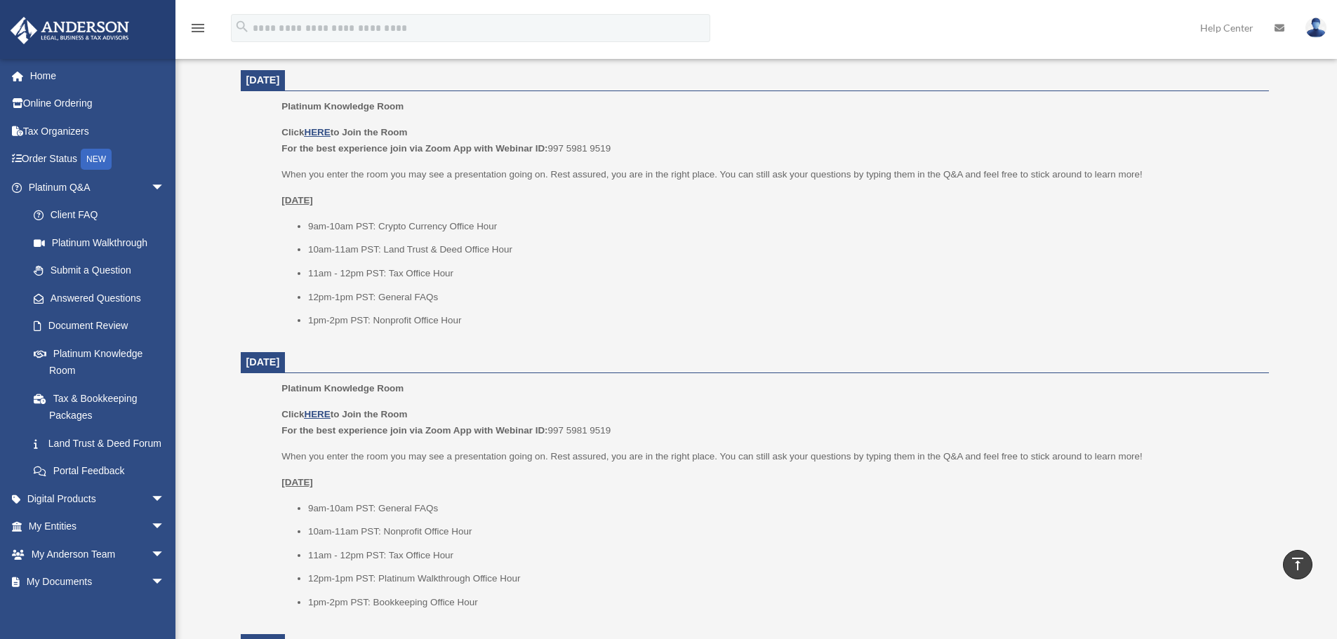
click at [499, 321] on li "1pm-2pm PST: Nonprofit Office Hour" at bounding box center [783, 320] width 951 height 17
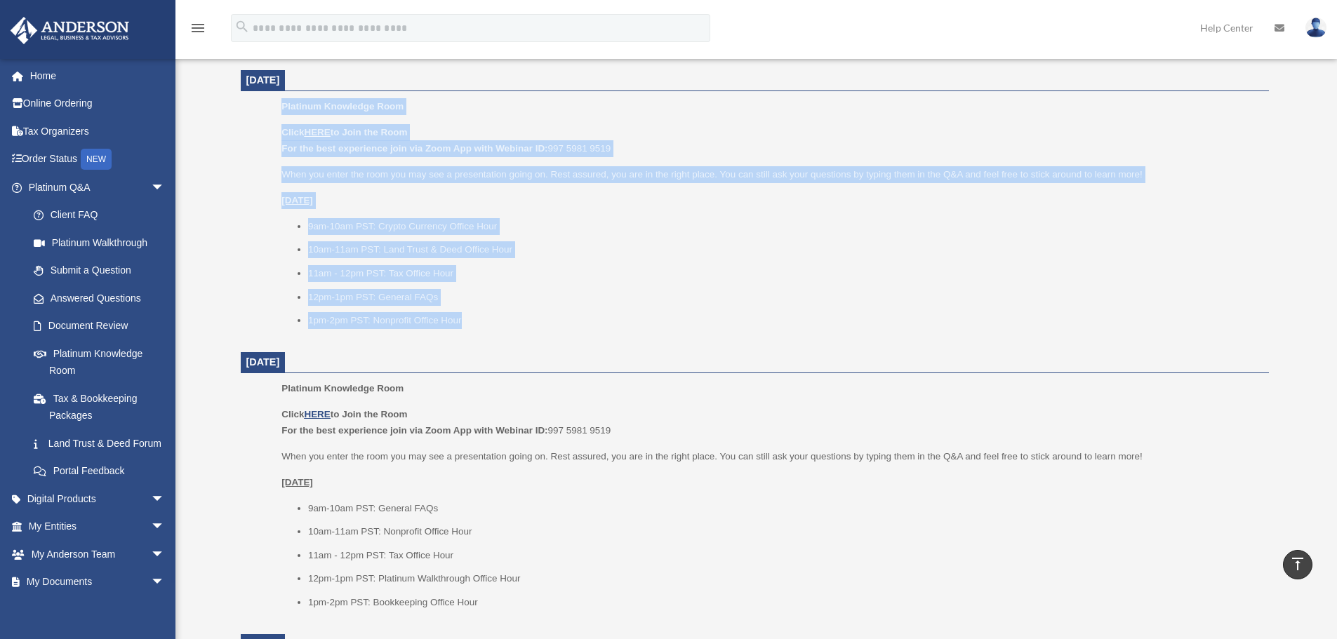
click at [253, 112] on ul "Platinum Knowledge Room Click HERE to Join the Room For the best experience joi…" at bounding box center [755, 218] width 1009 height 240
click at [463, 319] on ul "Platinum Knowledge Room Click HERE to Join the Room For the best experience joi…" at bounding box center [755, 218] width 1009 height 240
click at [463, 319] on li "1pm-2pm PST: Nonprofit Office Hour" at bounding box center [783, 320] width 951 height 17
click at [277, 111] on ul "Platinum Knowledge Room Click HERE to Join the Room For the best experience joi…" at bounding box center [755, 218] width 1009 height 240
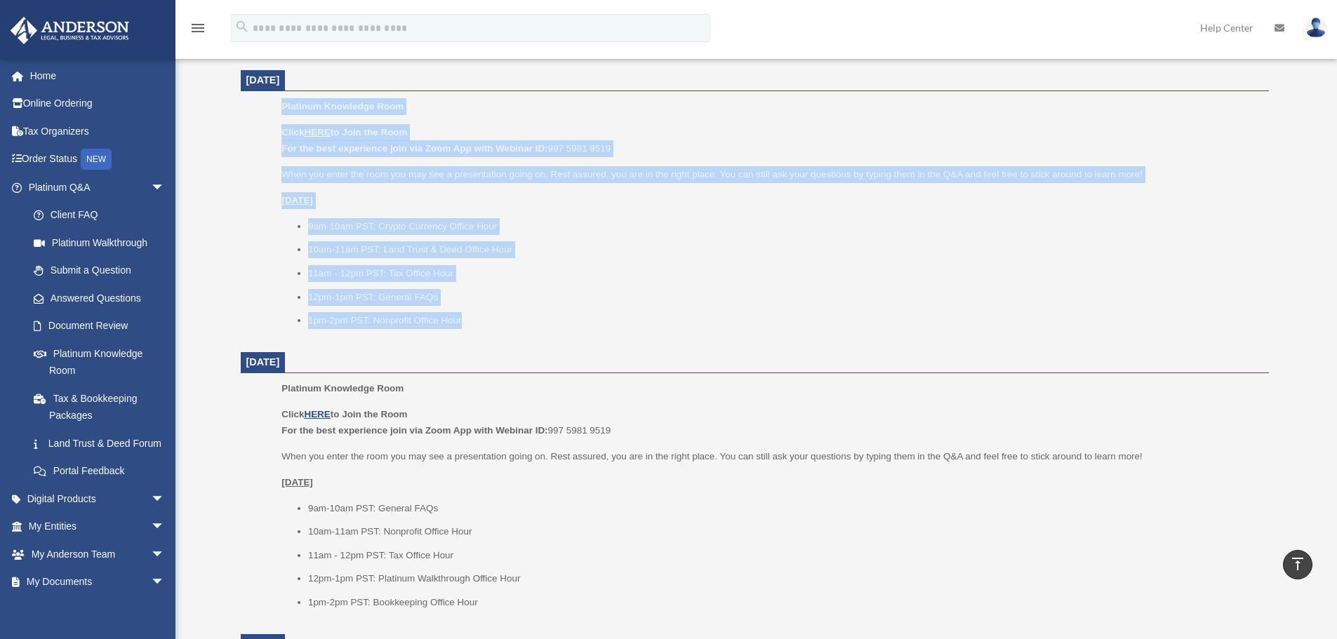
click at [271, 107] on ul "Platinum Knowledge Room Click HERE to Join the Room For the best experience joi…" at bounding box center [755, 218] width 1009 height 240
click at [477, 324] on dl "September 9, 2025 Platinum Knowledge Room Click HERE to Join the Room For the b…" at bounding box center [755, 483] width 1028 height 1404
click at [477, 324] on li "1pm-2pm PST: Nonprofit Office Hour" at bounding box center [783, 320] width 951 height 17
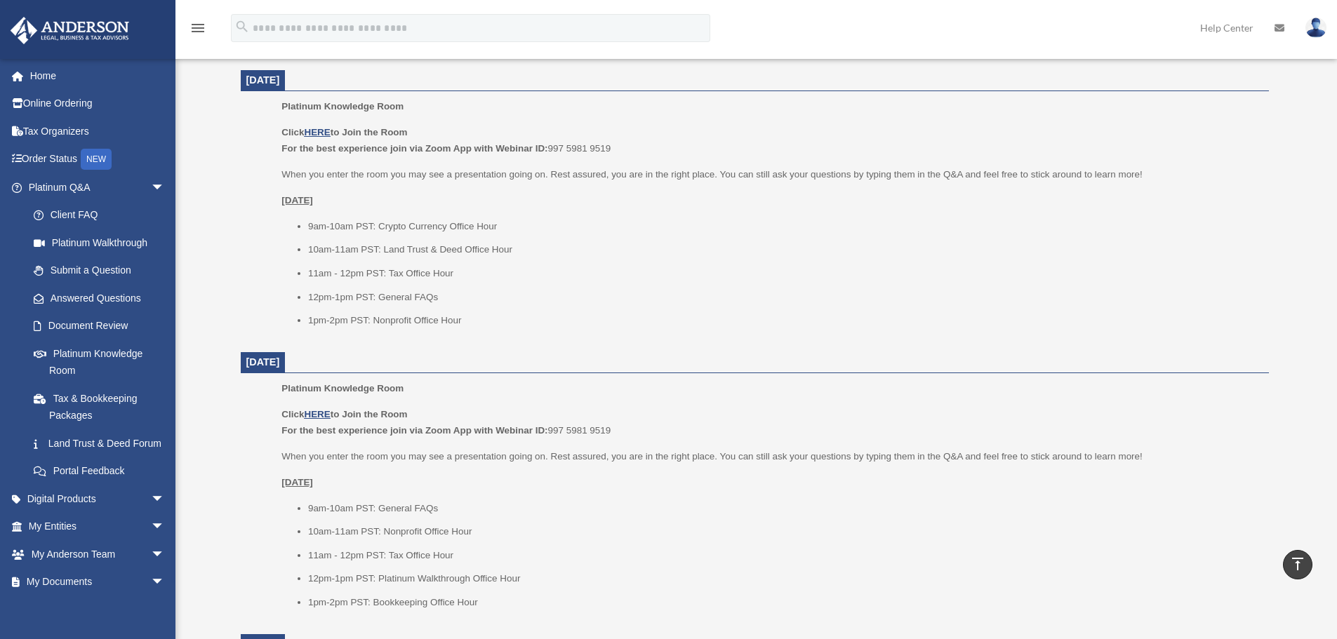
click at [477, 324] on li "1pm-2pm PST: Nonprofit Office Hour" at bounding box center [783, 320] width 951 height 17
click at [366, 310] on ul "9am-10am PST: Crypto Currency Office Hour 10am-11am PST: Land Trust & Deed Offi…" at bounding box center [769, 273] width 977 height 111
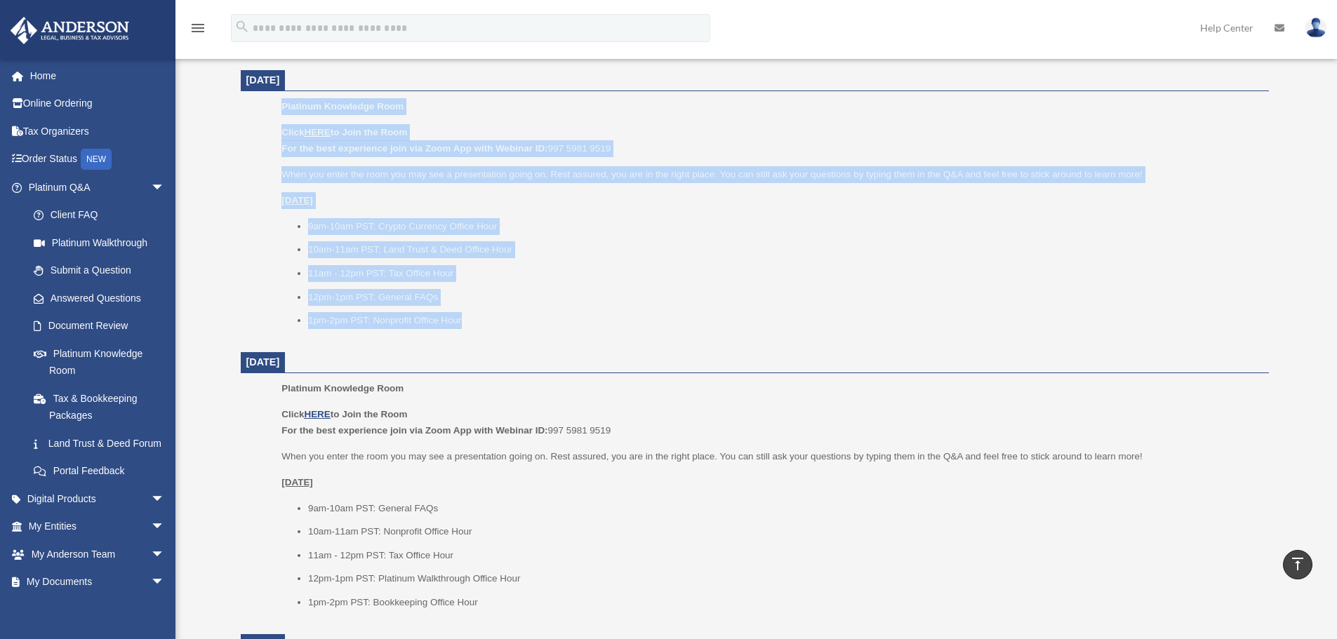
click at [259, 100] on ul "Platinum Knowledge Room Click HERE to Join the Room For the best experience joi…" at bounding box center [755, 218] width 1009 height 240
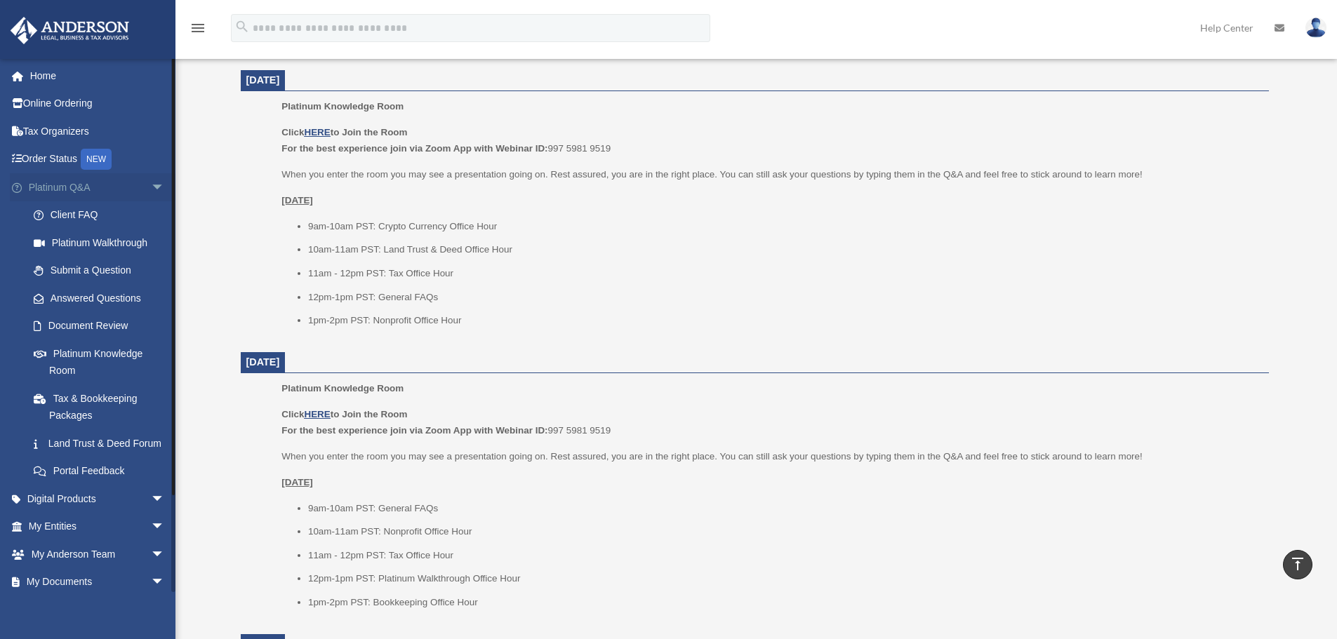
click at [151, 192] on span "arrow_drop_down" at bounding box center [165, 187] width 28 height 29
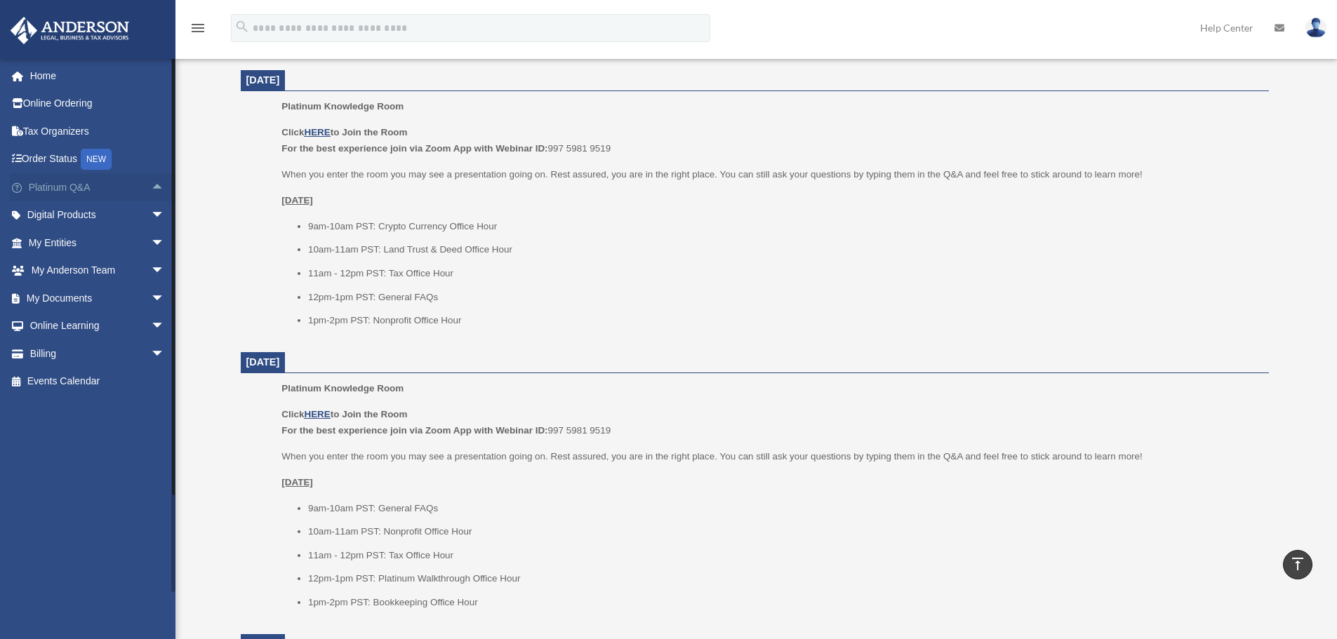
click at [151, 185] on span "arrow_drop_up" at bounding box center [165, 187] width 28 height 29
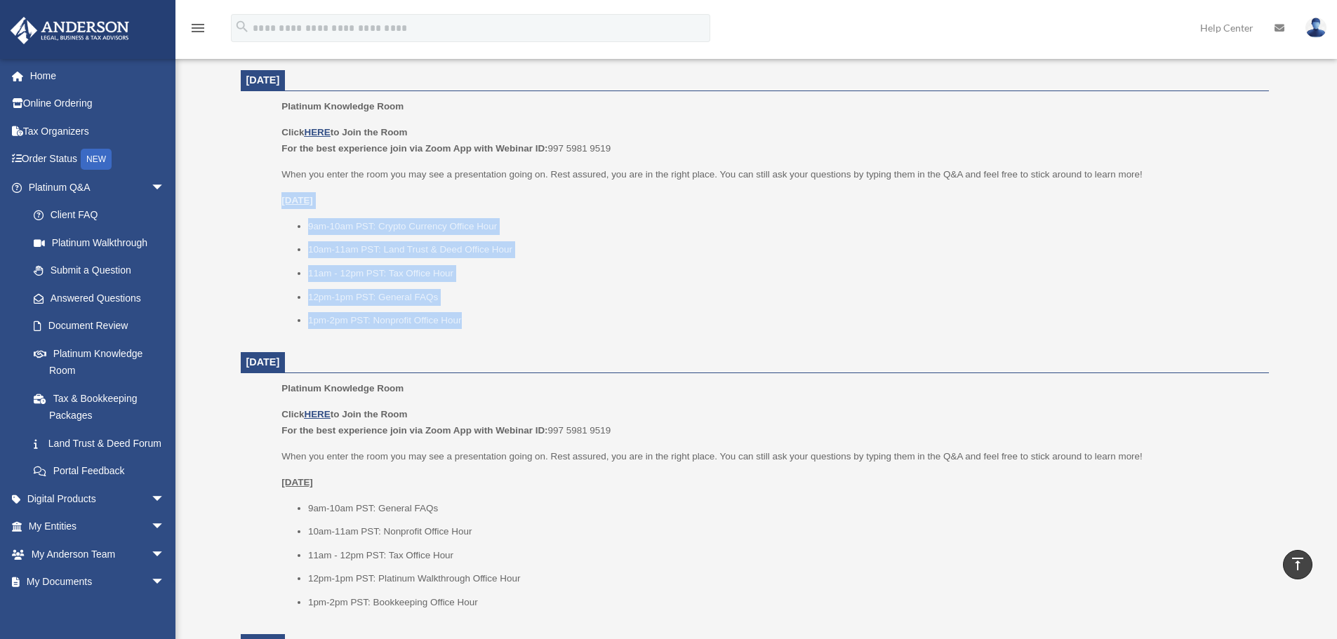
drag, startPoint x: 492, startPoint y: 330, endPoint x: 279, endPoint y: 192, distance: 253.9
click at [281, 194] on ul "Platinum Knowledge Room Click HERE to Join the Room For the best experience joi…" at bounding box center [755, 218] width 1009 height 240
click at [279, 192] on ul "Platinum Knowledge Room Click HERE to Join the Room For the best experience joi…" at bounding box center [755, 218] width 1009 height 240
drag, startPoint x: 269, startPoint y: 196, endPoint x: 518, endPoint y: 330, distance: 283.0
click at [518, 330] on ul "Platinum Knowledge Room Click HERE to Join the Room For the best experience joi…" at bounding box center [755, 218] width 1009 height 240
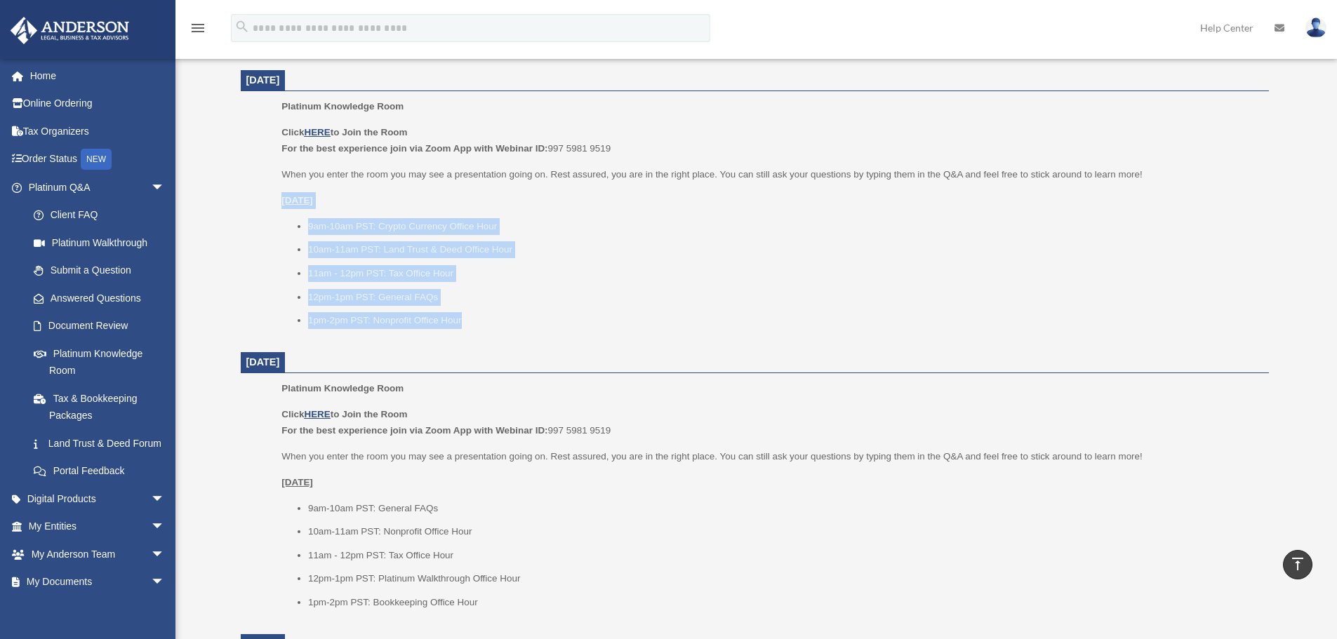
click at [517, 326] on li "1pm-2pm PST: Nonprofit Office Hour" at bounding box center [783, 320] width 951 height 17
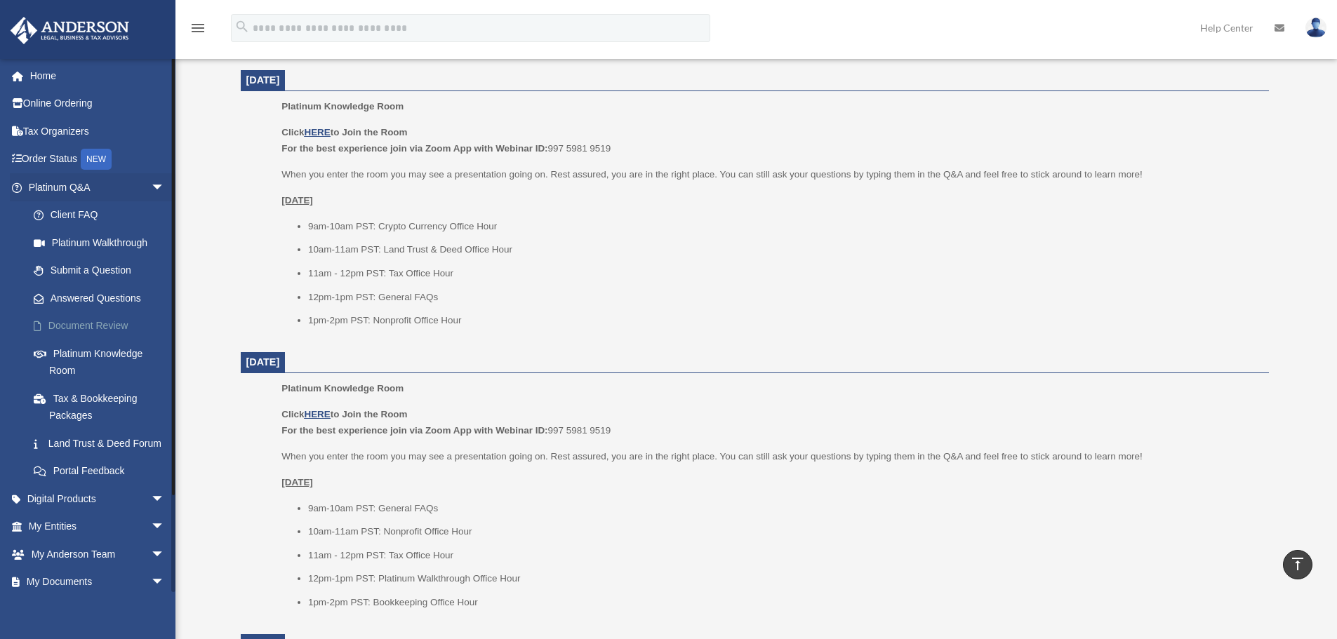
click at [62, 336] on link "Document Review" at bounding box center [103, 326] width 166 height 28
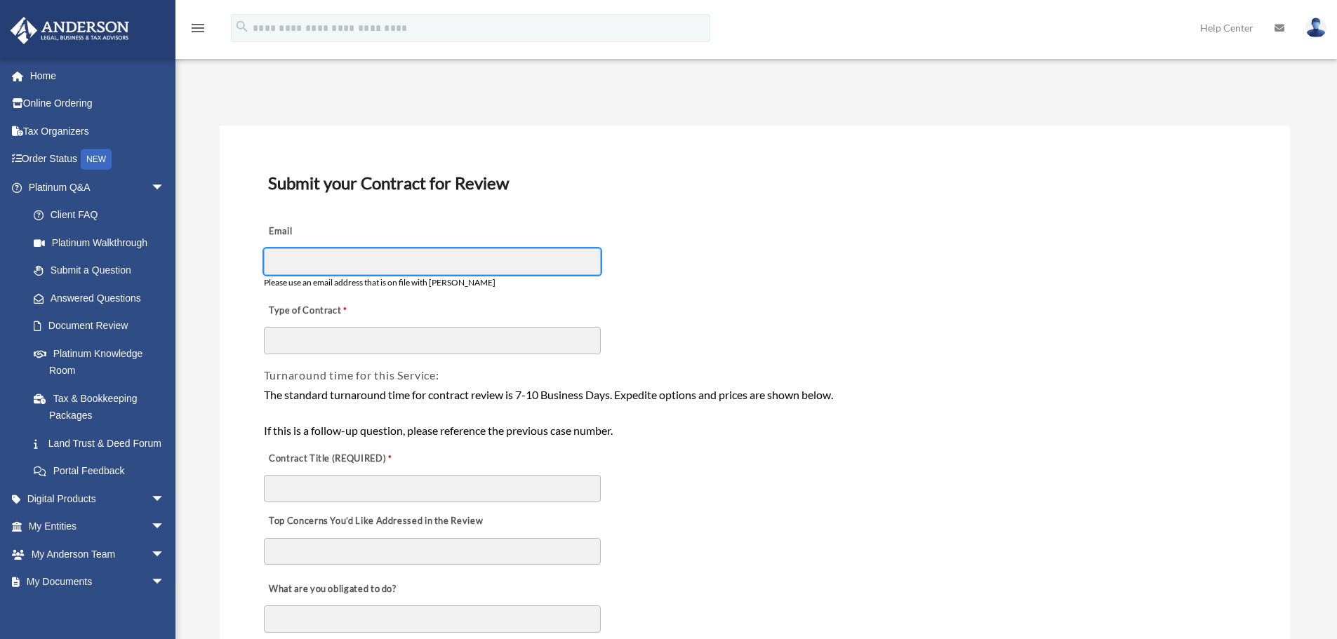
click at [480, 260] on input "Email" at bounding box center [432, 261] width 337 height 27
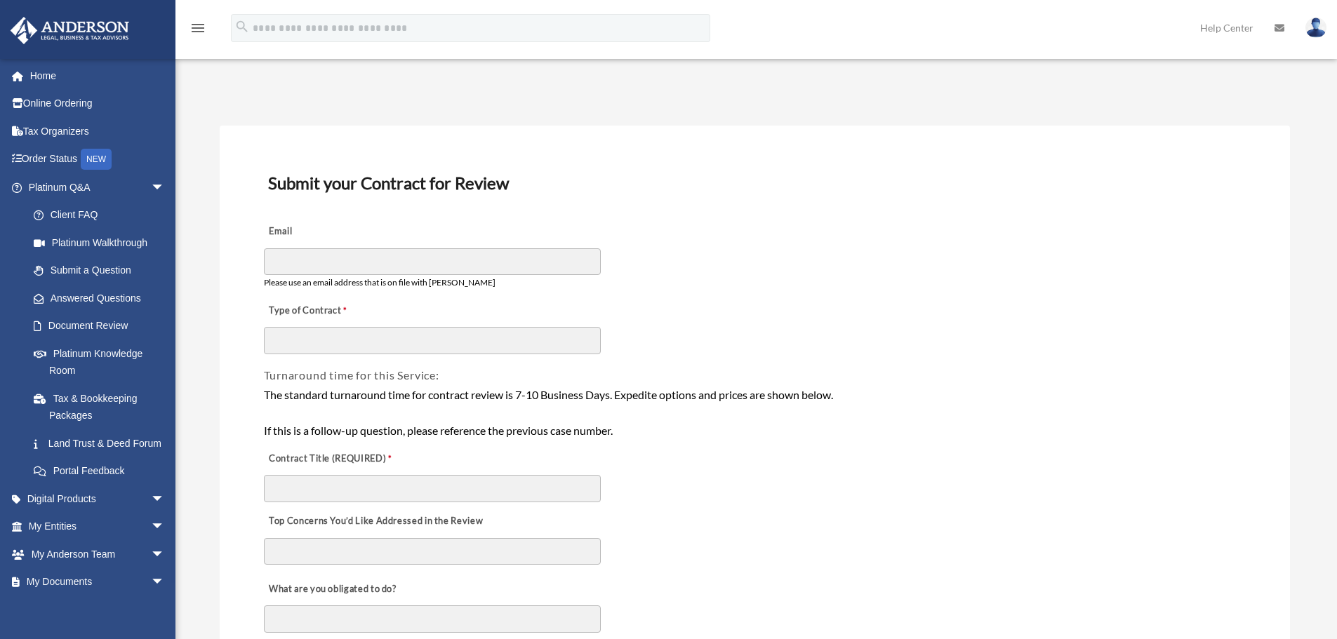
click at [808, 342] on div "Type of Contract" at bounding box center [755, 324] width 985 height 62
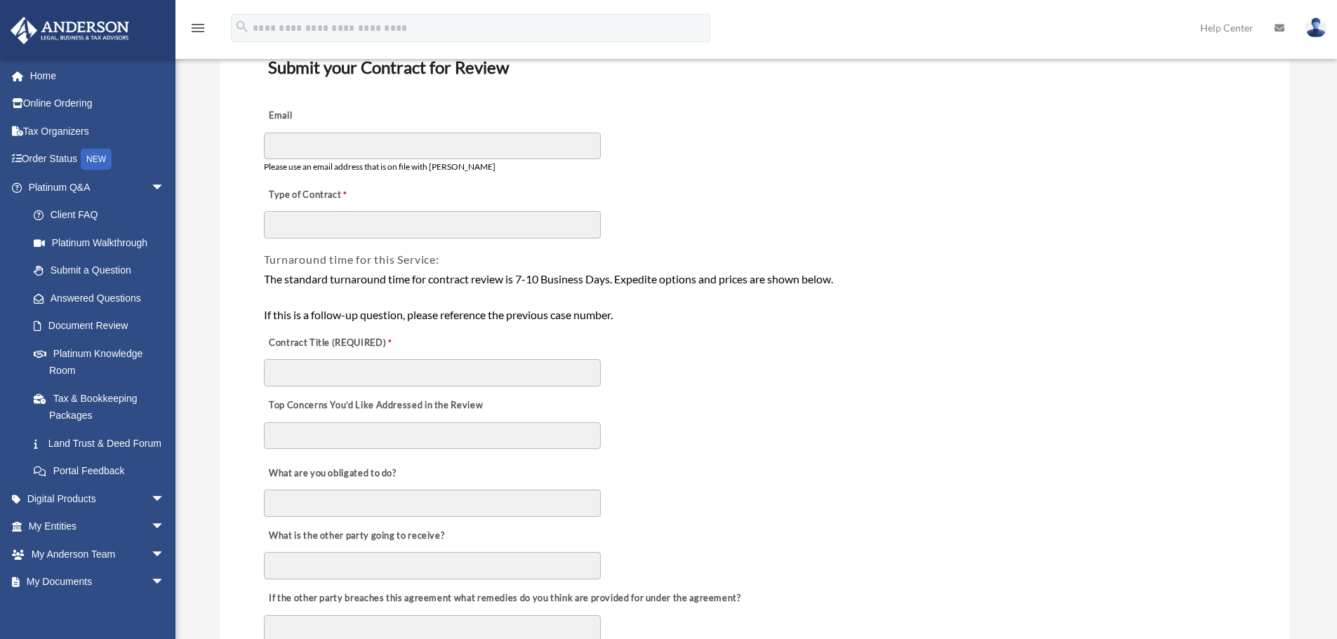
scroll to position [140, 0]
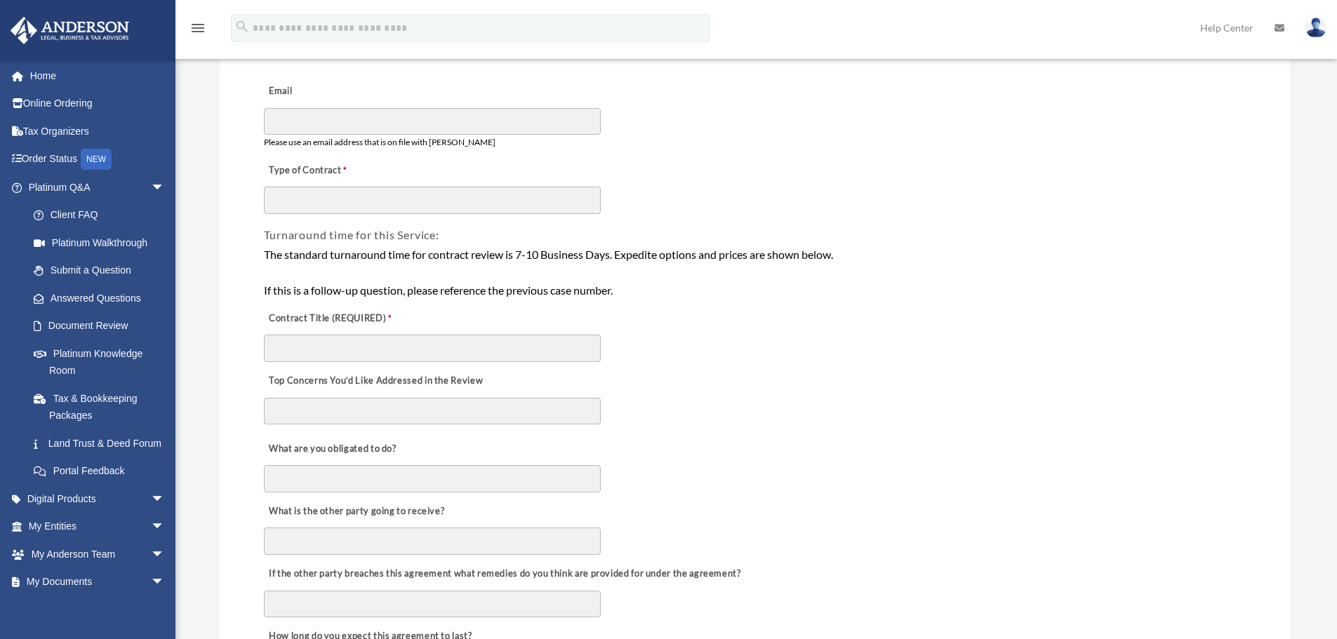
click at [452, 259] on div "The standard turnaround time for contract review is 7-10 Business Days. Expedit…" at bounding box center [755, 273] width 982 height 54
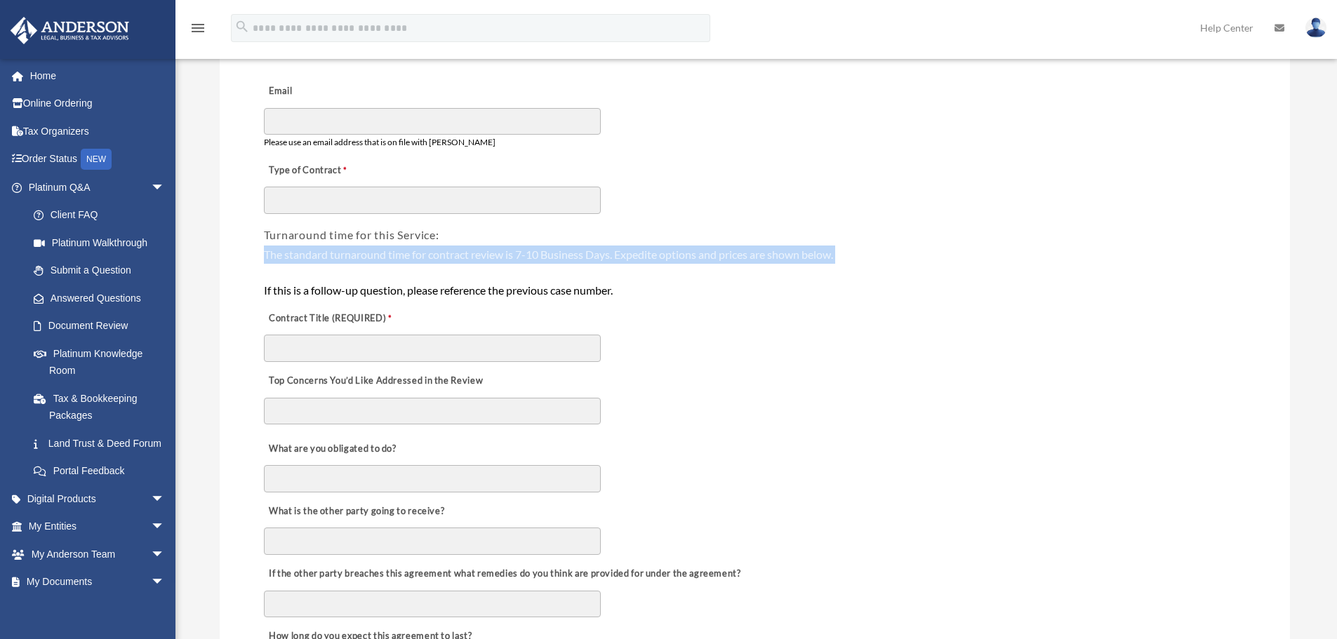
click at [452, 259] on div "The standard turnaround time for contract review is 7-10 Business Days. Expedit…" at bounding box center [755, 273] width 982 height 54
click at [458, 259] on div "The standard turnaround time for contract review is 7-10 Business Days. Expedit…" at bounding box center [755, 273] width 982 height 54
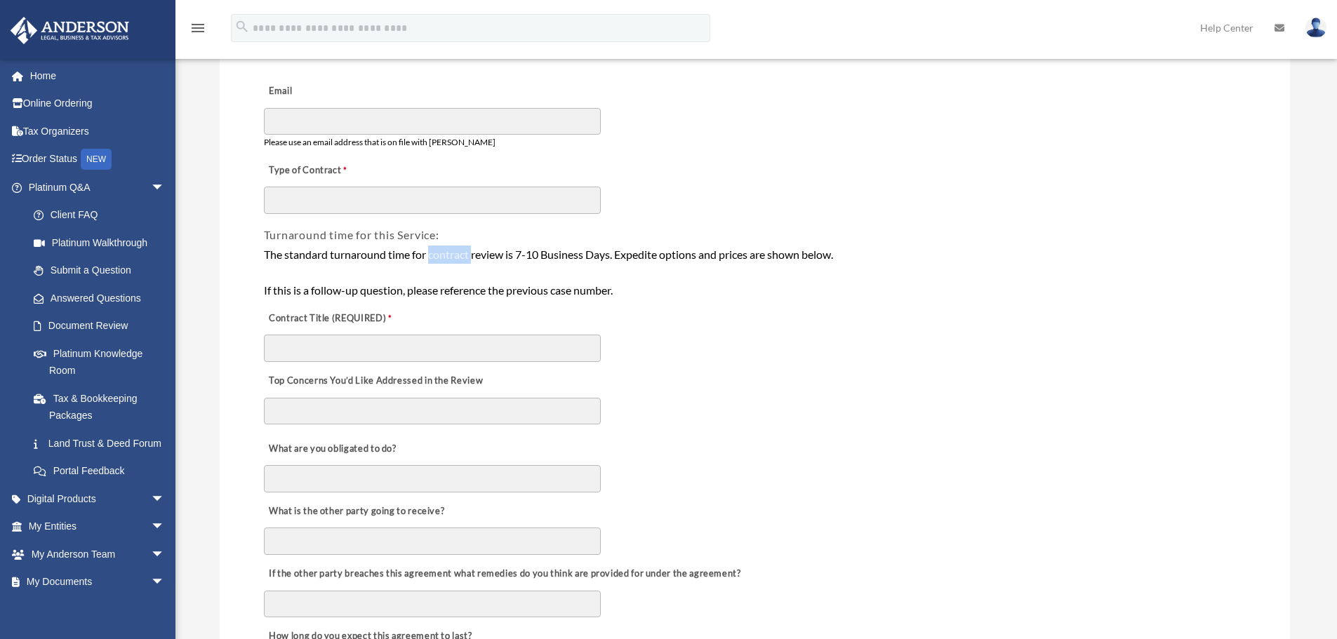
click at [458, 259] on div "The standard turnaround time for contract review is 7-10 Business Days. Expedit…" at bounding box center [755, 273] width 982 height 54
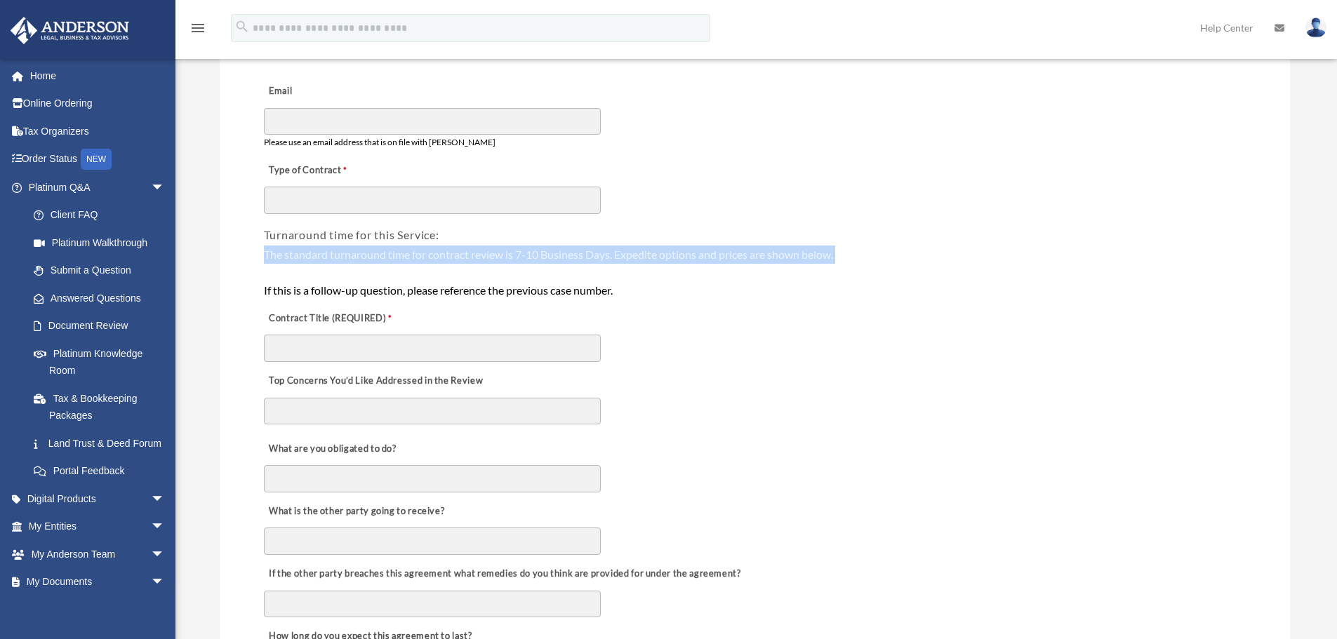
click at [458, 259] on div "The standard turnaround time for contract review is 7-10 Business Days. Expedit…" at bounding box center [755, 273] width 982 height 54
click at [394, 264] on div "The standard turnaround time for contract review is 7-10 Business Days. Expedit…" at bounding box center [755, 273] width 982 height 54
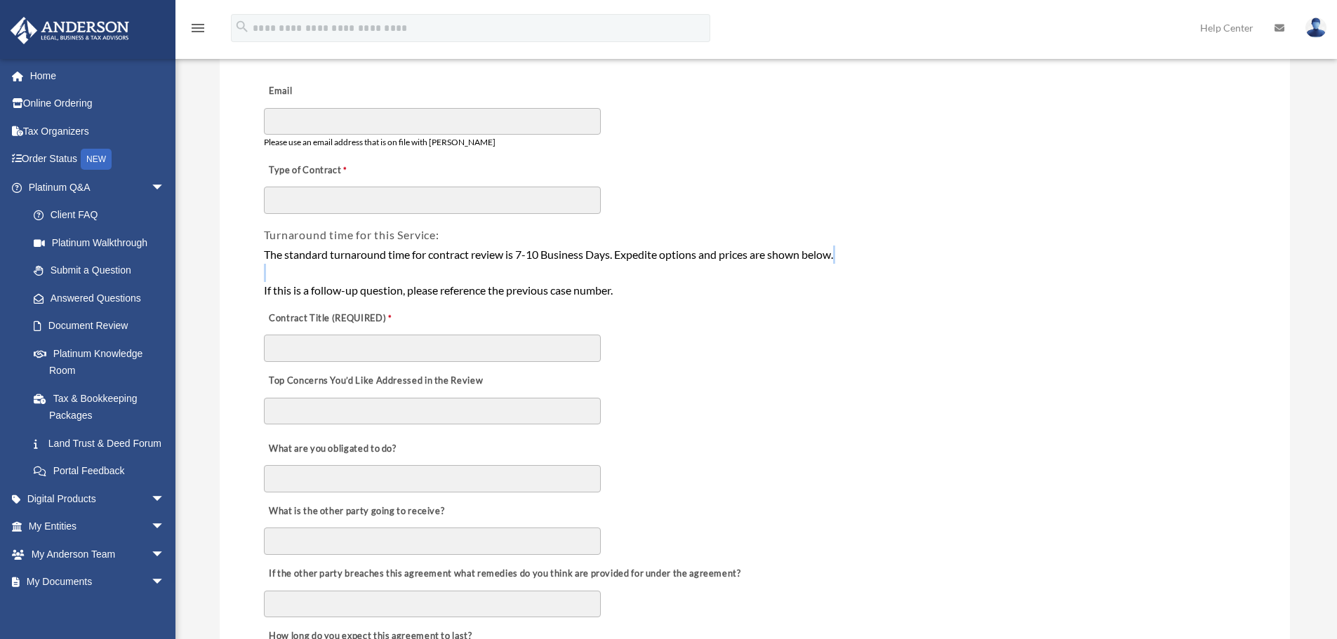
click at [394, 264] on div "The standard turnaround time for contract review is 7-10 Business Days. Expedit…" at bounding box center [755, 273] width 982 height 54
click at [431, 256] on div "The standard turnaround time for contract review is 7-10 Business Days. Expedit…" at bounding box center [755, 273] width 982 height 54
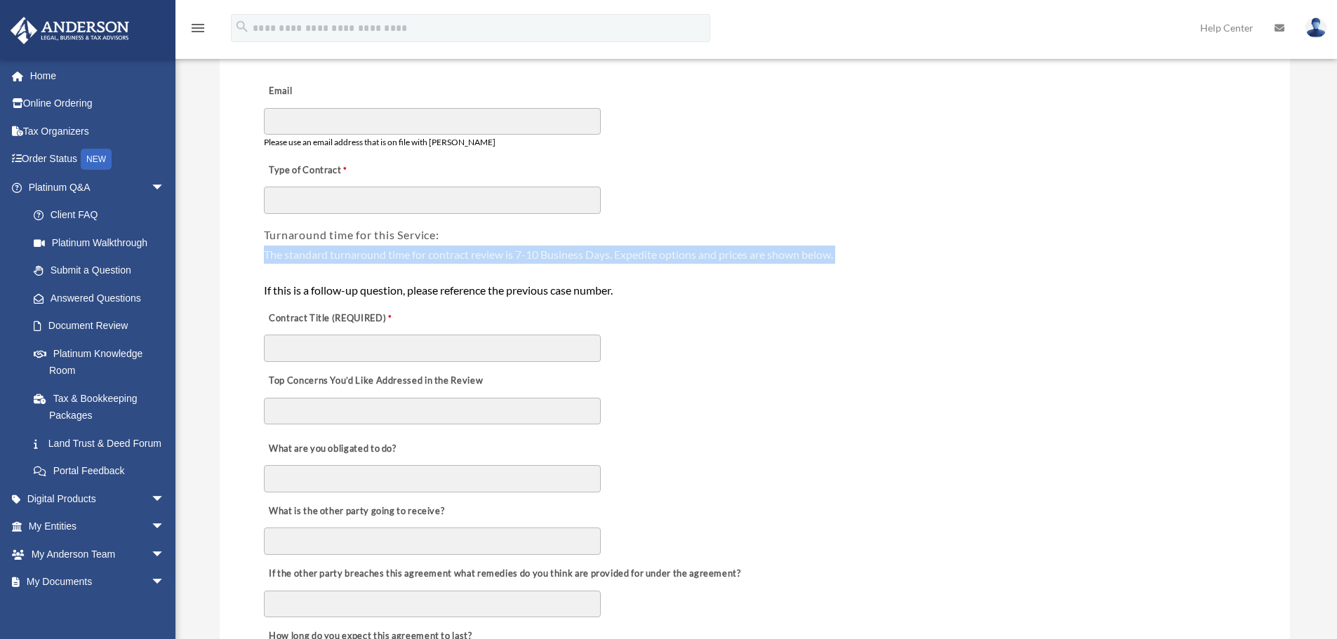
click at [431, 256] on div "The standard turnaround time for contract review is 7-10 Business Days. Expedit…" at bounding box center [755, 273] width 982 height 54
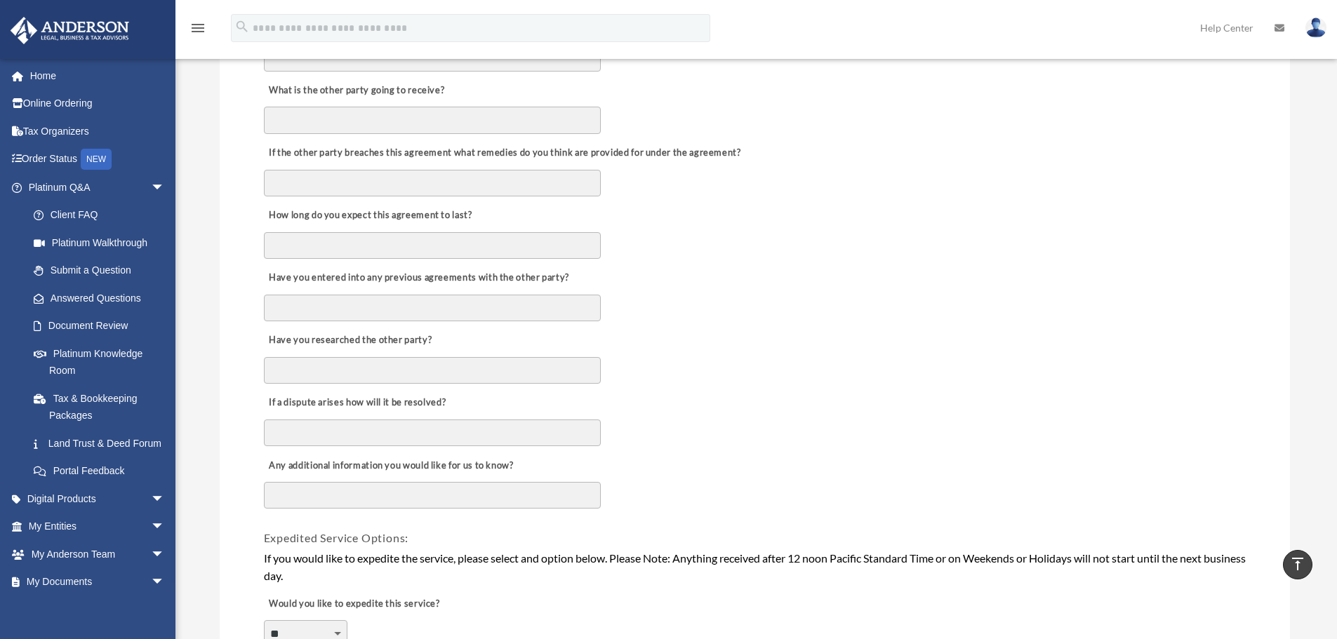
click at [655, 427] on div "If a dispute arises how will it be resolved?" at bounding box center [755, 416] width 985 height 62
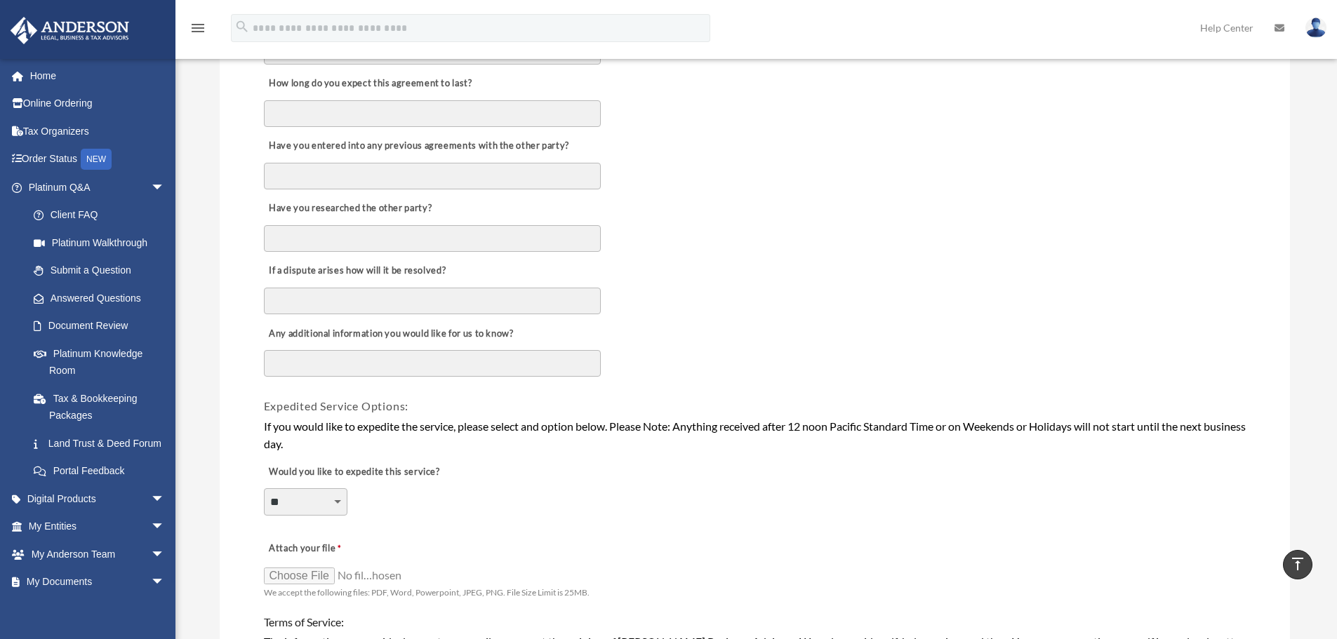
scroll to position [913, 0]
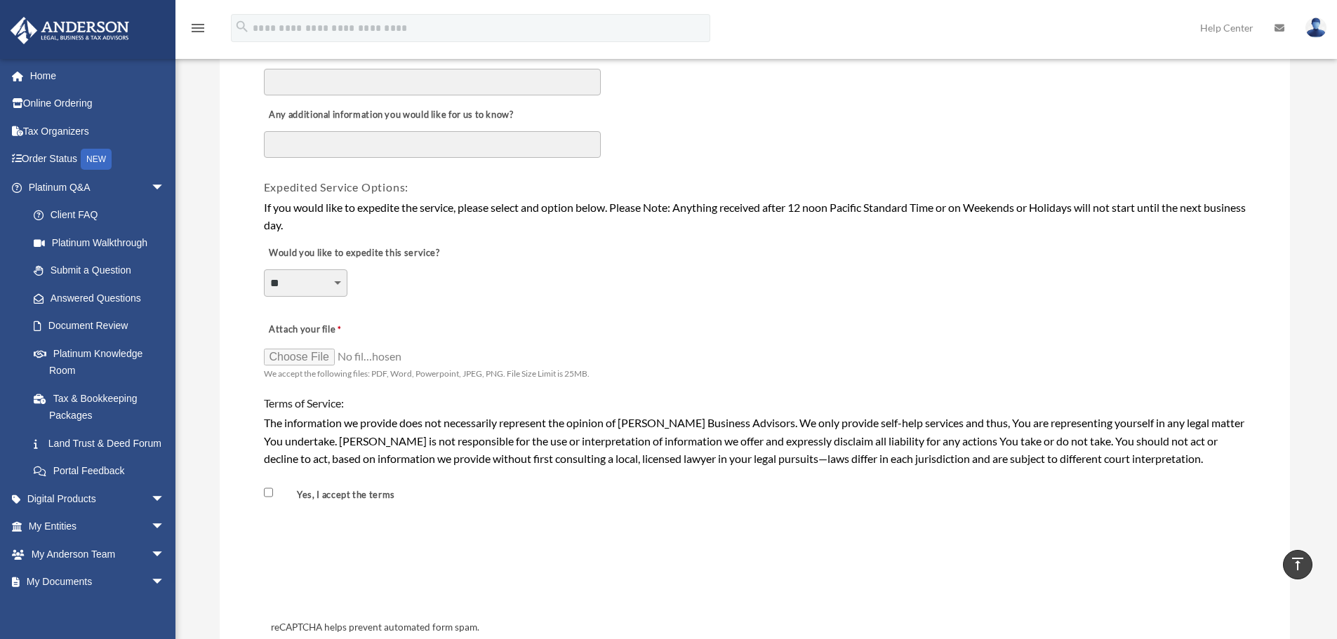
click at [374, 218] on div "If you would like to expedite the service, please select and option below. Plea…" at bounding box center [755, 217] width 982 height 36
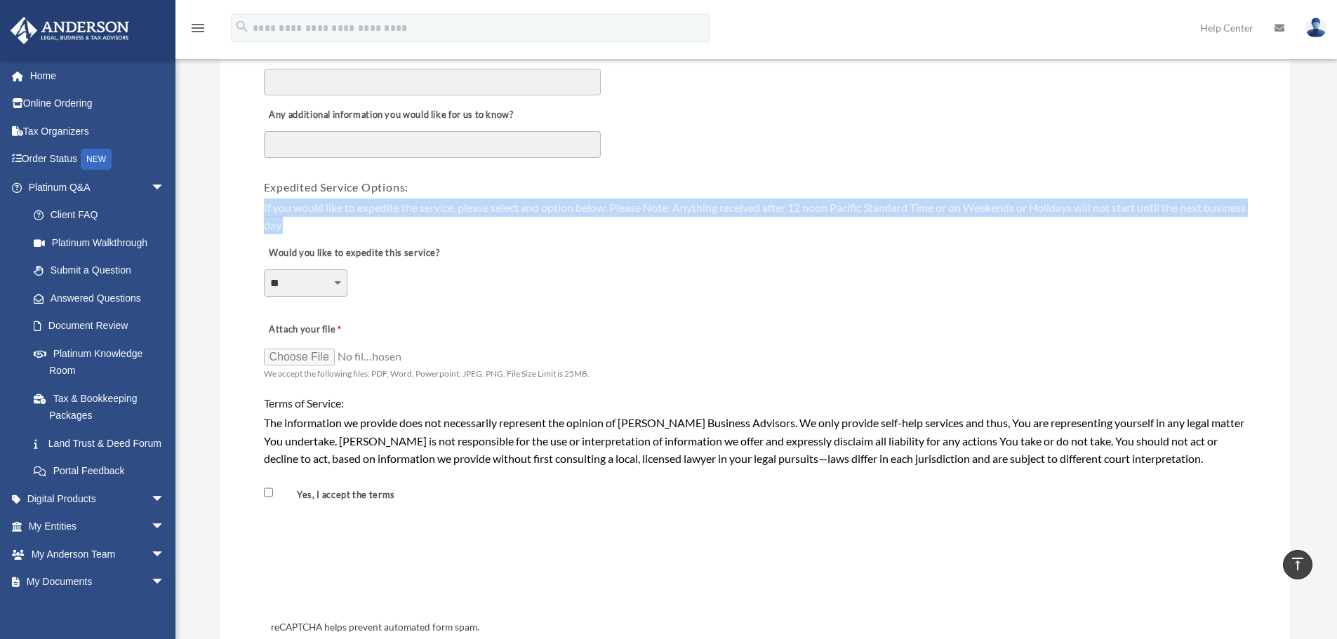
click at [374, 218] on div "If you would like to expedite the service, please select and option below. Plea…" at bounding box center [755, 217] width 982 height 36
click at [349, 218] on div "If you would like to expedite the service, please select and option below. Plea…" at bounding box center [755, 217] width 982 height 36
drag, startPoint x: 241, startPoint y: 183, endPoint x: 439, endPoint y: 296, distance: 228.3
click at [439, 296] on div "**********" at bounding box center [755, 274] width 985 height 77
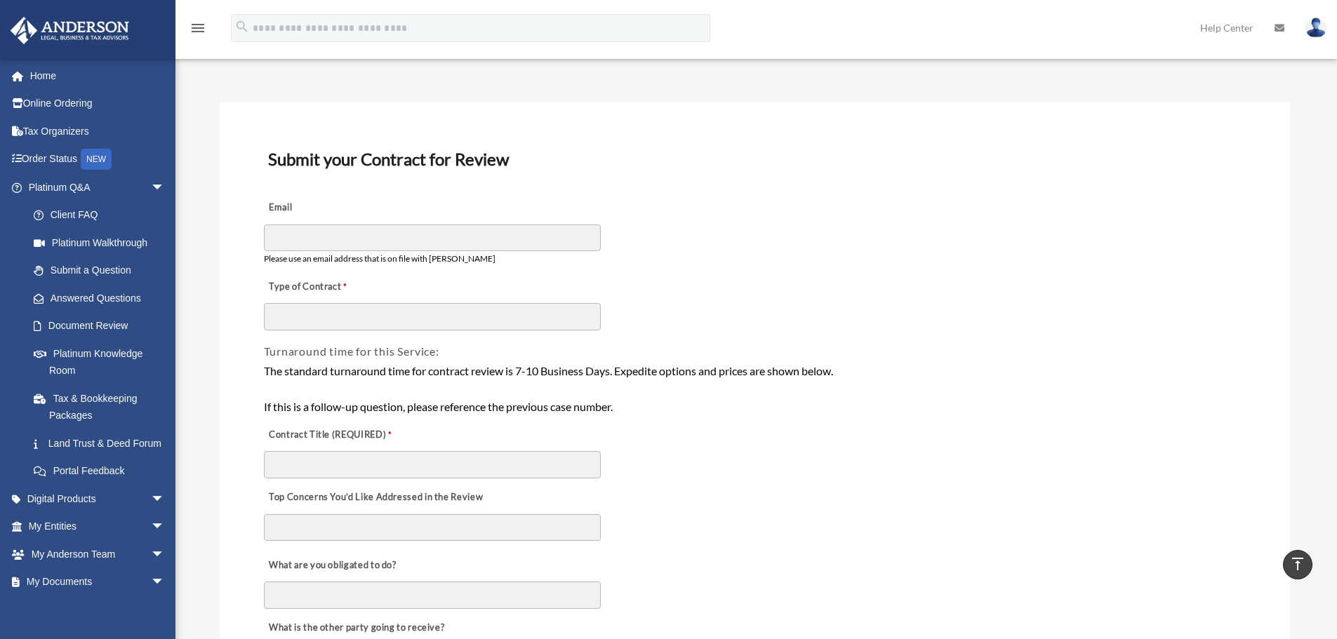
scroll to position [0, 0]
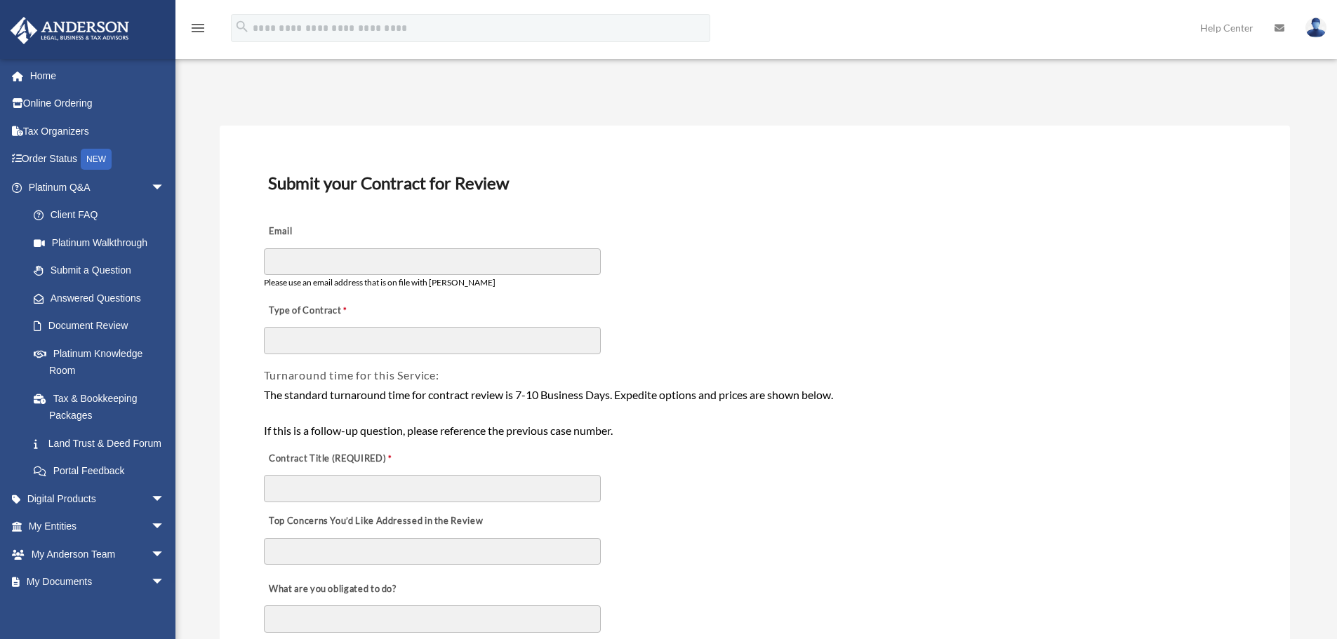
click at [437, 402] on div "The standard turnaround time for contract review is 7-10 Business Days. Expedit…" at bounding box center [755, 413] width 982 height 54
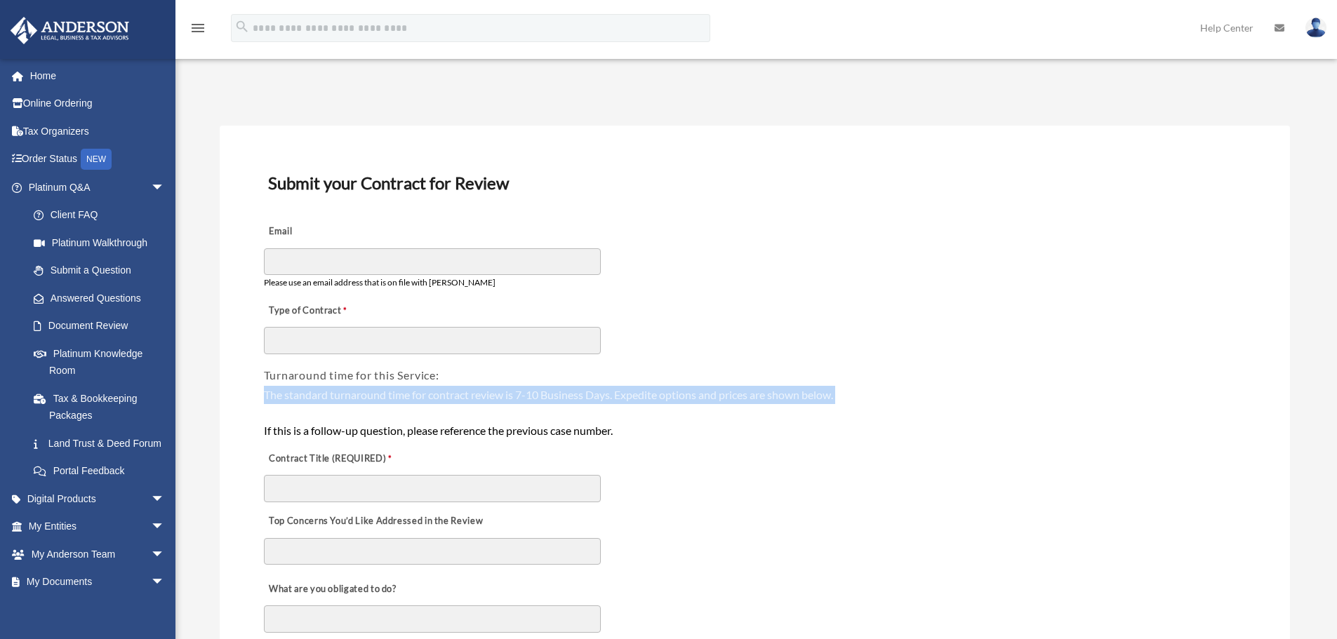
drag, startPoint x: 437, startPoint y: 402, endPoint x: 365, endPoint y: 402, distance: 72.3
click at [437, 402] on div "The standard turnaround time for contract review is 7-10 Business Days. Expedit…" at bounding box center [755, 413] width 982 height 54
click at [365, 402] on div "The standard turnaround time for contract review is 7-10 Business Days. Expedit…" at bounding box center [755, 413] width 982 height 54
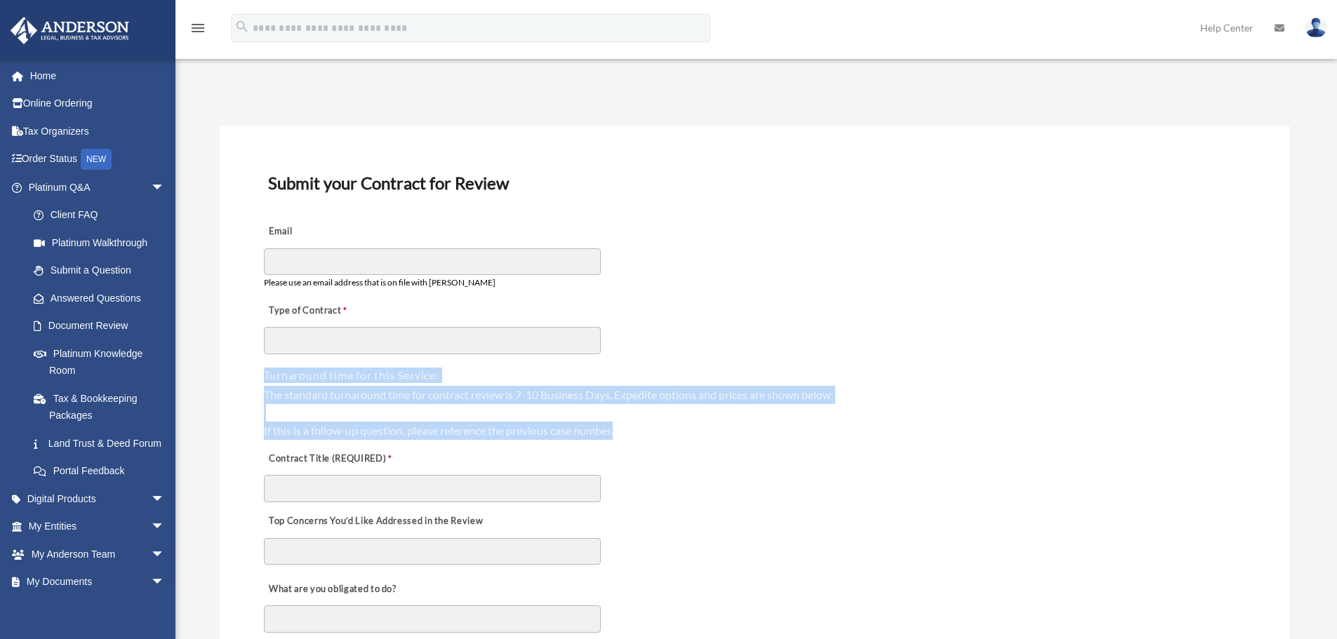
drag, startPoint x: 251, startPoint y: 383, endPoint x: 635, endPoint y: 430, distance: 386.1
click at [635, 430] on div "The standard turnaround time for contract review is 7-10 Business Days. Expedit…" at bounding box center [755, 413] width 982 height 54
drag, startPoint x: 661, startPoint y: 430, endPoint x: 274, endPoint y: 371, distance: 391.9
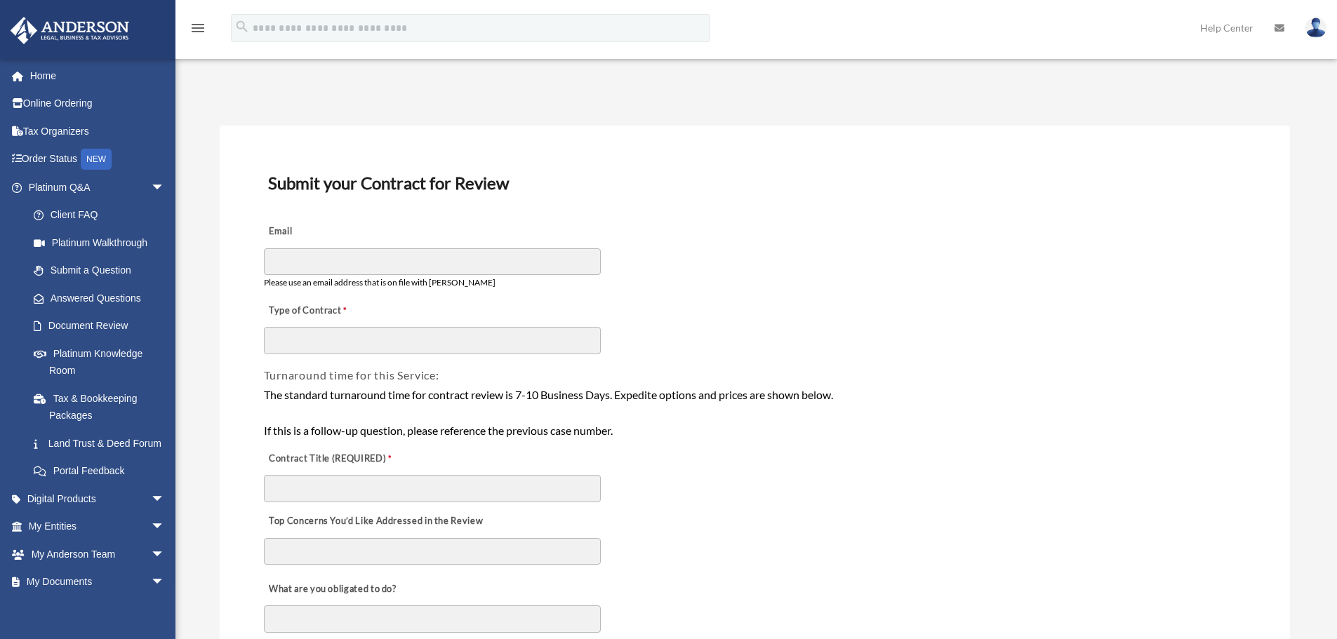
click at [271, 371] on span "Turnaround time for this Service:" at bounding box center [351, 375] width 175 height 13
drag, startPoint x: 258, startPoint y: 380, endPoint x: 631, endPoint y: 385, distance: 372.8
click at [632, 390] on div "The standard turnaround time for contract review is 7-10 Business Days. Expedit…" at bounding box center [755, 413] width 982 height 54
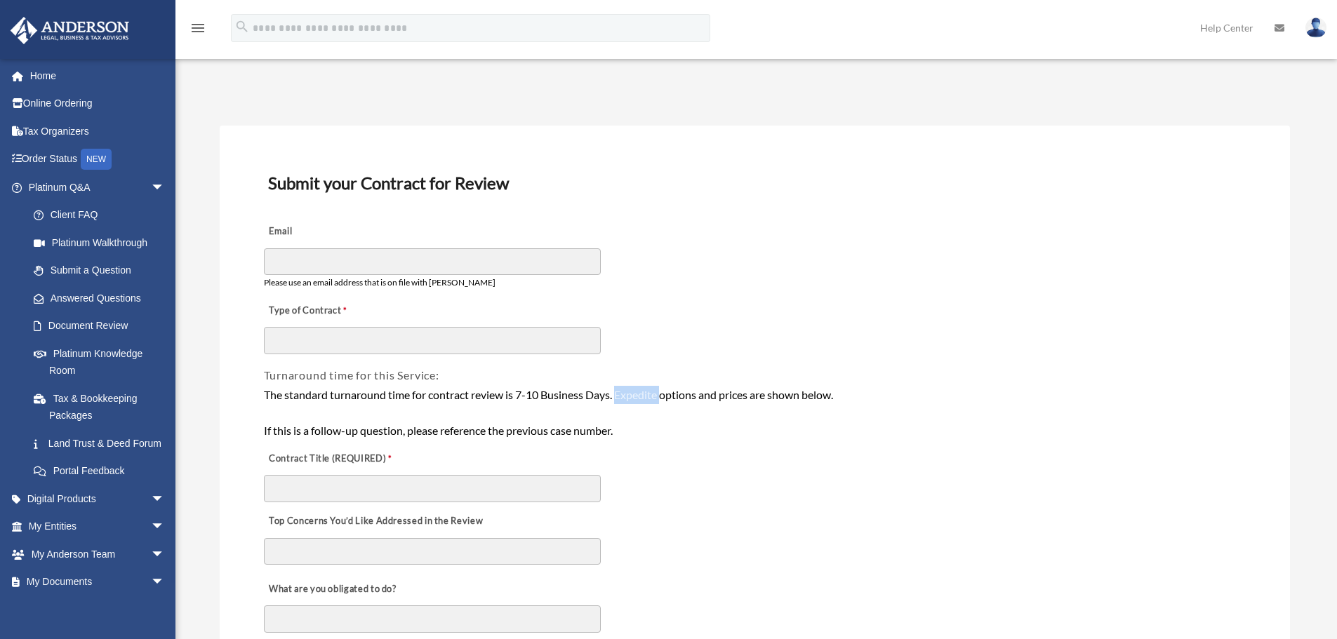
click at [632, 390] on div "The standard turnaround time for contract review is 7-10 Business Days. Expedit…" at bounding box center [755, 413] width 982 height 54
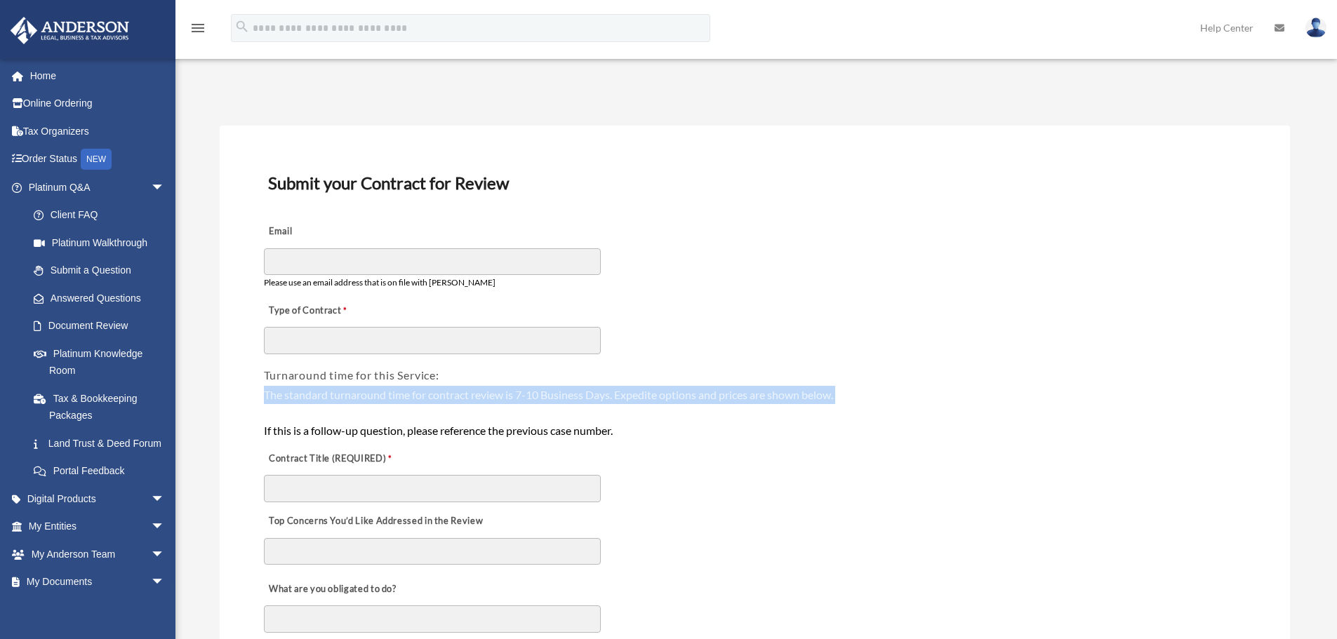
click at [529, 391] on div "The standard turnaround time for contract review is 7-10 Business Days. Expedit…" at bounding box center [755, 413] width 982 height 54
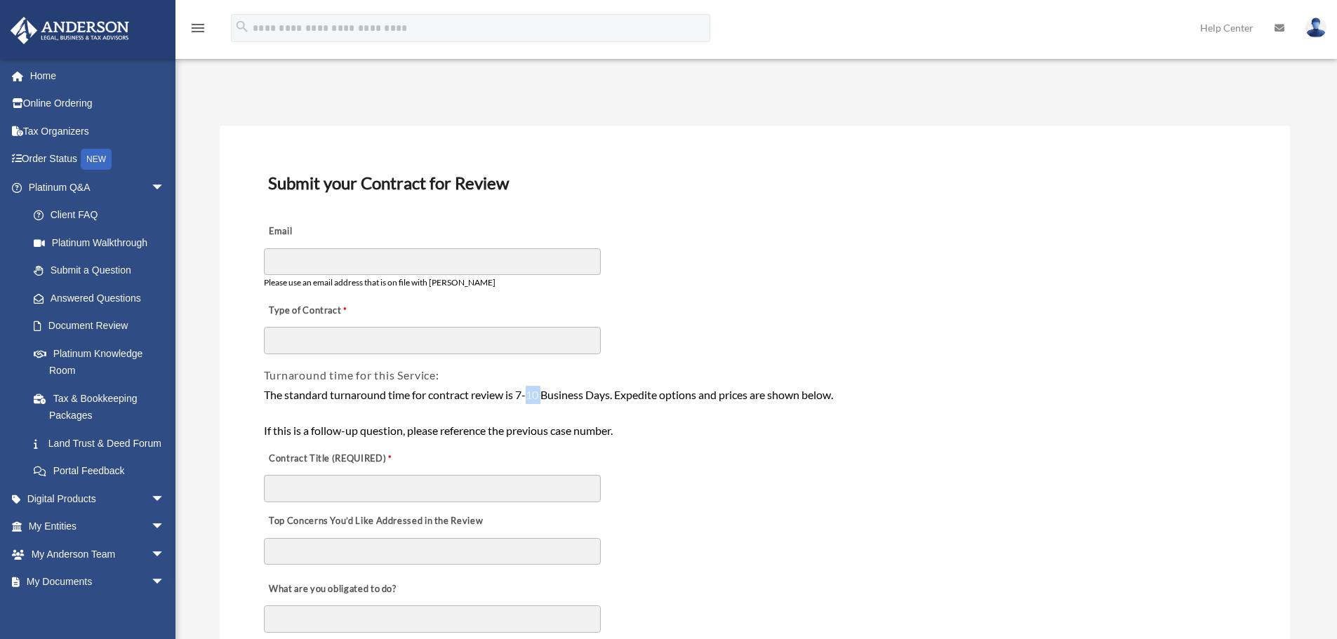
click at [529, 391] on div "The standard turnaround time for contract review is 7-10 Business Days. Expedit…" at bounding box center [755, 413] width 982 height 54
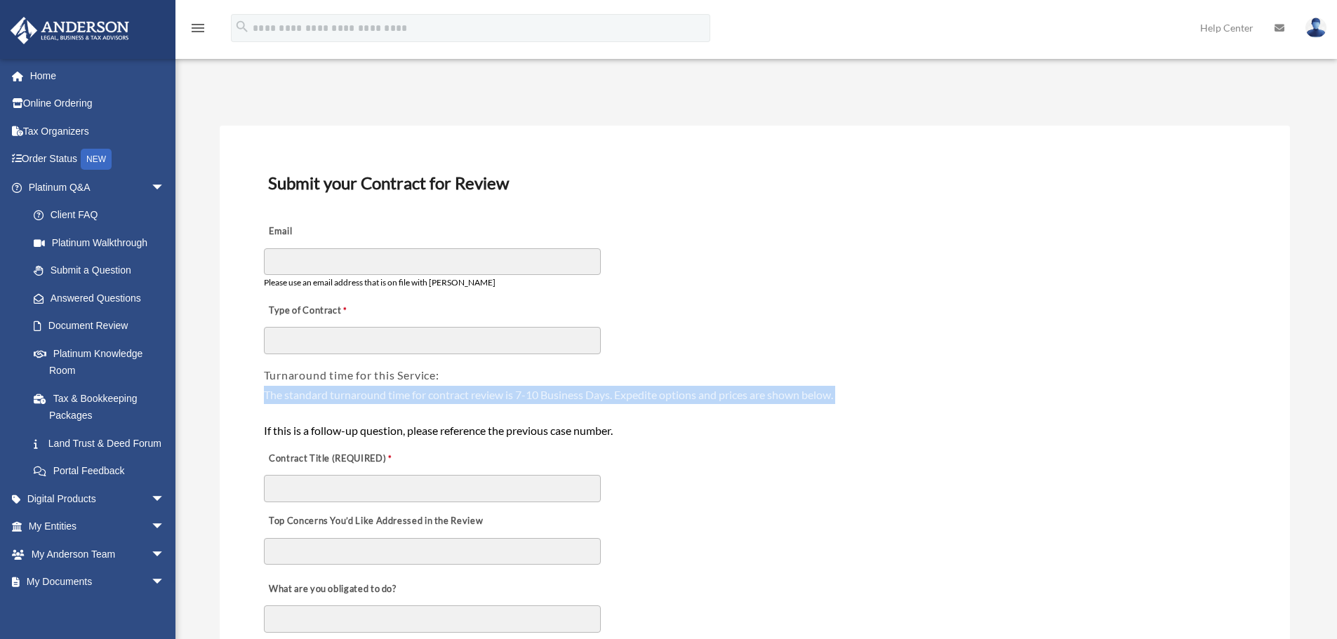
click at [529, 391] on div "The standard turnaround time for contract review is 7-10 Business Days. Expedit…" at bounding box center [755, 413] width 982 height 54
click at [456, 391] on div "The standard turnaround time for contract review is 7-10 Business Days. Expedit…" at bounding box center [755, 413] width 982 height 54
drag, startPoint x: 250, startPoint y: 392, endPoint x: 825, endPoint y: 404, distance: 575.0
click at [825, 404] on div "The standard turnaround time for contract review is 7-10 Business Days. Expedit…" at bounding box center [755, 413] width 982 height 54
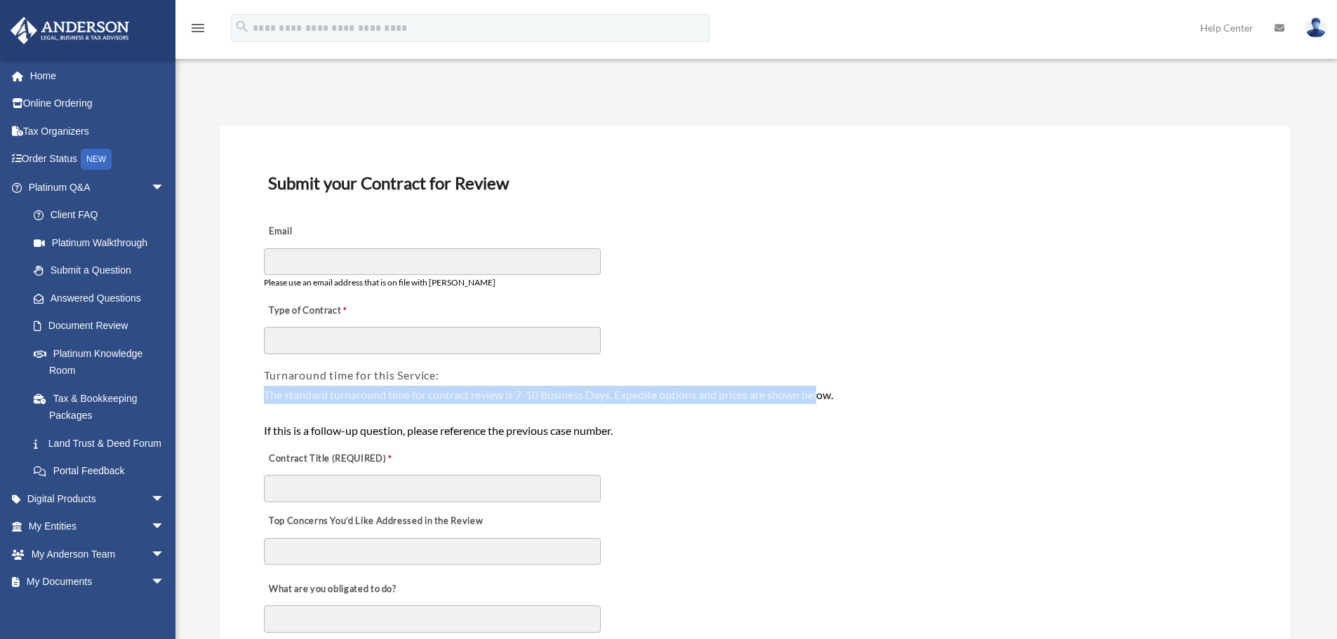
drag, startPoint x: 846, startPoint y: 398, endPoint x: 258, endPoint y: 397, distance: 588.2
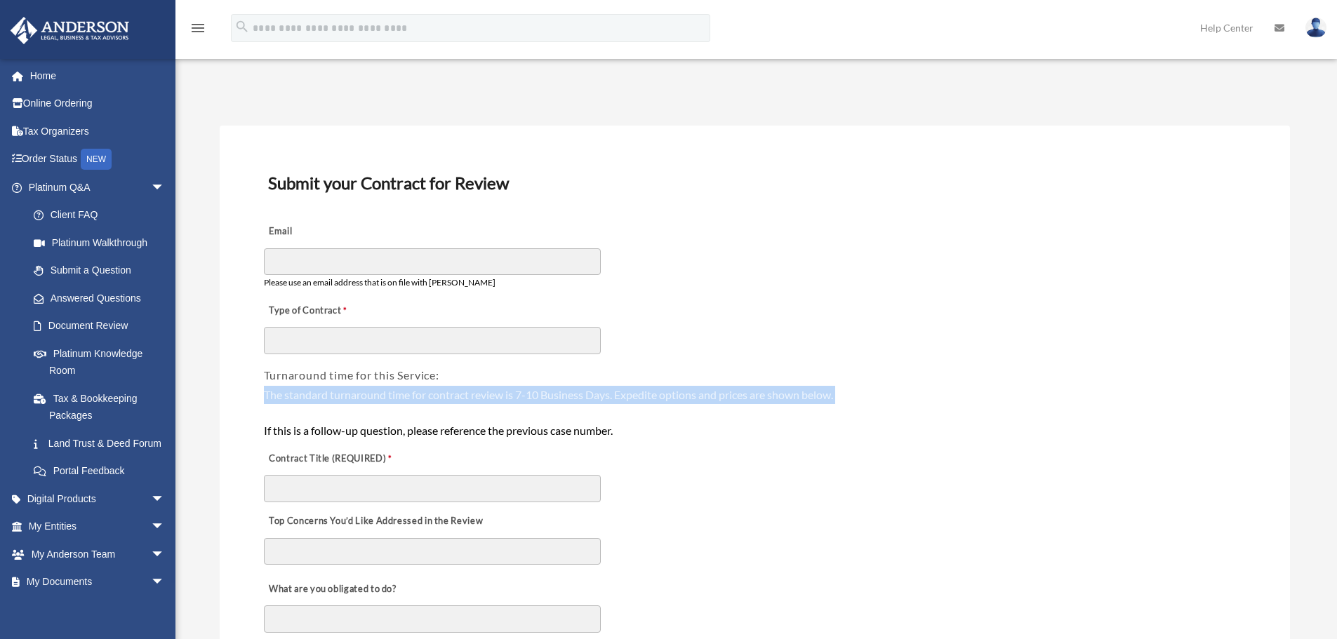
click at [305, 397] on div "The standard turnaround time for contract review is 7-10 Business Days. Expedit…" at bounding box center [755, 413] width 982 height 54
drag, startPoint x: 259, startPoint y: 394, endPoint x: 846, endPoint y: 397, distance: 586.8
click at [846, 397] on div "The standard turnaround time for contract review is 7-10 Business Days. Expedit…" at bounding box center [755, 413] width 982 height 54
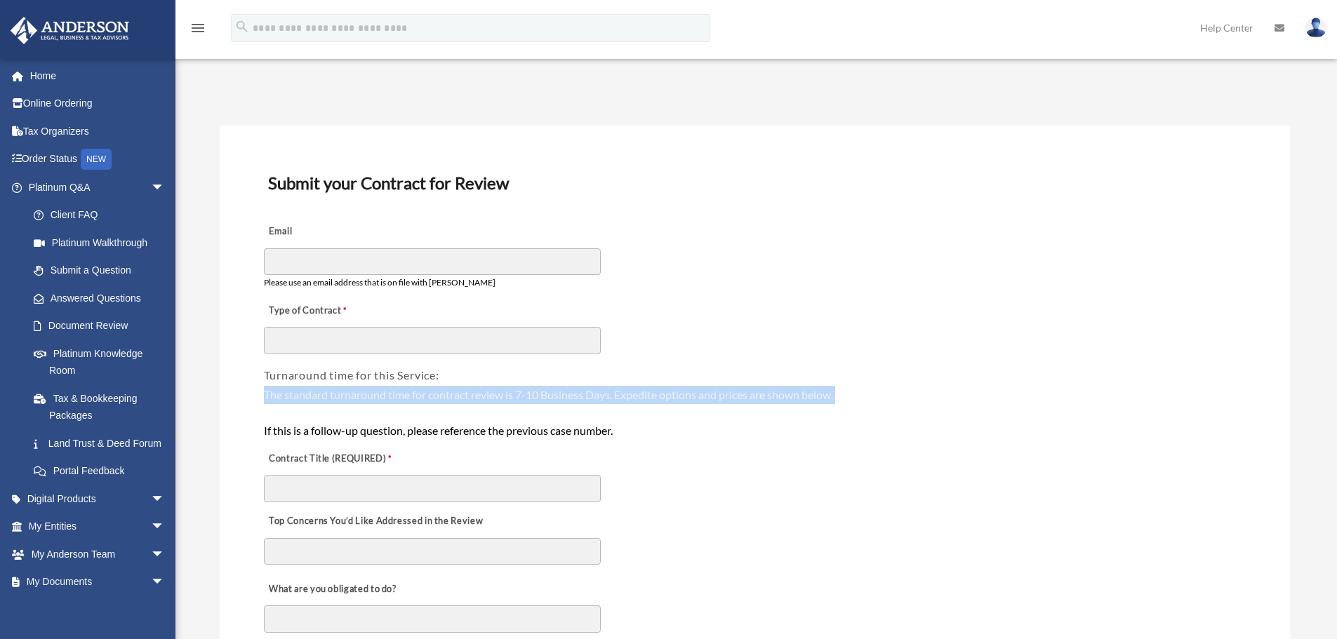
drag, startPoint x: 857, startPoint y: 394, endPoint x: 245, endPoint y: 389, distance: 612.1
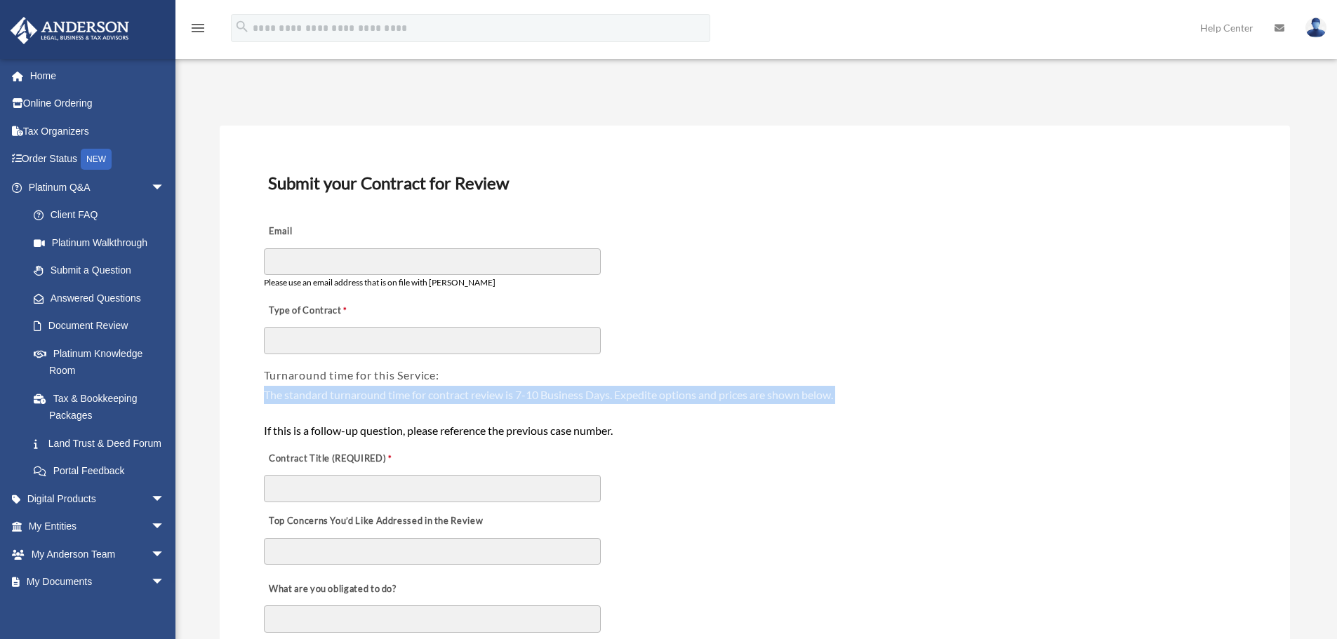
click at [302, 396] on div "The standard turnaround time for contract review is 7-10 Business Days. Expedit…" at bounding box center [755, 413] width 982 height 54
drag, startPoint x: 265, startPoint y: 395, endPoint x: 813, endPoint y: 398, distance: 547.5
click at [813, 398] on div "The standard turnaround time for contract review is 7-10 Business Days. Expedit…" at bounding box center [755, 413] width 982 height 54
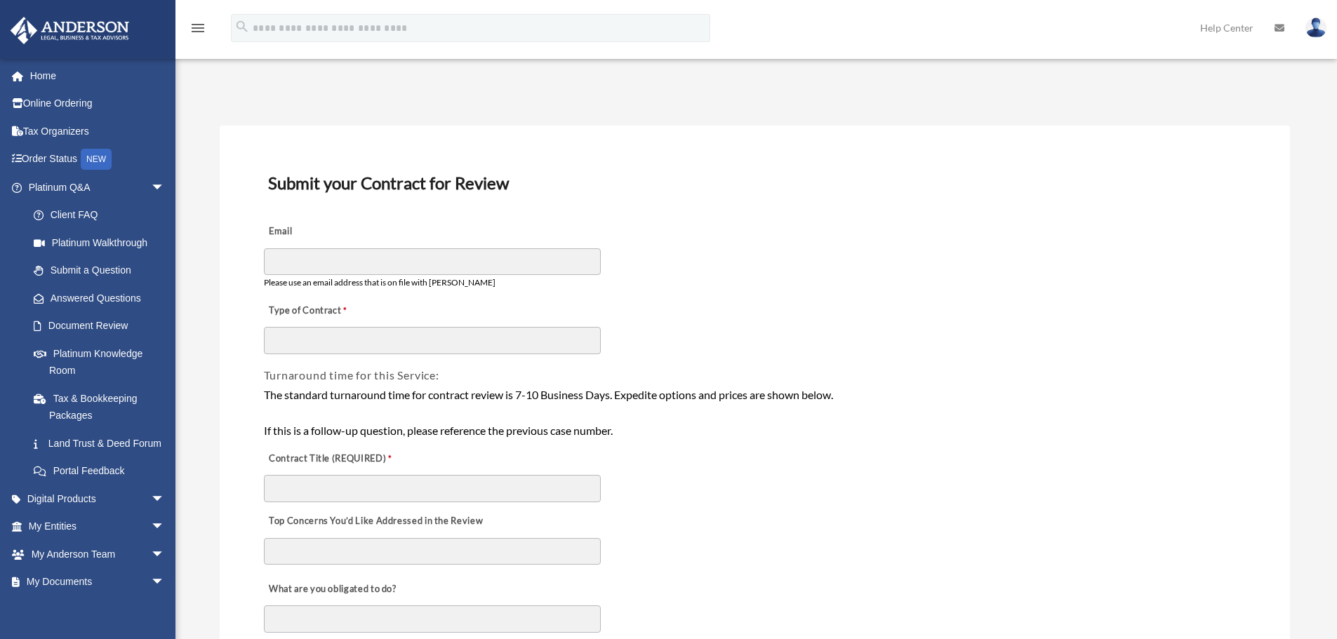
click at [815, 398] on div "The standard turnaround time for contract review is 7-10 Business Days. Expedit…" at bounding box center [755, 413] width 982 height 54
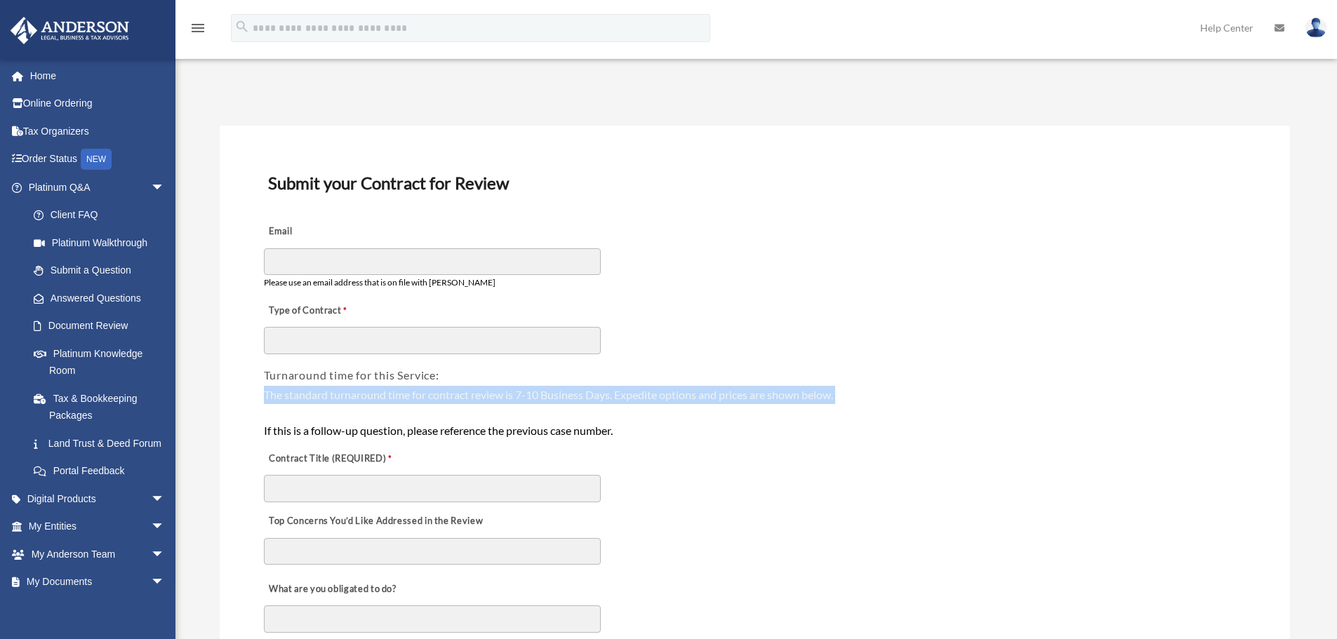
click at [815, 398] on div "The standard turnaround time for contract review is 7-10 Business Days. Expedit…" at bounding box center [755, 413] width 982 height 54
click at [854, 400] on div "The standard turnaround time for contract review is 7-10 Business Days. Expedit…" at bounding box center [755, 413] width 982 height 54
drag, startPoint x: 863, startPoint y: 400, endPoint x: 262, endPoint y: 387, distance: 601.0
click at [263, 387] on div "The standard turnaround time for contract review is 7-10 Business Days. Expedit…" at bounding box center [755, 413] width 985 height 57
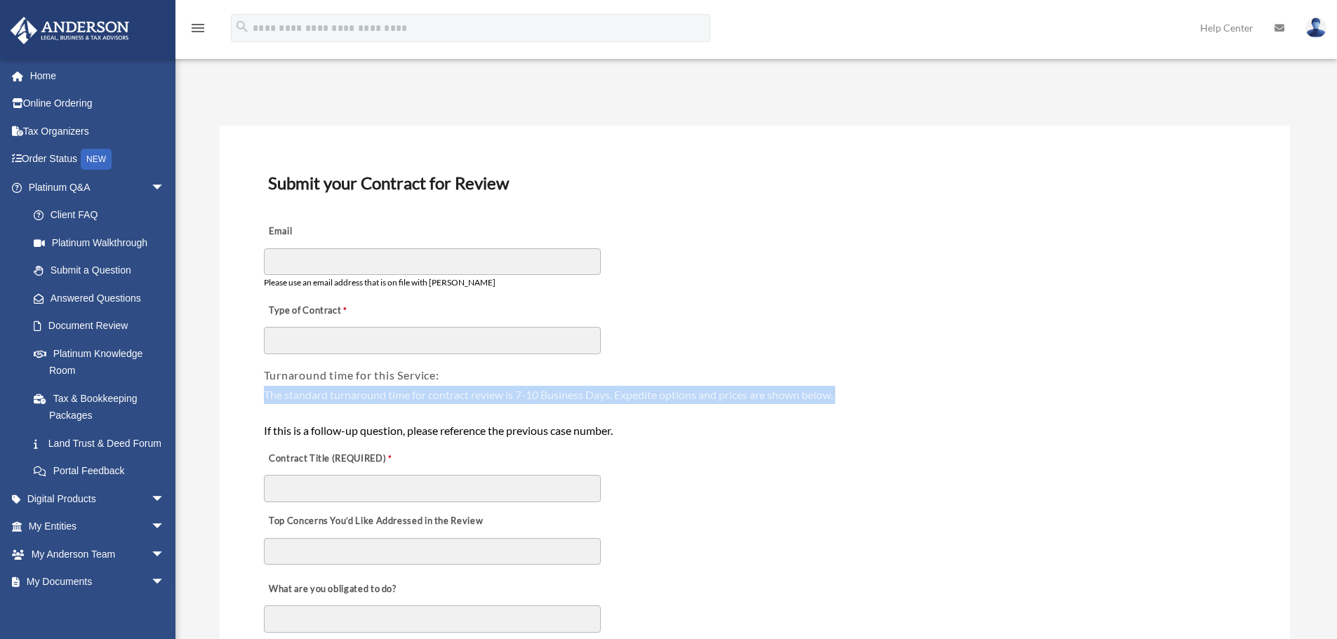
click at [296, 406] on div "The standard turnaround time for contract review is 7-10 Business Days. Expedit…" at bounding box center [755, 413] width 982 height 54
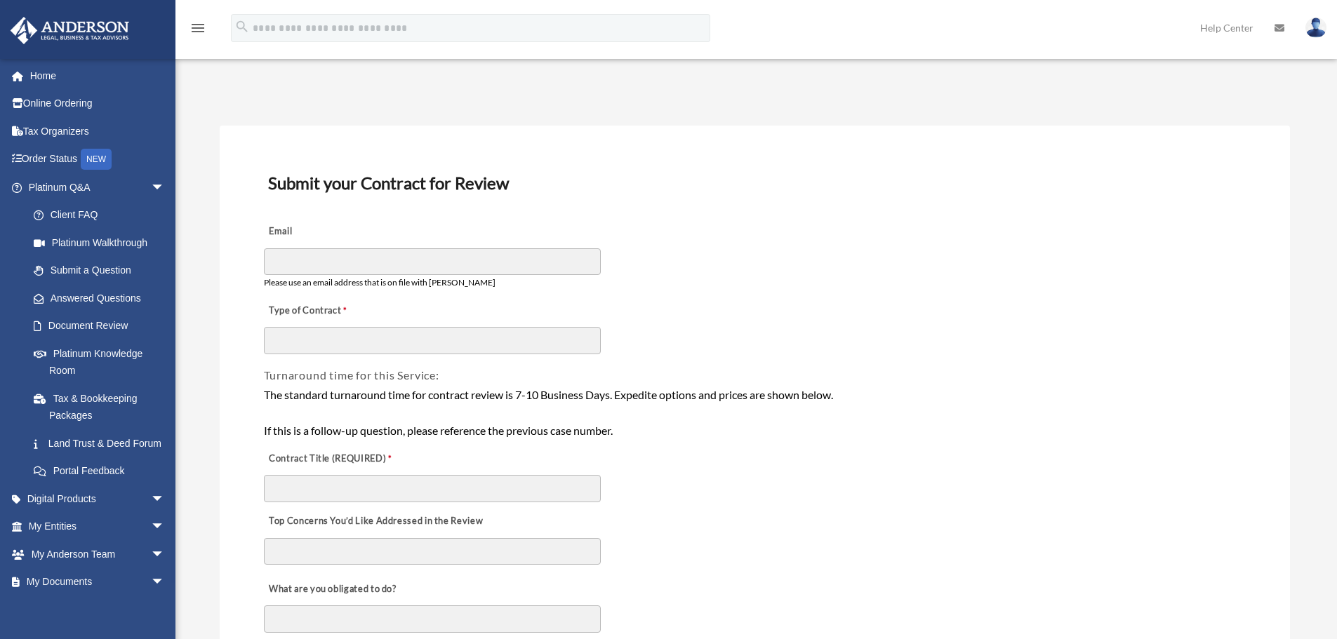
click at [310, 400] on div "The standard turnaround time for contract review is 7-10 Business Days. Expedit…" at bounding box center [755, 413] width 982 height 54
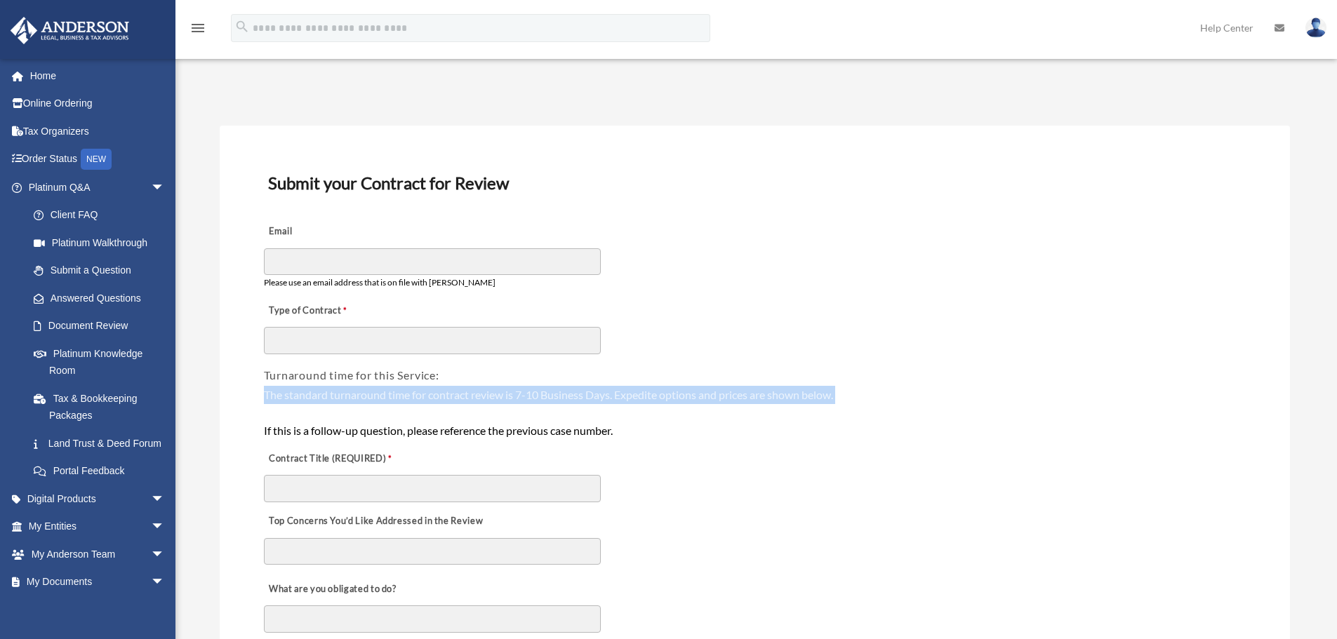
click at [310, 400] on div "The standard turnaround time for contract review is 7-10 Business Days. Expedit…" at bounding box center [755, 413] width 982 height 54
click at [263, 392] on div "The standard turnaround time for contract review is 7-10 Business Days. Expedit…" at bounding box center [755, 413] width 985 height 57
drag, startPoint x: 248, startPoint y: 392, endPoint x: 821, endPoint y: 401, distance: 572.1
click at [821, 401] on div "The standard turnaround time for contract review is 7-10 Business Days. Expedit…" at bounding box center [755, 413] width 982 height 54
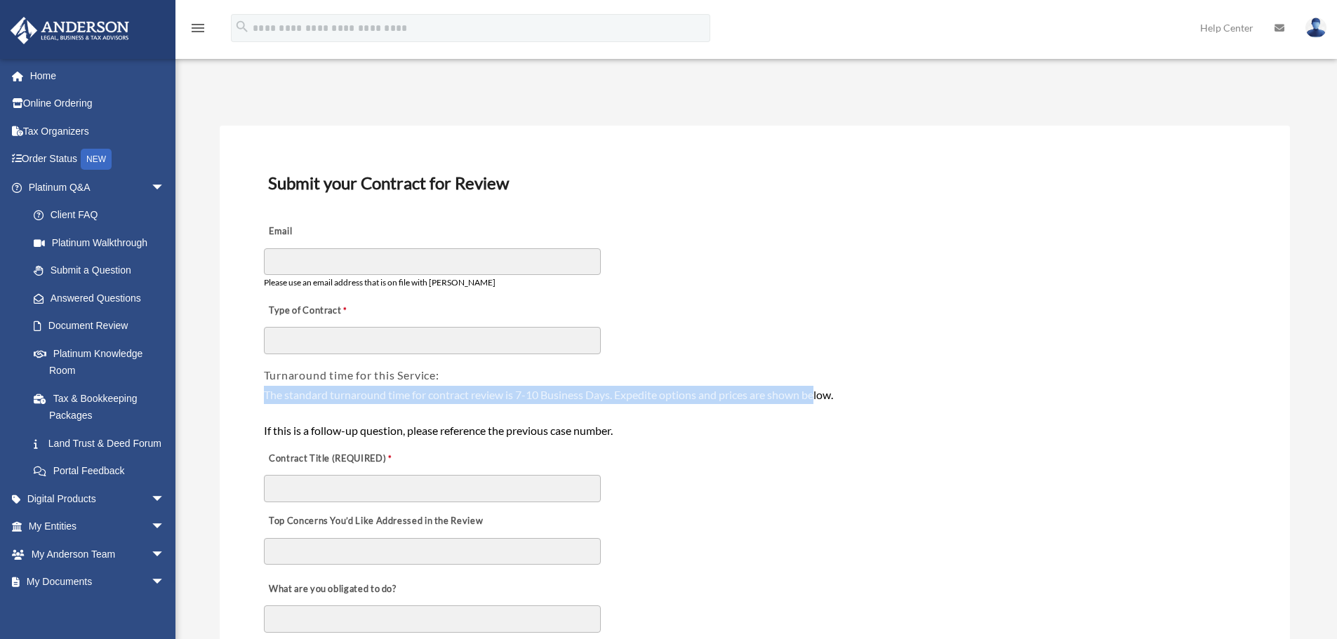
drag, startPoint x: 870, startPoint y: 402, endPoint x: 229, endPoint y: 384, distance: 641.8
drag, startPoint x: 338, startPoint y: 383, endPoint x: 595, endPoint y: 420, distance: 259.6
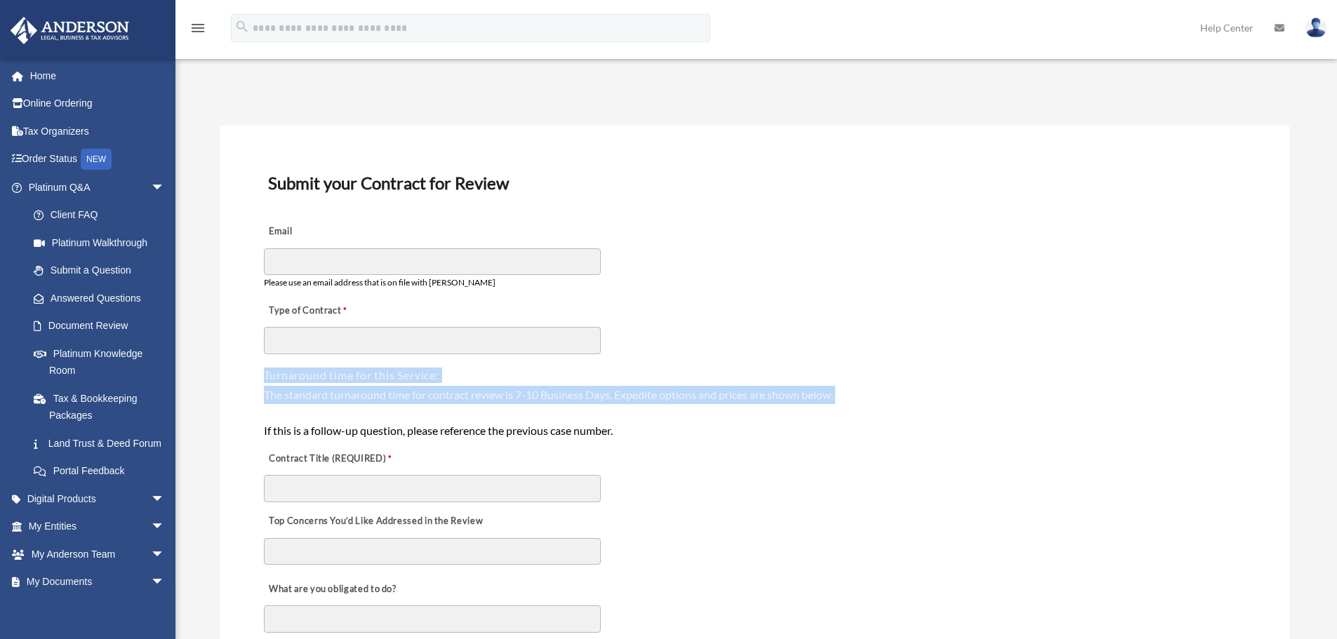
click at [503, 404] on div "The standard turnaround time for contract review is 7-10 Business Days. Expedit…" at bounding box center [755, 413] width 982 height 54
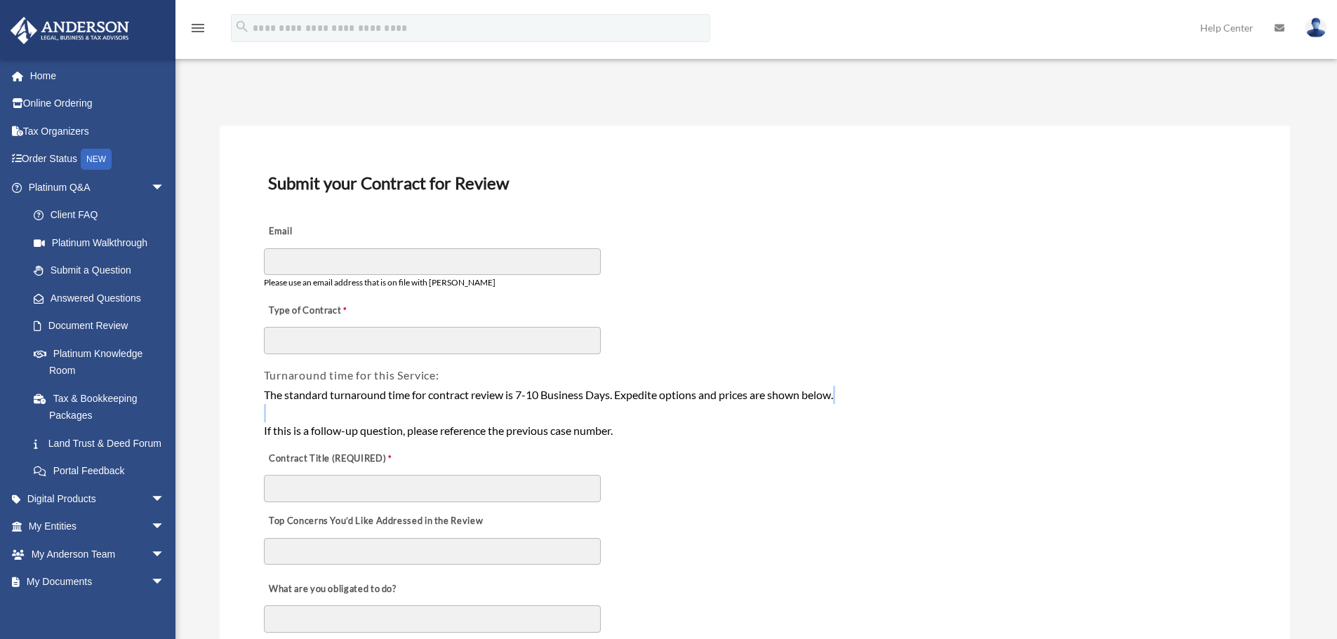
click at [503, 404] on div "The standard turnaround time for contract review is 7-10 Business Days. Expedit…" at bounding box center [755, 413] width 982 height 54
click at [427, 404] on div "The standard turnaround time for contract review is 7-10 Business Days. Expedit…" at bounding box center [755, 413] width 982 height 54
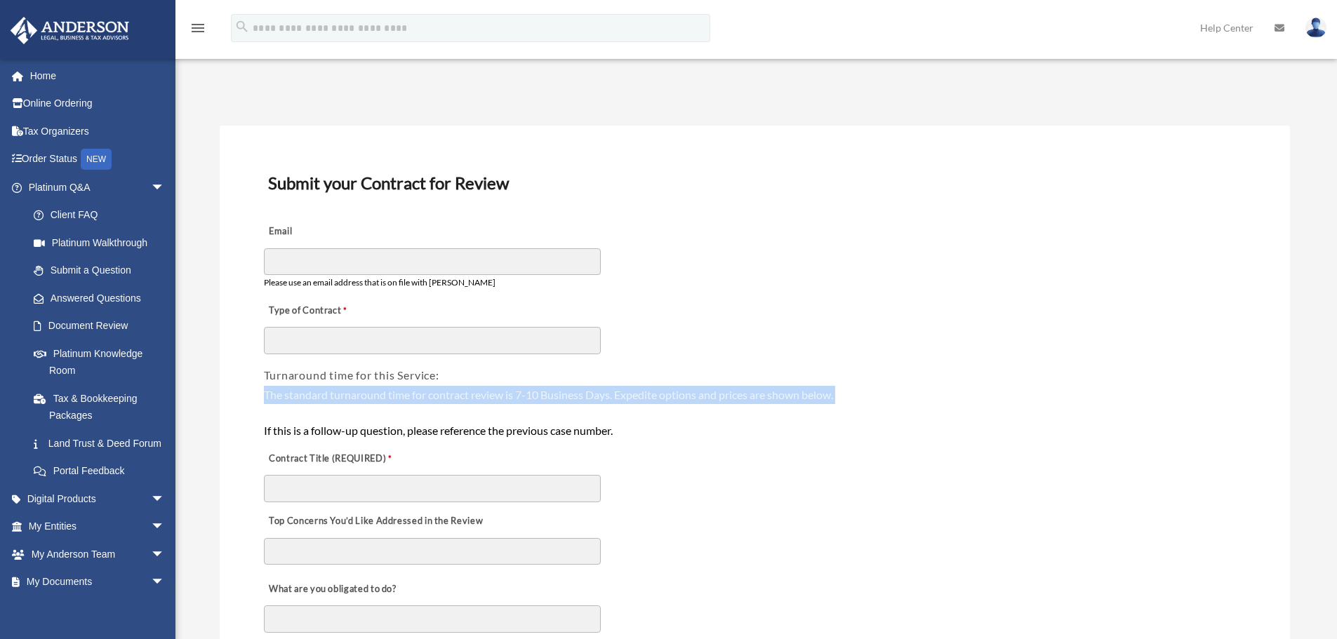
click at [427, 404] on div "The standard turnaround time for contract review is 7-10 Business Days. Expedit…" at bounding box center [755, 413] width 982 height 54
click at [390, 402] on div "The standard turnaround time for contract review is 7-10 Business Days. Expedit…" at bounding box center [755, 413] width 982 height 54
drag, startPoint x: 257, startPoint y: 394, endPoint x: 839, endPoint y: 404, distance: 582.0
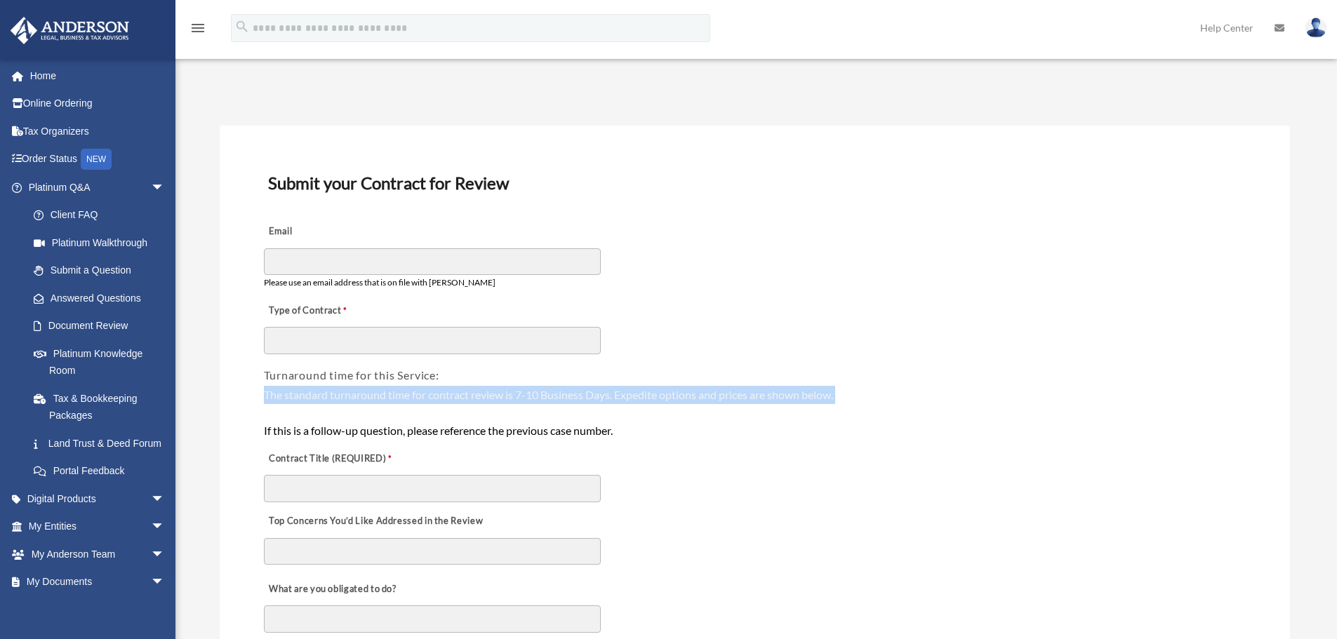
click at [840, 404] on div "The standard turnaround time for contract review is 7-10 Business Days. Expedit…" at bounding box center [755, 413] width 982 height 54
drag, startPoint x: 849, startPoint y: 398, endPoint x: 256, endPoint y: 404, distance: 592.5
drag, startPoint x: 260, startPoint y: 394, endPoint x: 844, endPoint y: 399, distance: 584.7
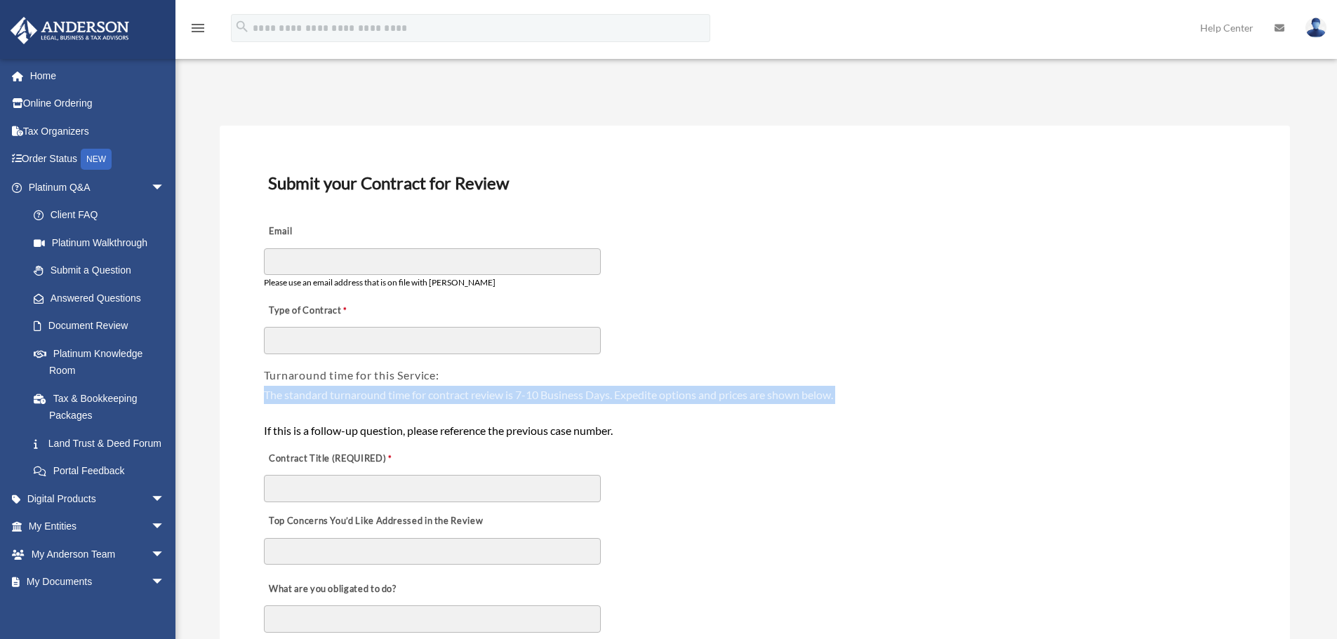
click at [844, 399] on div "The standard turnaround time for contract review is 7-10 Business Days. Expedit…" at bounding box center [755, 413] width 982 height 54
drag, startPoint x: 854, startPoint y: 397, endPoint x: 260, endPoint y: 397, distance: 594.5
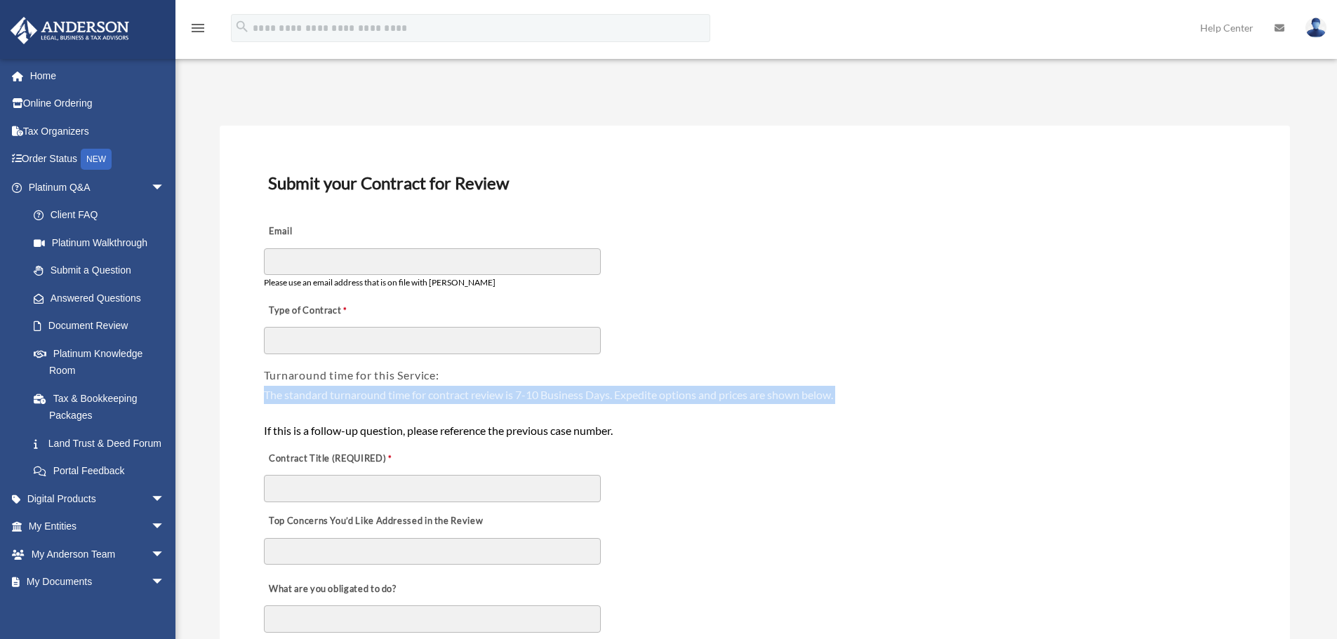
drag, startPoint x: 260, startPoint y: 394, endPoint x: 801, endPoint y: 401, distance: 541.2
click at [801, 401] on div "The standard turnaround time for contract review is 7-10 Business Days. Expedit…" at bounding box center [755, 413] width 982 height 54
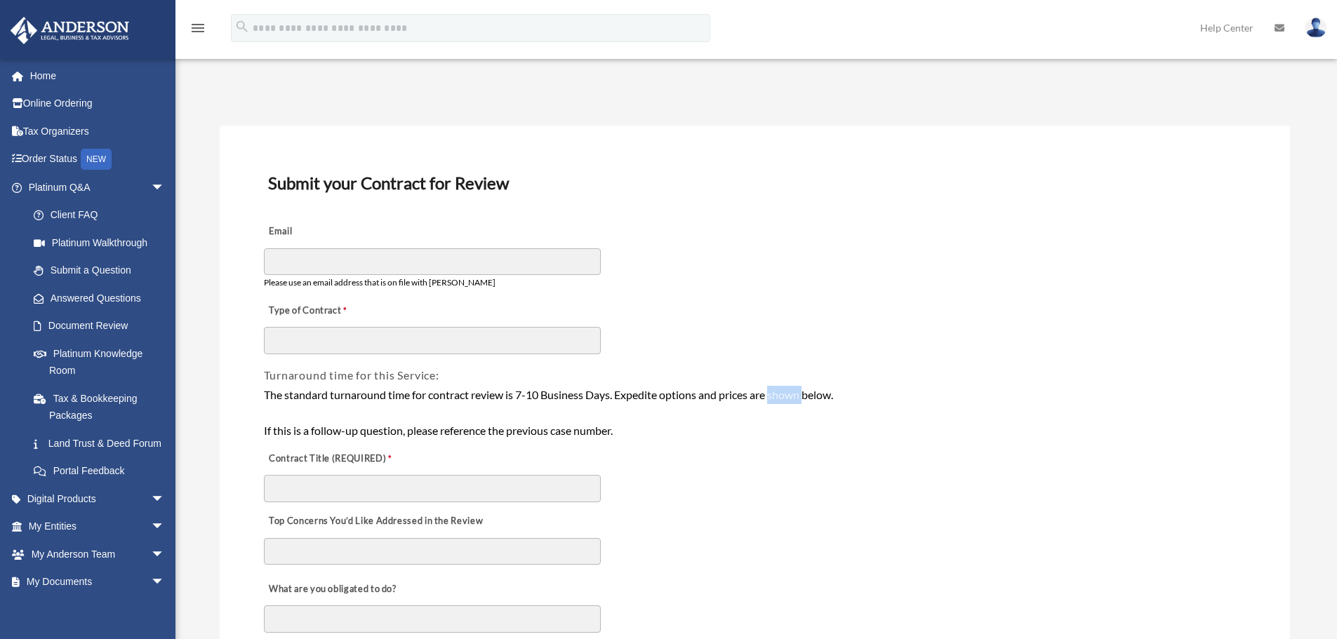
click at [801, 401] on div "The standard turnaround time for contract review is 7-10 Business Days. Expedit…" at bounding box center [755, 413] width 982 height 54
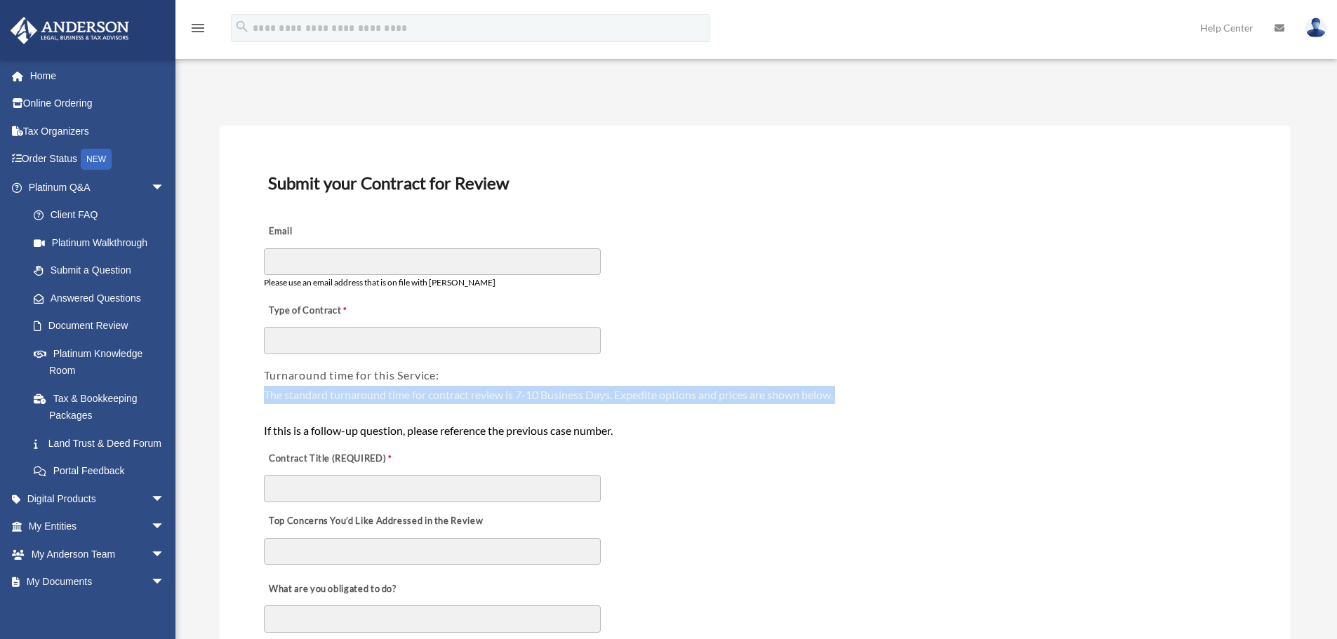
click at [801, 401] on div "The standard turnaround time for contract review is 7-10 Business Days. Expedit…" at bounding box center [755, 413] width 982 height 54
click at [708, 394] on div "The standard turnaround time for contract review is 7-10 Business Days. Expedit…" at bounding box center [755, 413] width 982 height 54
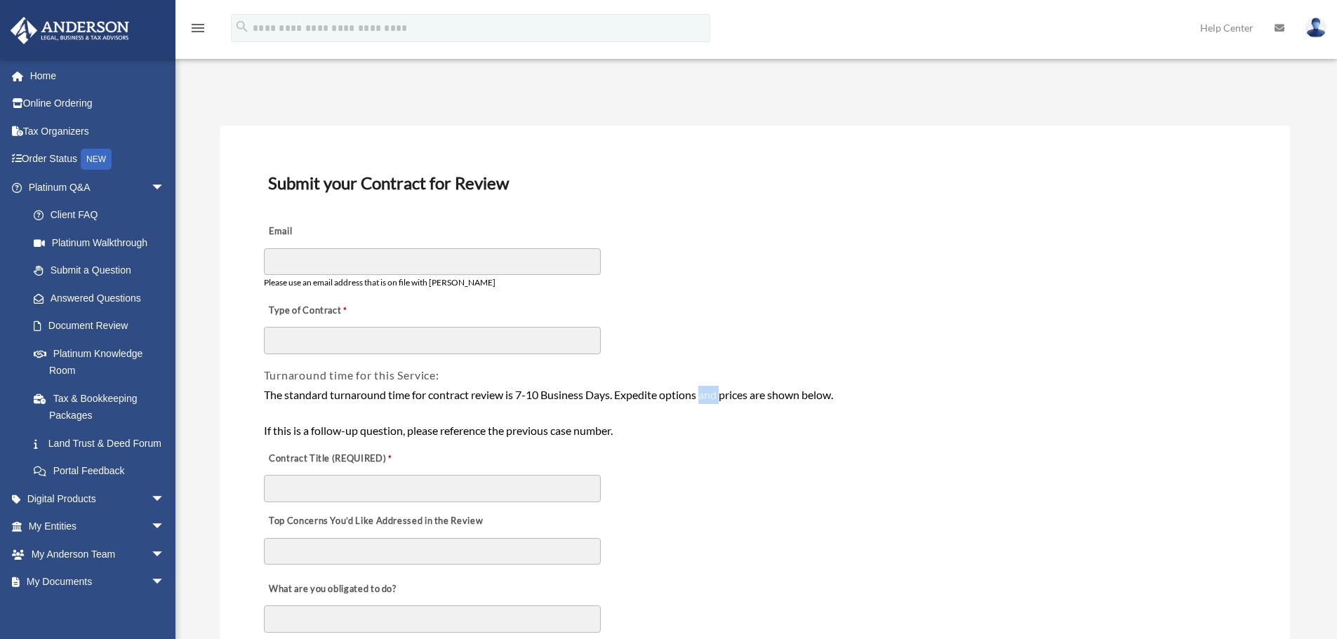
click at [708, 394] on div "The standard turnaround time for contract review is 7-10 Business Days. Expedit…" at bounding box center [755, 413] width 982 height 54
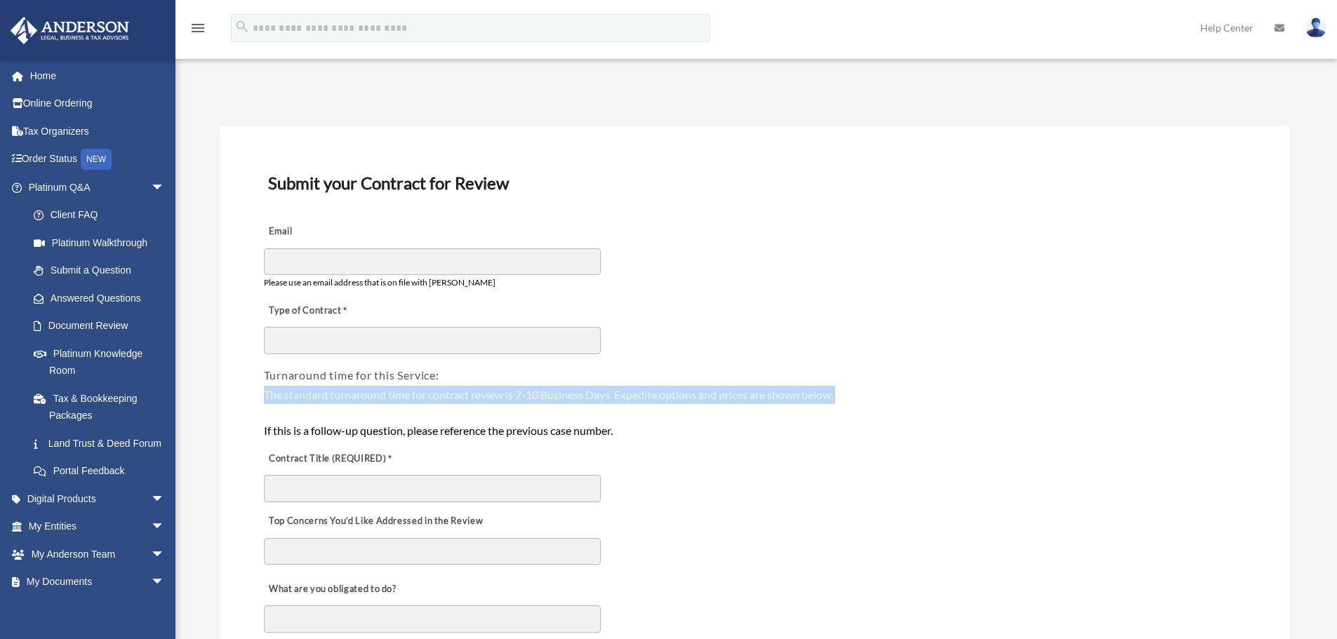
click at [708, 394] on div "The standard turnaround time for contract review is 7-10 Business Days. Expedit…" at bounding box center [755, 413] width 982 height 54
click at [632, 401] on div "The standard turnaround time for contract review is 7-10 Business Days. Expedit…" at bounding box center [755, 413] width 982 height 54
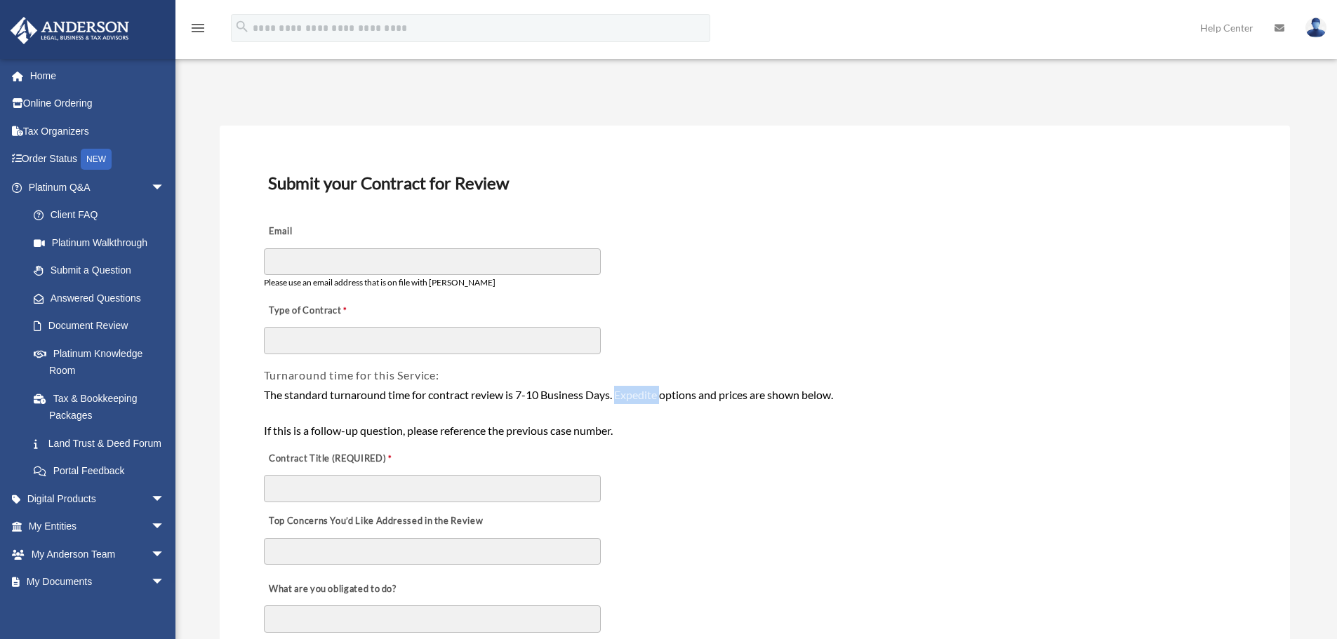
click at [632, 401] on div "The standard turnaround time for contract review is 7-10 Business Days. Expedit…" at bounding box center [755, 413] width 982 height 54
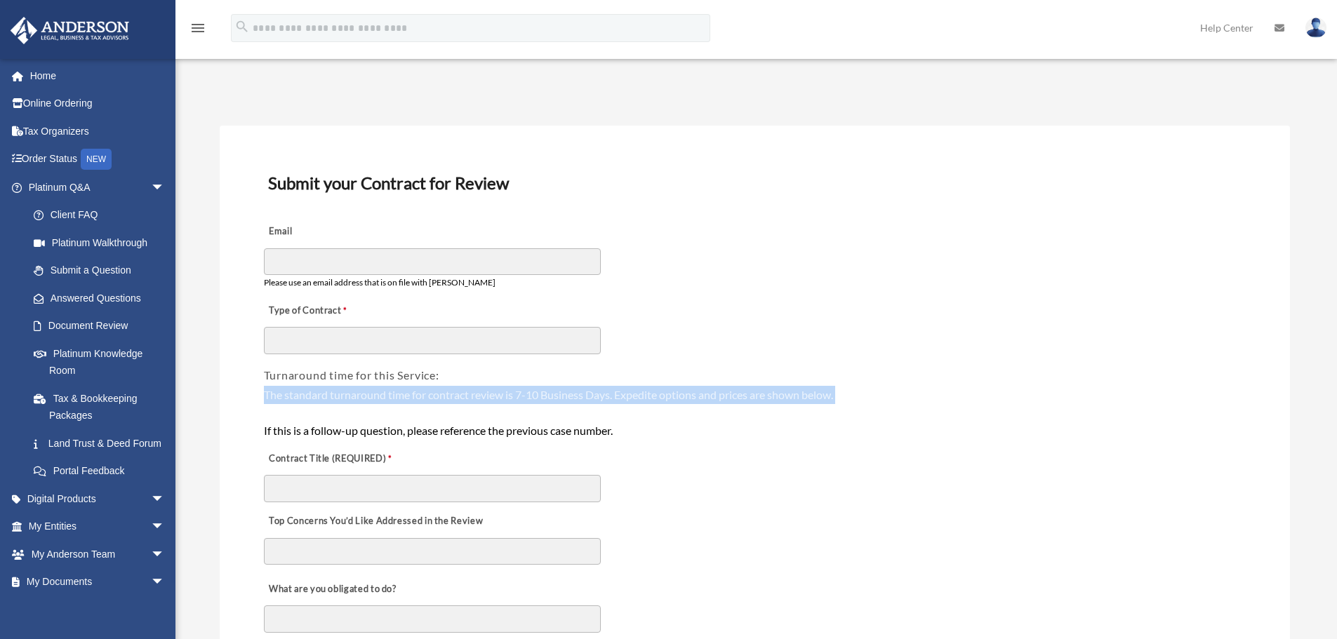
click at [632, 401] on div "The standard turnaround time for contract review is 7-10 Business Days. Expedit…" at bounding box center [755, 413] width 982 height 54
click at [596, 401] on div "The standard turnaround time for contract review is 7-10 Business Days. Expedit…" at bounding box center [755, 413] width 982 height 54
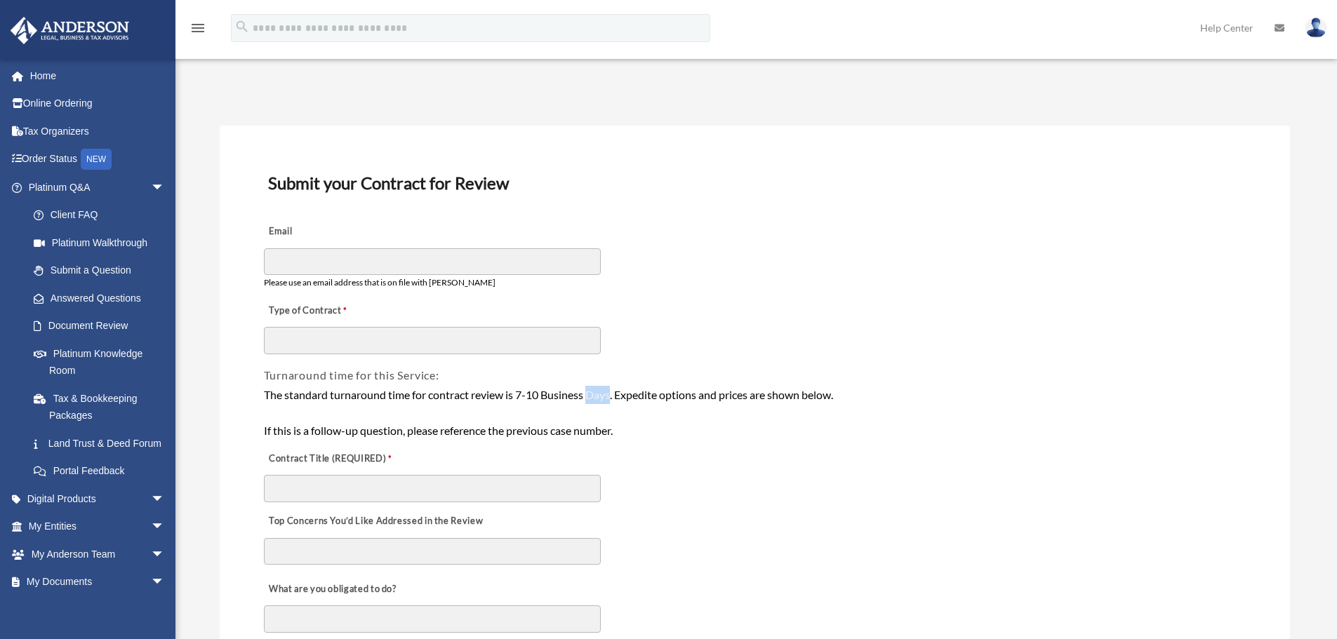
click at [596, 401] on div "The standard turnaround time for contract review is 7-10 Business Days. Expedit…" at bounding box center [755, 413] width 982 height 54
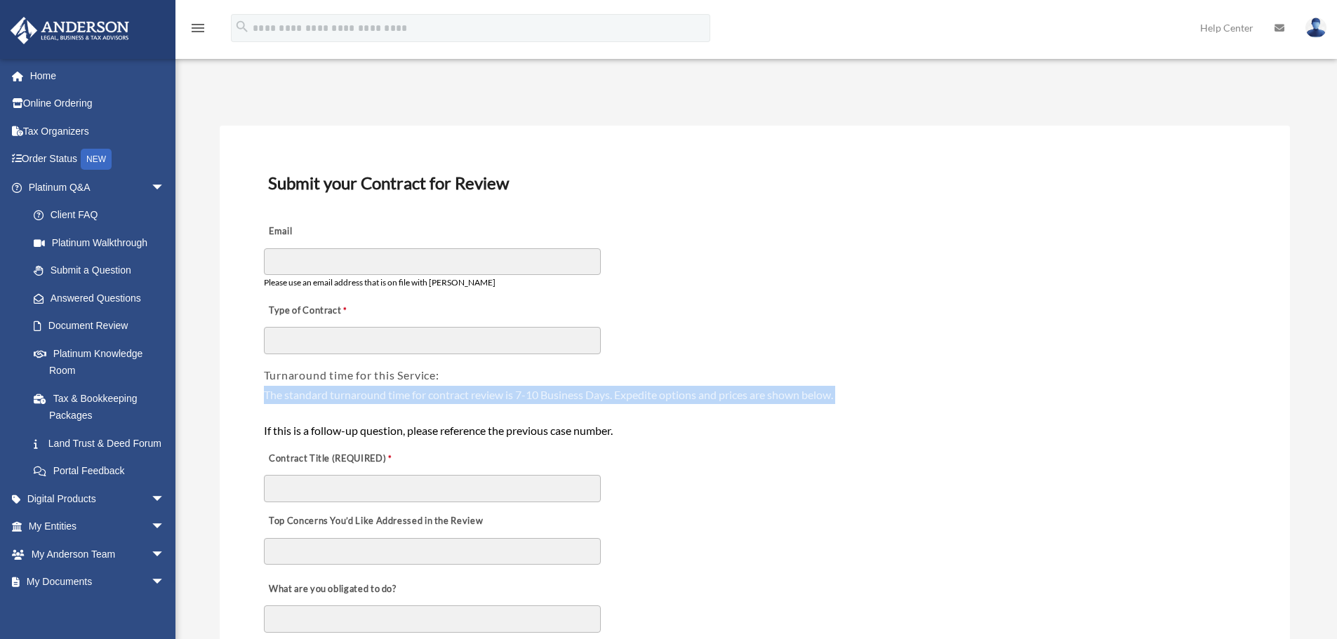
click at [596, 401] on div "The standard turnaround time for contract review is 7-10 Business Days. Expedit…" at bounding box center [755, 413] width 982 height 54
click at [644, 402] on div "The standard turnaround time for contract review is 7-10 Business Days. Expedit…" at bounding box center [755, 413] width 982 height 54
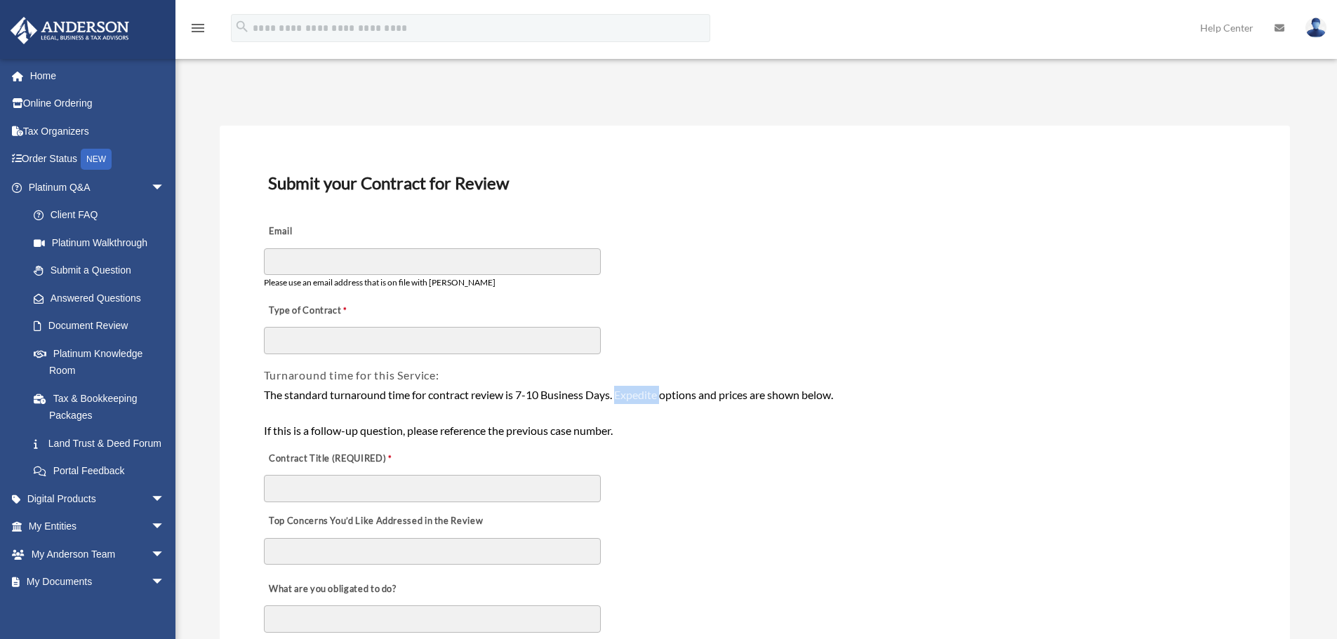
click at [644, 402] on div "The standard turnaround time for contract review is 7-10 Business Days. Expedit…" at bounding box center [755, 413] width 982 height 54
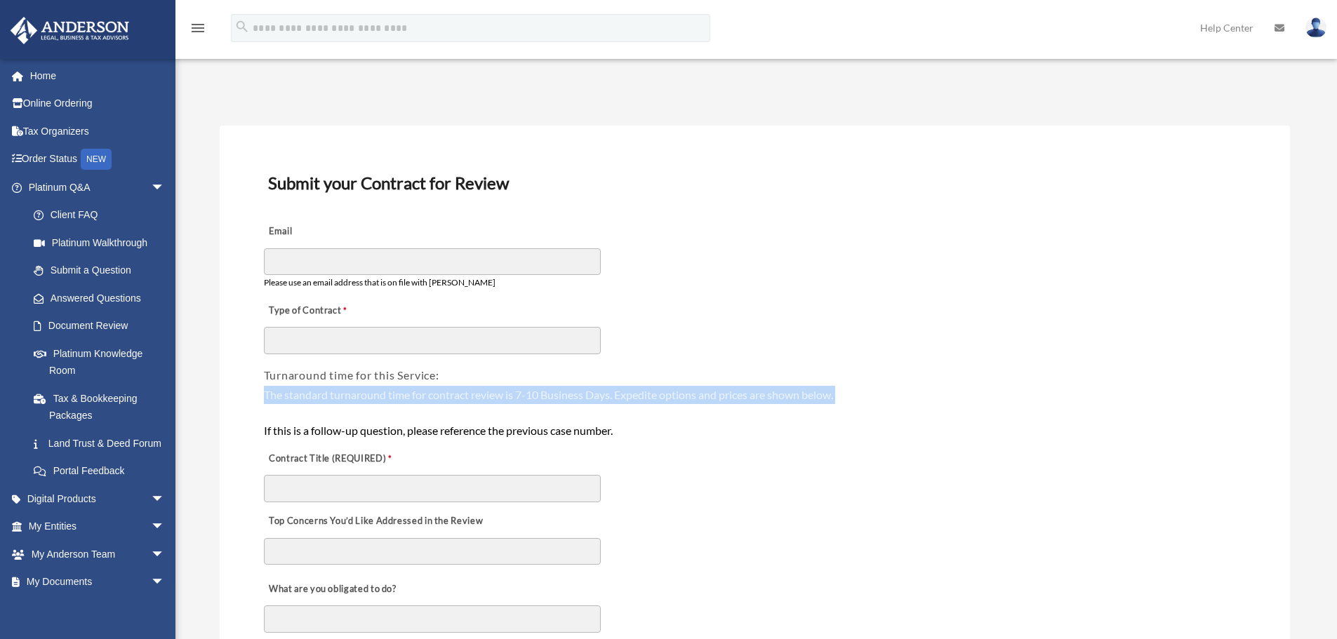
click at [644, 402] on div "The standard turnaround time for contract review is 7-10 Business Days. Expedit…" at bounding box center [755, 413] width 982 height 54
click at [596, 398] on div "The standard turnaround time for contract review is 7-10 Business Days. Expedit…" at bounding box center [755, 413] width 982 height 54
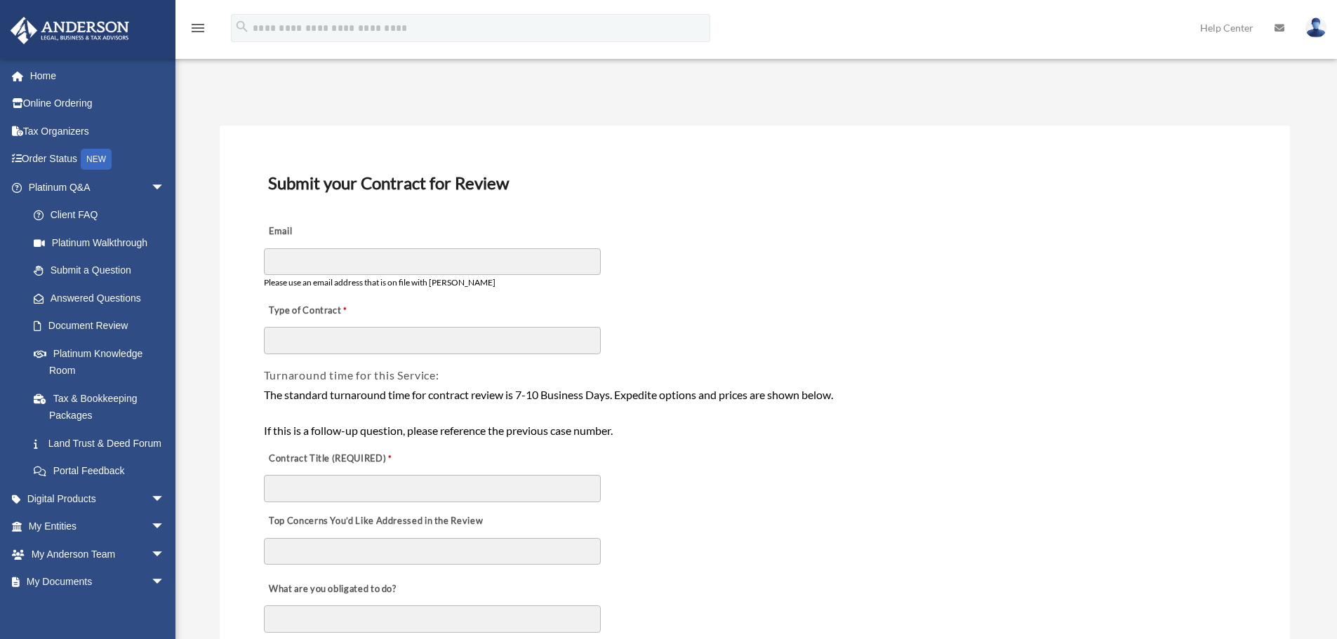
click at [416, 193] on h3 "Submit your Contract for Review" at bounding box center [755, 182] width 985 height 29
click at [382, 187] on h3 "Submit your Contract for Review" at bounding box center [755, 182] width 985 height 29
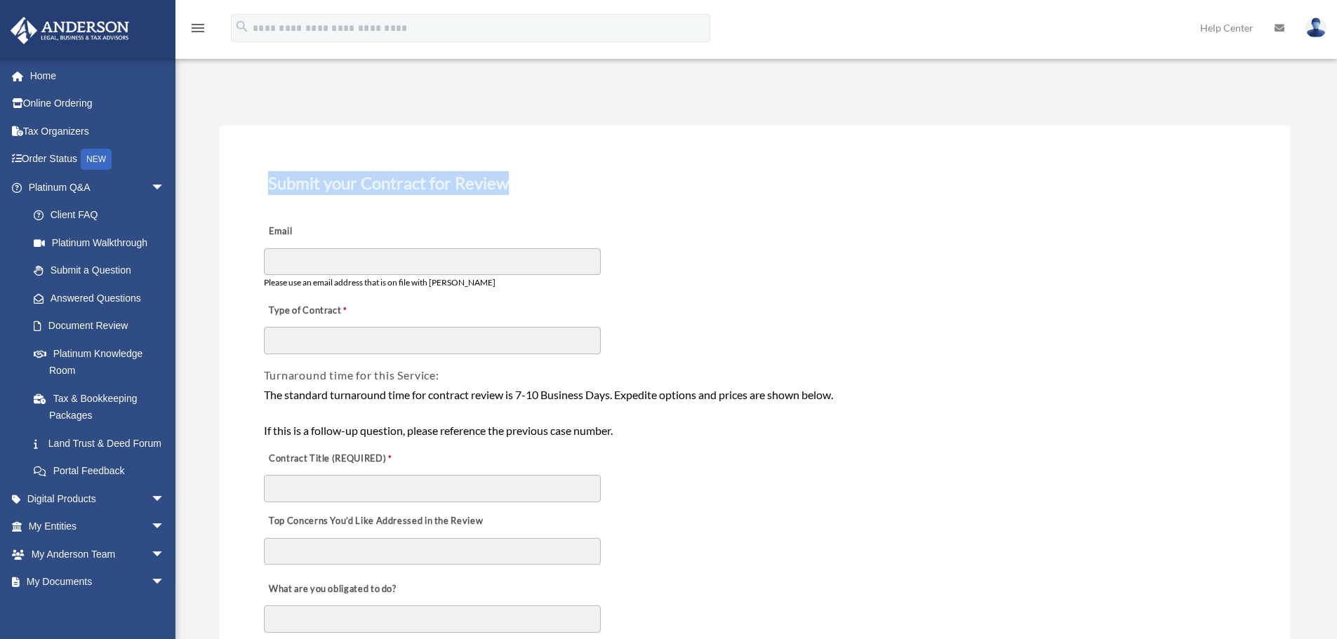
click at [382, 187] on h3 "Submit your Contract for Review" at bounding box center [755, 182] width 985 height 29
click at [418, 186] on h3 "Submit your Contract for Review" at bounding box center [755, 182] width 985 height 29
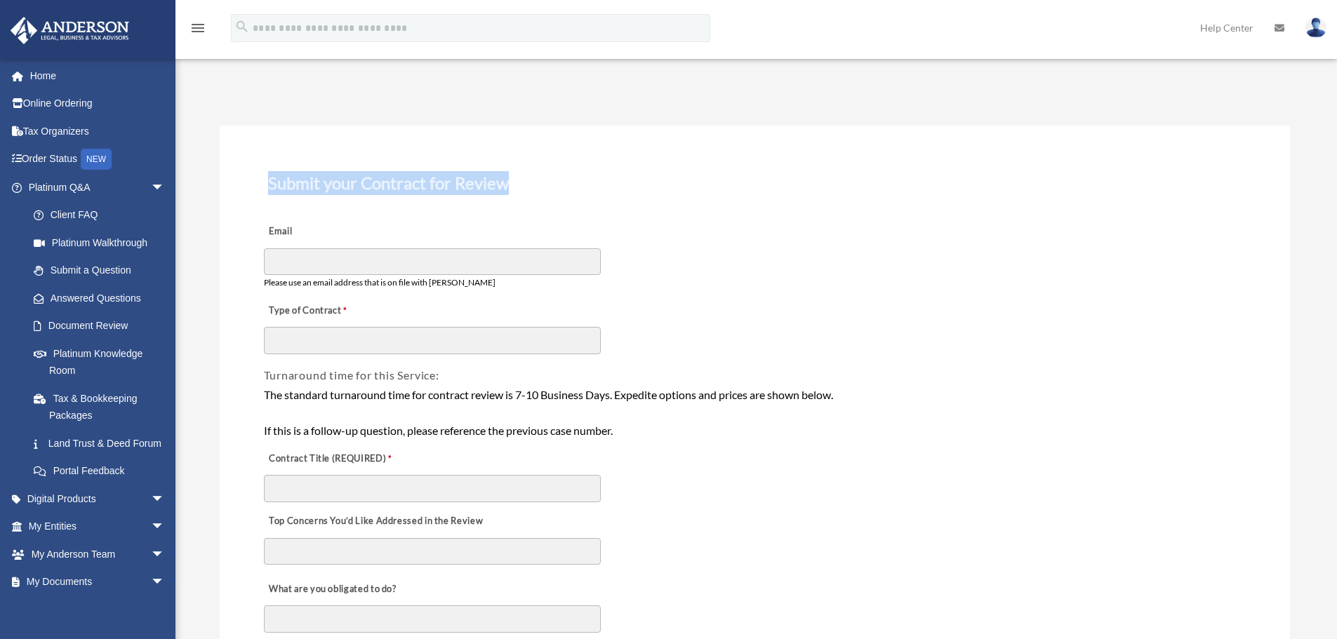
click at [427, 184] on h3 "Submit your Contract for Review" at bounding box center [755, 182] width 985 height 29
click at [427, 183] on h3 "Submit your Contract for Review" at bounding box center [755, 182] width 985 height 29
click at [447, 183] on h3 "Submit your Contract for Review" at bounding box center [755, 182] width 985 height 29
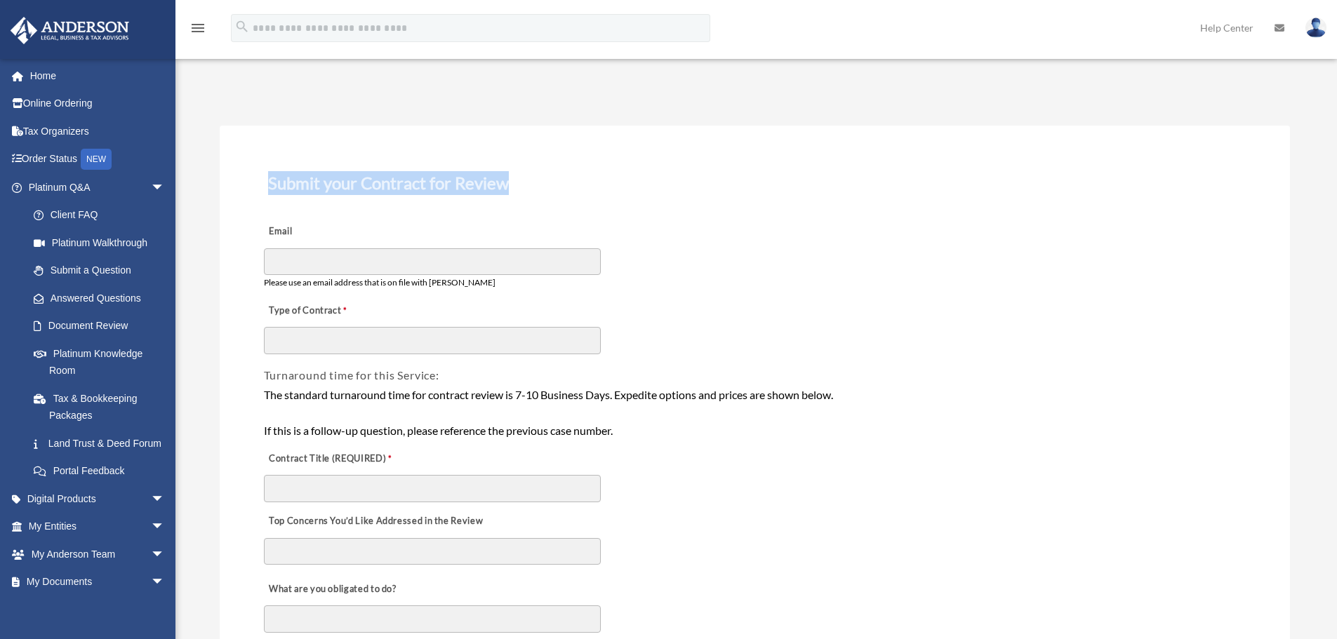
drag, startPoint x: 252, startPoint y: 183, endPoint x: 565, endPoint y: 190, distance: 313.1
click at [547, 185] on h3 "Submit your Contract for Review" at bounding box center [755, 182] width 985 height 29
click at [519, 185] on h3 "Submit your Contract for Review" at bounding box center [755, 182] width 985 height 29
drag, startPoint x: 512, startPoint y: 185, endPoint x: 237, endPoint y: 185, distance: 275.9
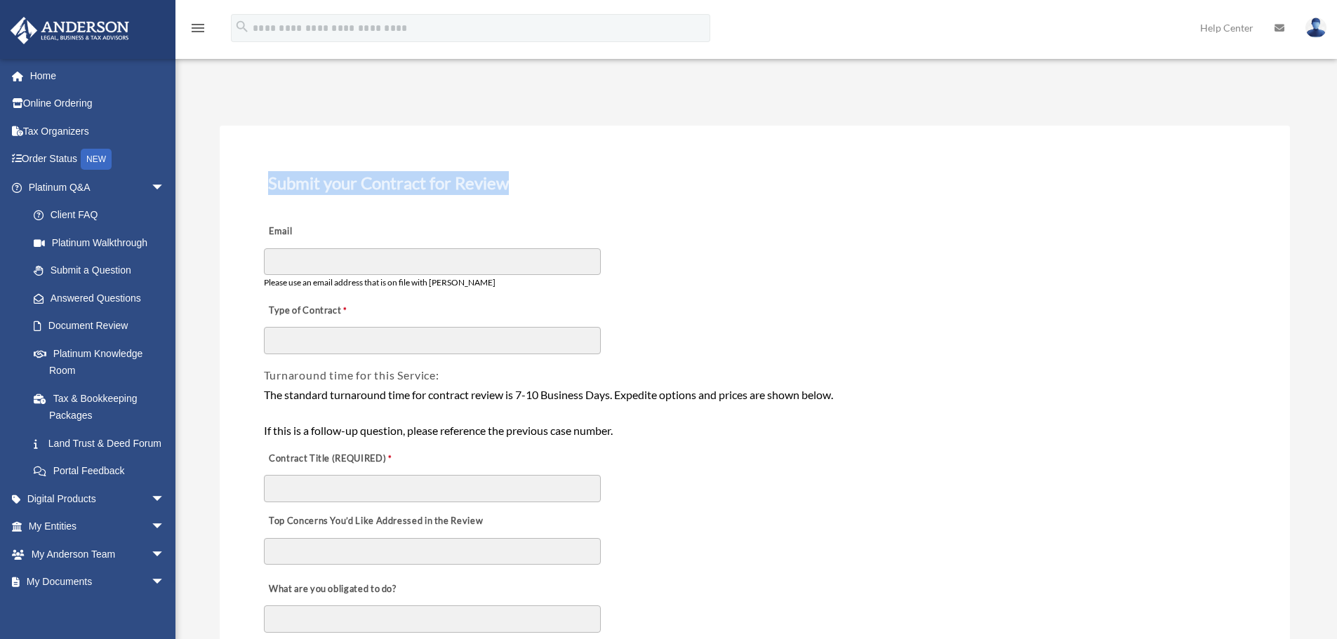
click at [300, 181] on h3 "Submit your Contract for Review" at bounding box center [755, 182] width 985 height 29
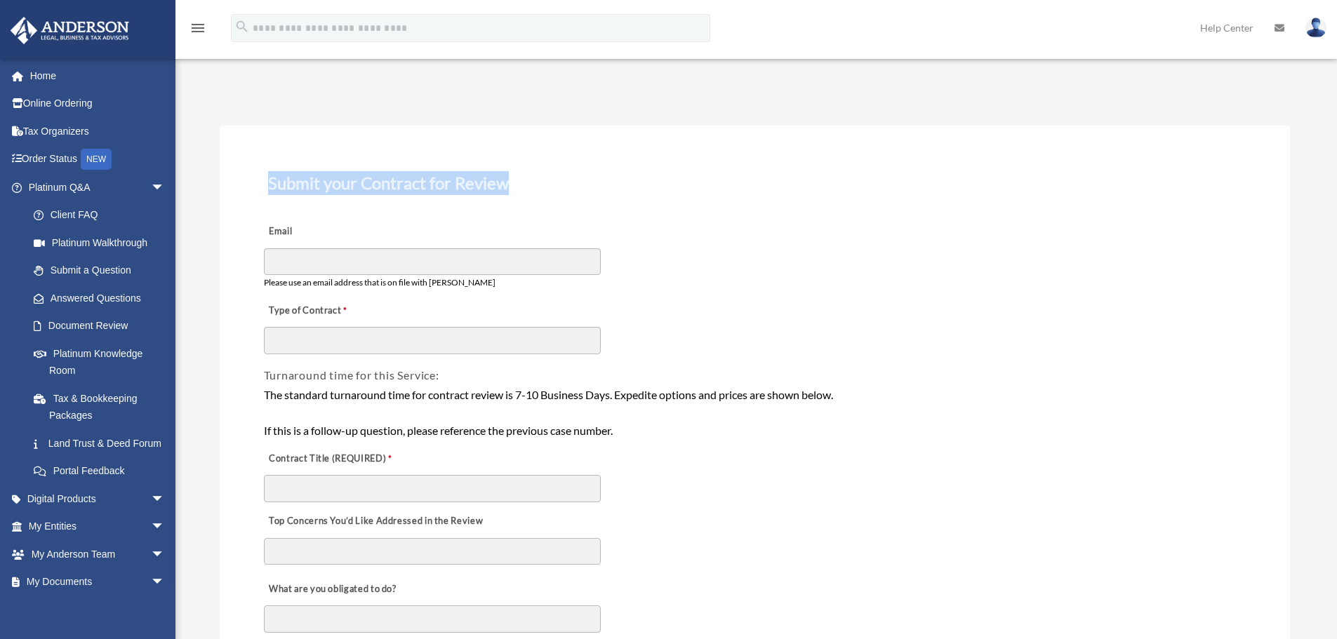
click at [288, 181] on h3 "Submit your Contract for Review" at bounding box center [755, 182] width 985 height 29
drag, startPoint x: 252, startPoint y: 183, endPoint x: 515, endPoint y: 201, distance: 263.2
drag, startPoint x: 515, startPoint y: 192, endPoint x: 251, endPoint y: 180, distance: 264.2
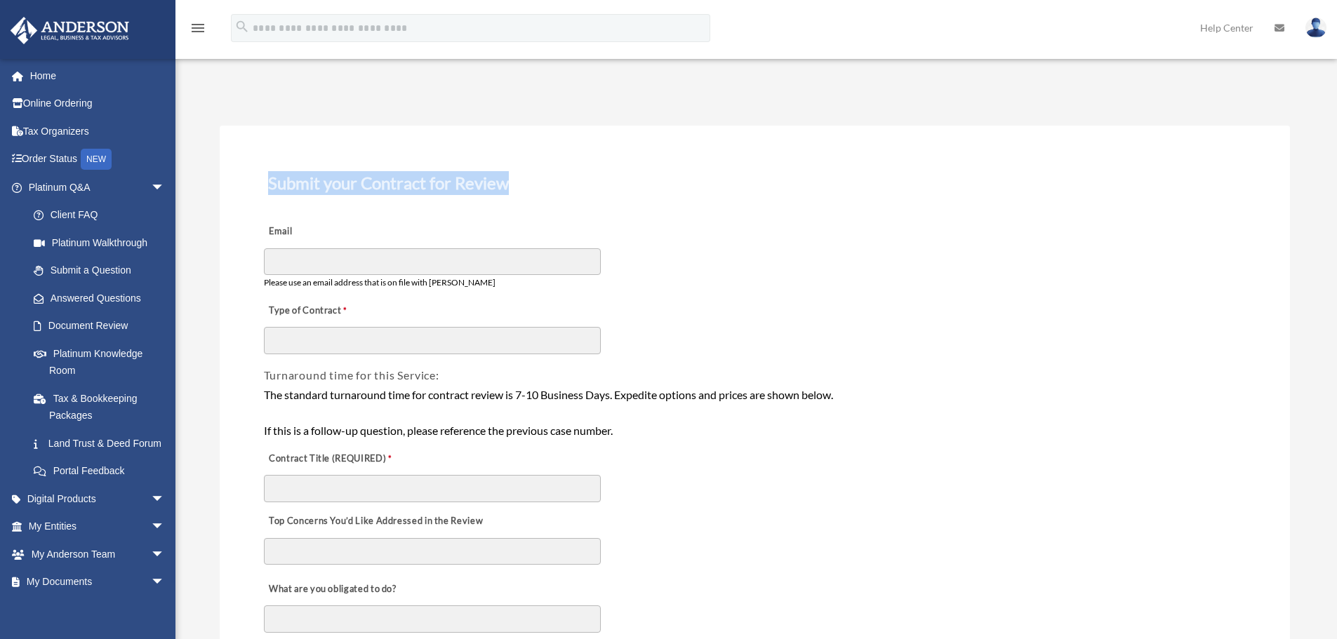
drag, startPoint x: 299, startPoint y: 178, endPoint x: 490, endPoint y: 199, distance: 192.0
click at [498, 190] on h3 "Submit your Contract for Review" at bounding box center [755, 182] width 985 height 29
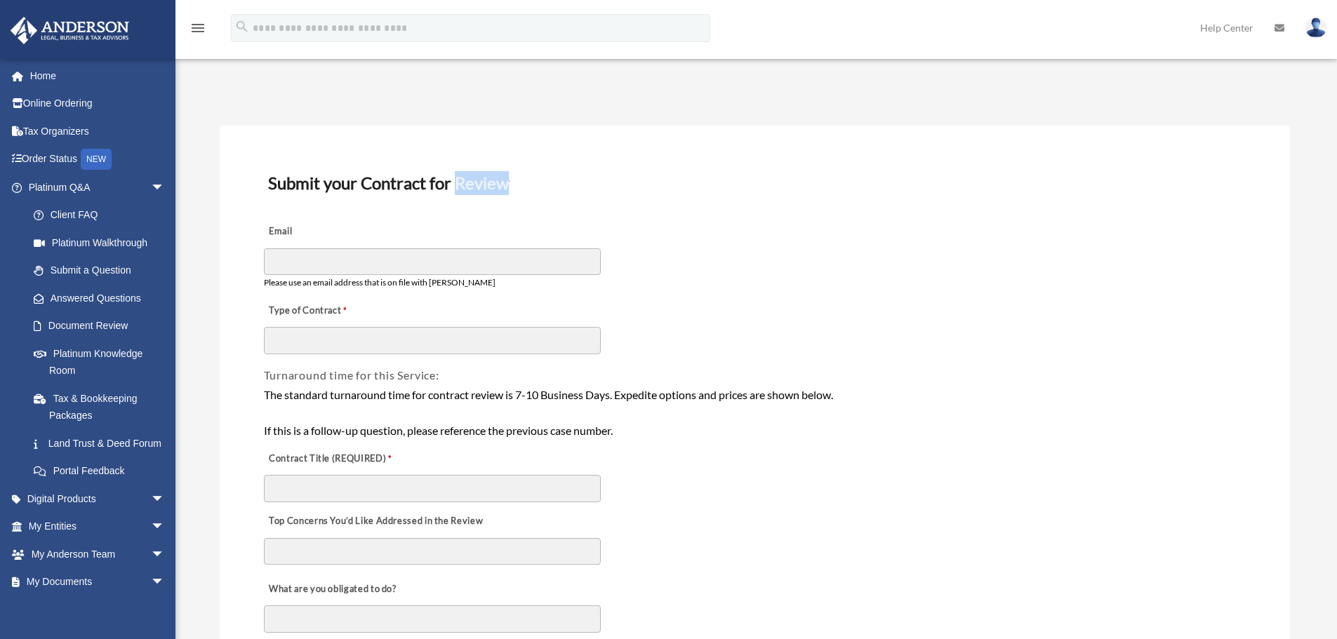
click at [498, 190] on h3 "Submit your Contract for Review" at bounding box center [755, 182] width 985 height 29
click at [399, 171] on h3 "Submit your Contract for Review" at bounding box center [755, 182] width 985 height 29
drag, startPoint x: 399, startPoint y: 171, endPoint x: 288, endPoint y: 202, distance: 115.8
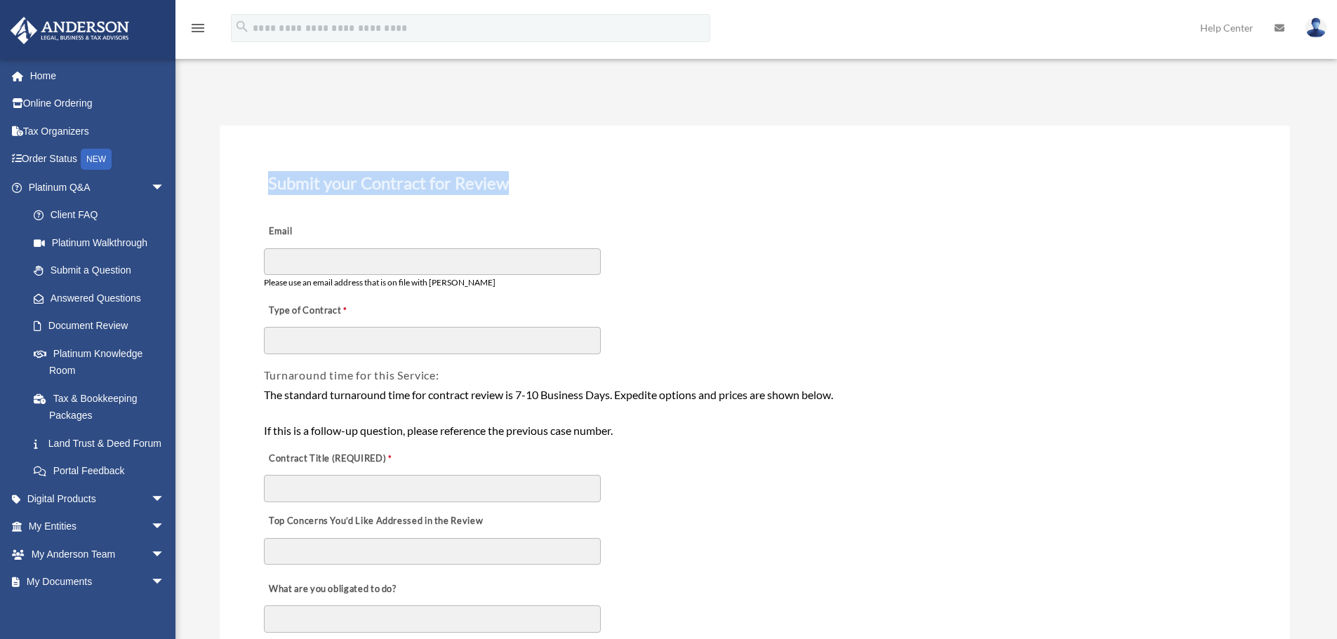
click at [399, 171] on h3 "Submit your Contract for Review" at bounding box center [755, 182] width 985 height 29
click at [331, 178] on h3 "Submit your Contract for Review" at bounding box center [755, 182] width 985 height 29
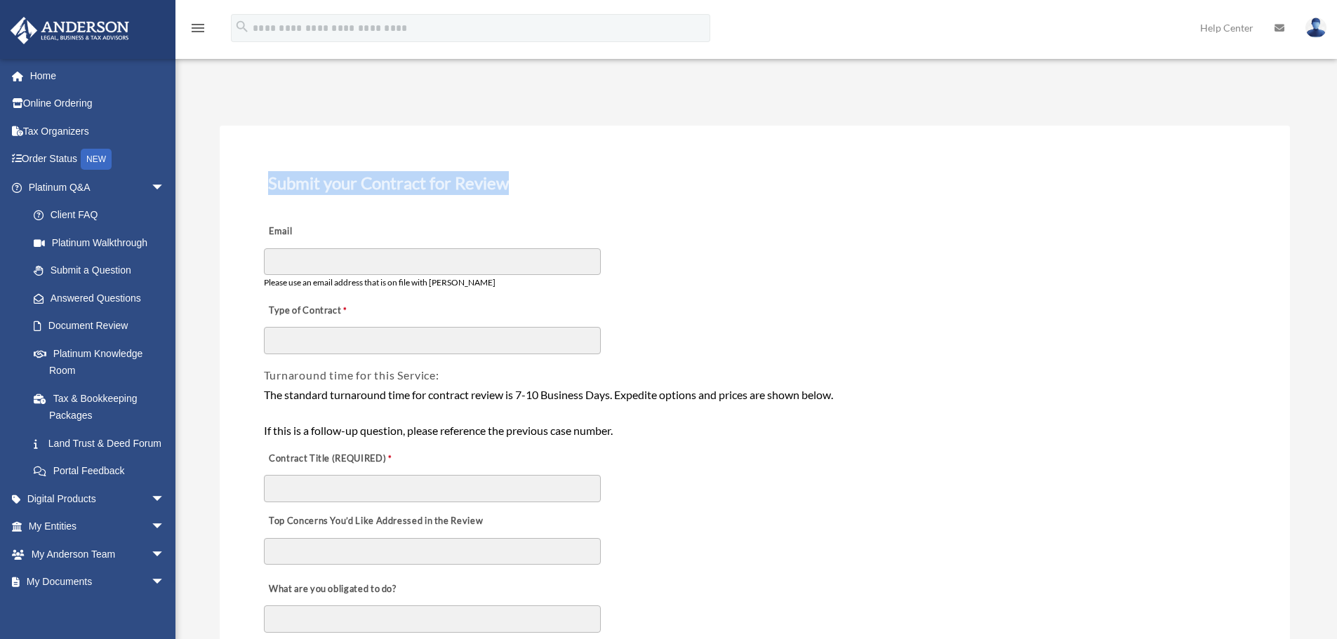
click at [364, 187] on h3 "Submit your Contract for Review" at bounding box center [755, 182] width 985 height 29
drag, startPoint x: 250, startPoint y: 188, endPoint x: 511, endPoint y: 188, distance: 261.1
click at [511, 188] on h3 "Submit your Contract for Review" at bounding box center [755, 182] width 985 height 29
drag, startPoint x: 515, startPoint y: 187, endPoint x: 259, endPoint y: 190, distance: 256.2
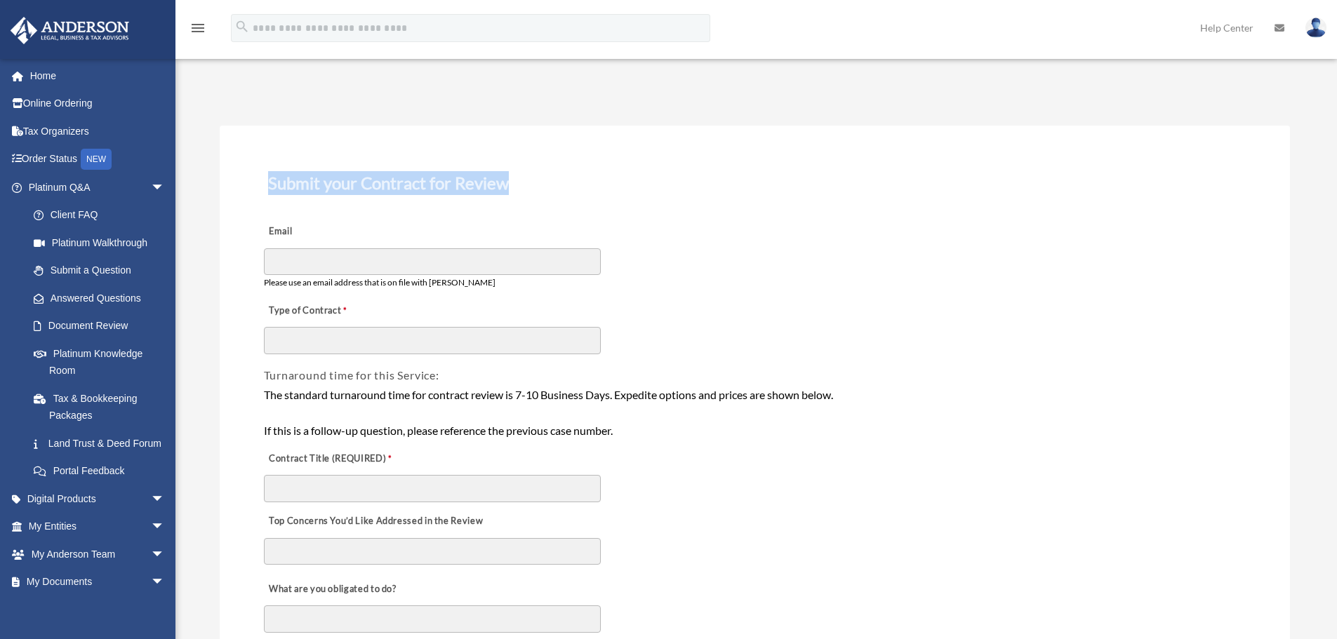
click at [319, 181] on h3 "Submit your Contract for Review" at bounding box center [755, 182] width 985 height 29
click at [401, 186] on h3 "Submit your Contract for Review" at bounding box center [755, 182] width 985 height 29
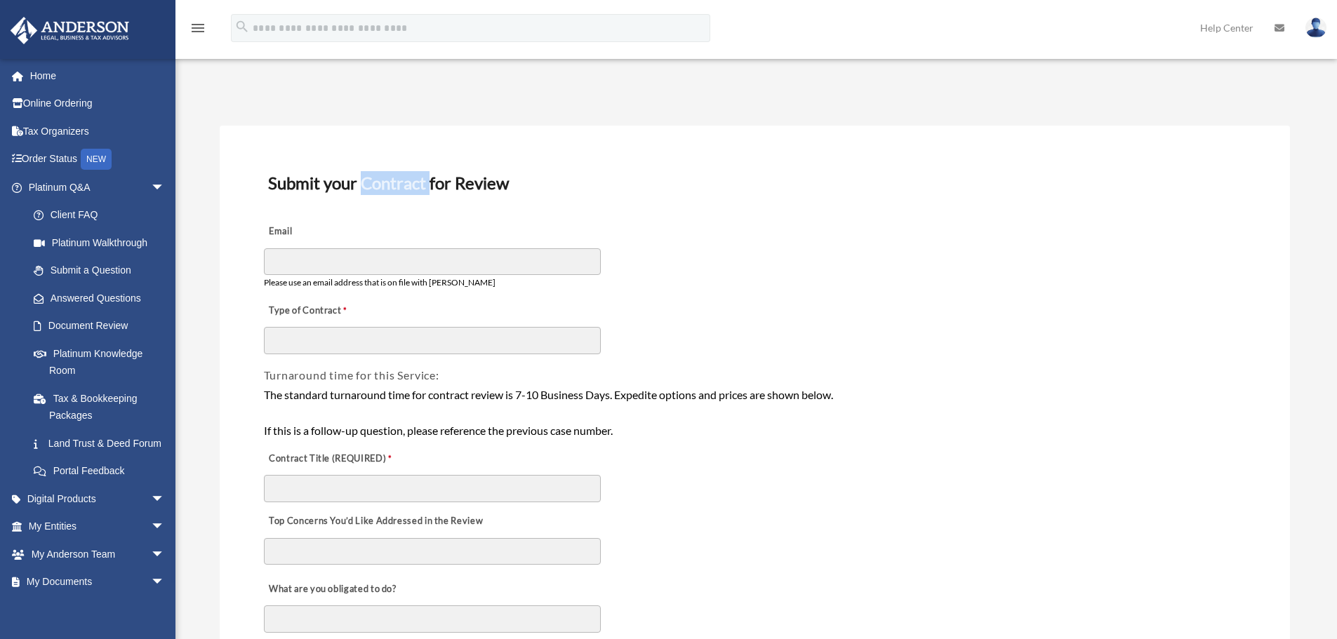
click at [401, 186] on h3 "Submit your Contract for Review" at bounding box center [755, 182] width 985 height 29
click at [327, 180] on h3 "Submit your Contract for Review" at bounding box center [755, 182] width 985 height 29
drag, startPoint x: 264, startPoint y: 186, endPoint x: 512, endPoint y: 178, distance: 248.6
click at [512, 178] on h3 "Submit your Contract for Review" at bounding box center [755, 182] width 985 height 29
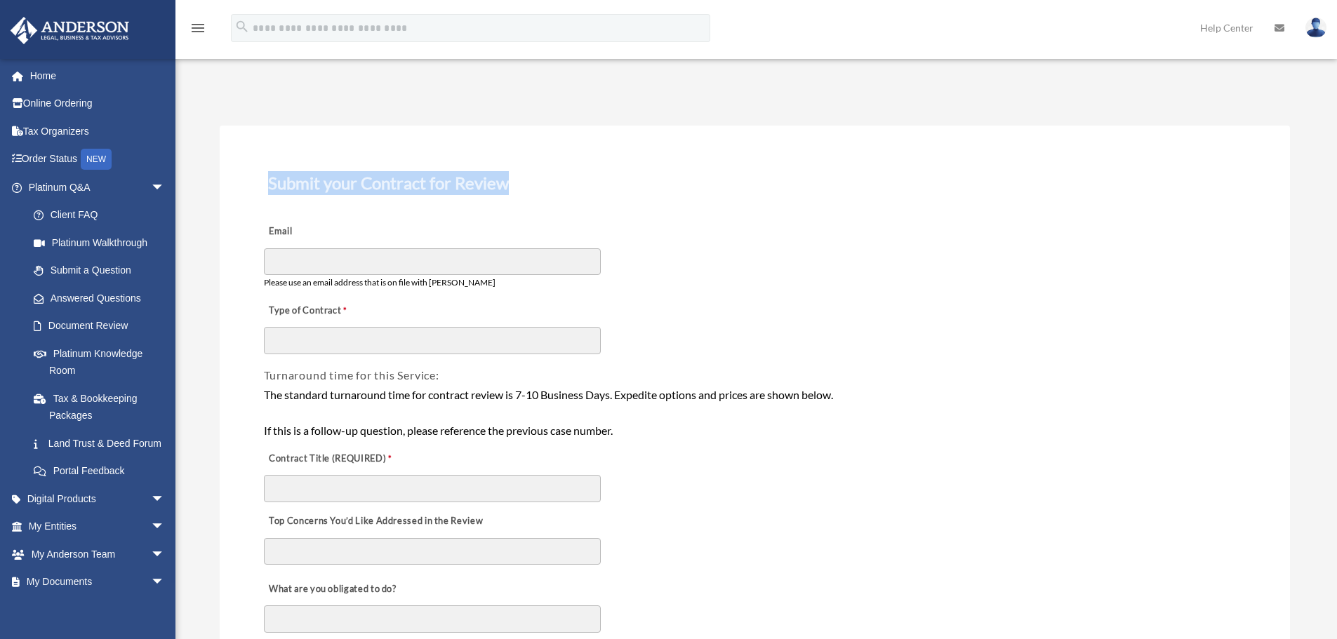
click at [513, 178] on h3 "Submit your Contract for Review" at bounding box center [755, 182] width 985 height 29
drag, startPoint x: 528, startPoint y: 178, endPoint x: 254, endPoint y: 176, distance: 273.8
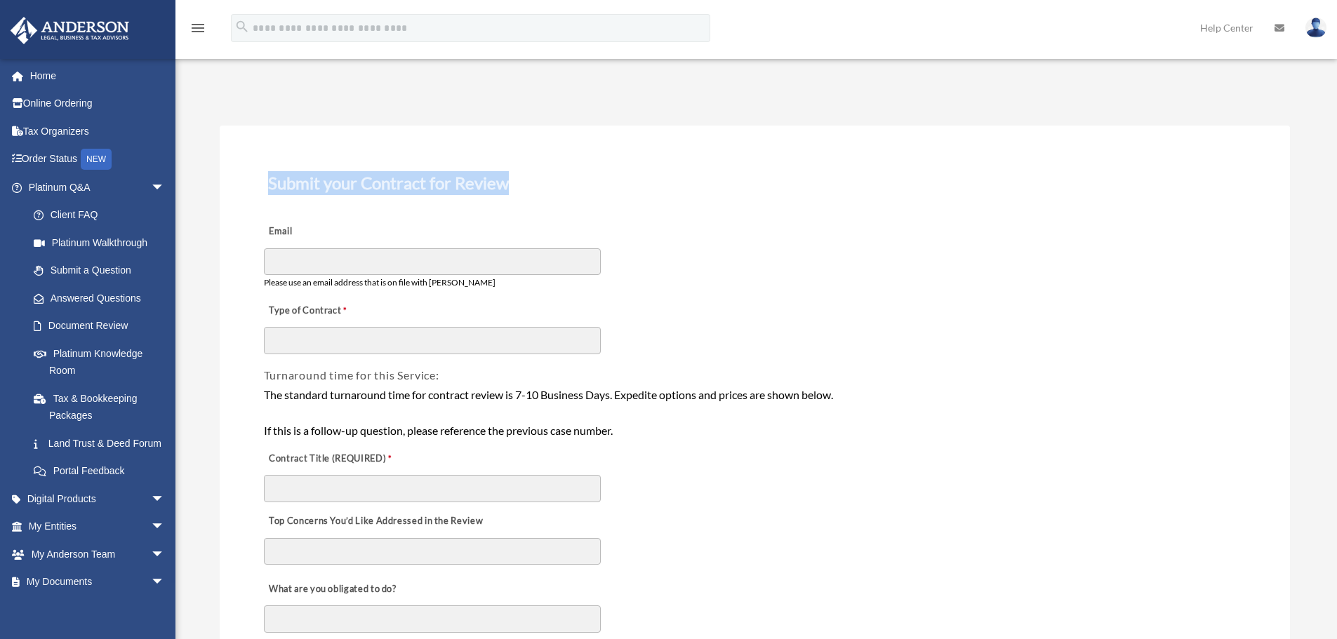
click at [382, 182] on h3 "Submit your Contract for Review" at bounding box center [755, 182] width 985 height 29
click at [155, 186] on span "arrow_drop_down" at bounding box center [165, 187] width 28 height 29
